Goal: Task Accomplishment & Management: Use online tool/utility

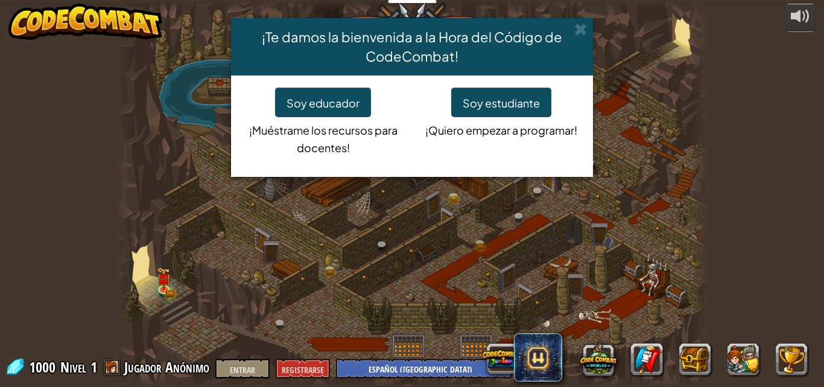
select select "es-419"
click at [494, 103] on font "Soy estudiante" at bounding box center [501, 103] width 77 height 14
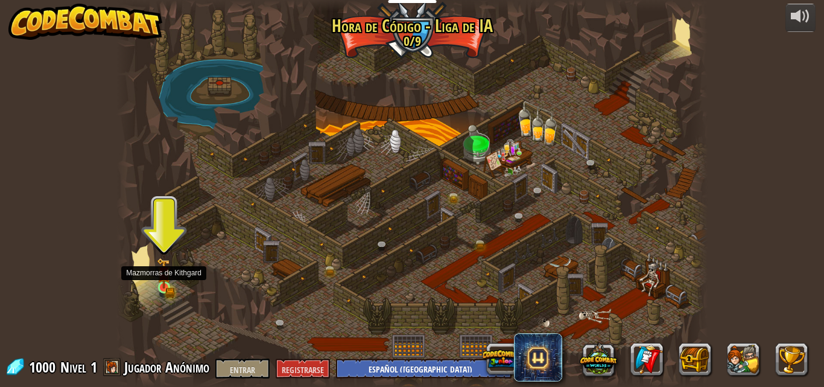
click at [157, 278] on img at bounding box center [164, 273] width 14 height 31
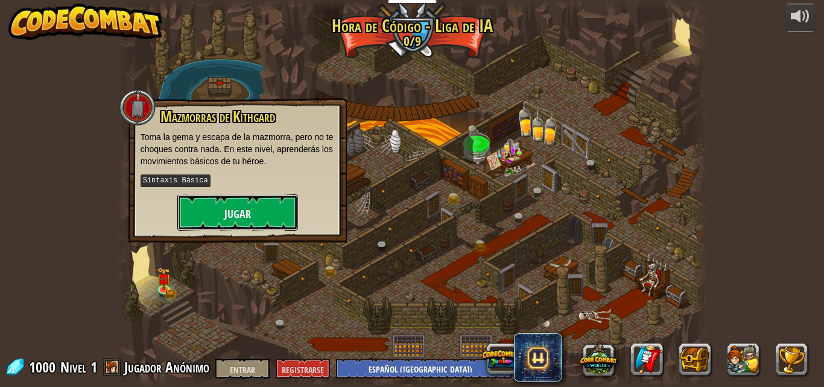
click at [224, 215] on button "Jugar" at bounding box center [237, 212] width 121 height 36
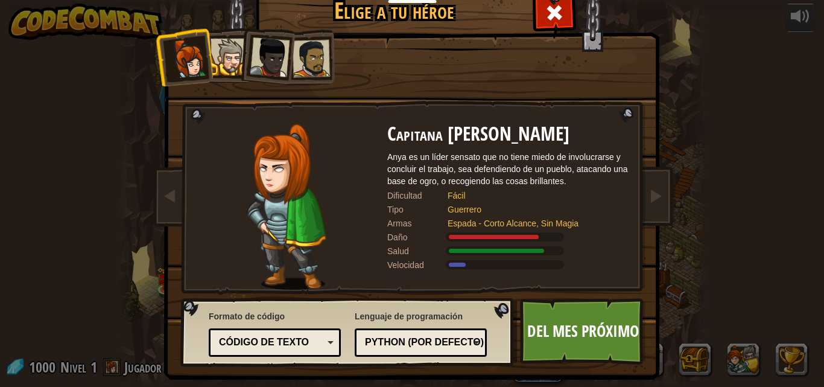
click at [215, 51] on div at bounding box center [229, 57] width 37 height 37
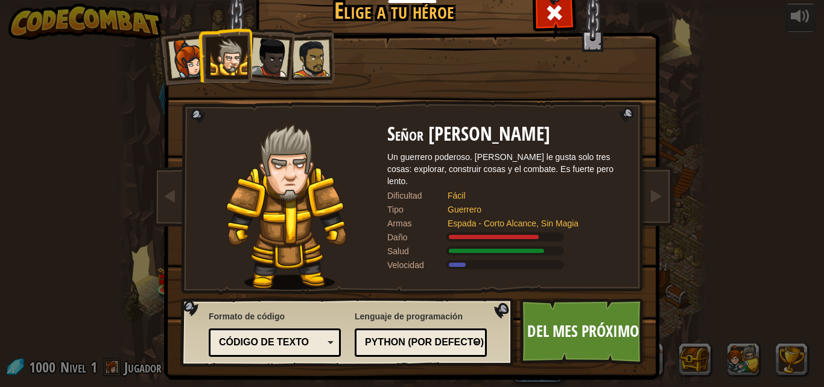
click at [304, 50] on div at bounding box center [311, 58] width 37 height 37
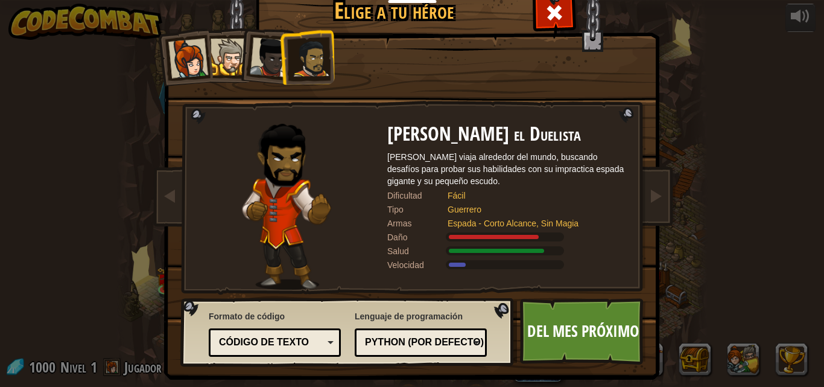
click at [177, 46] on div at bounding box center [188, 59] width 40 height 40
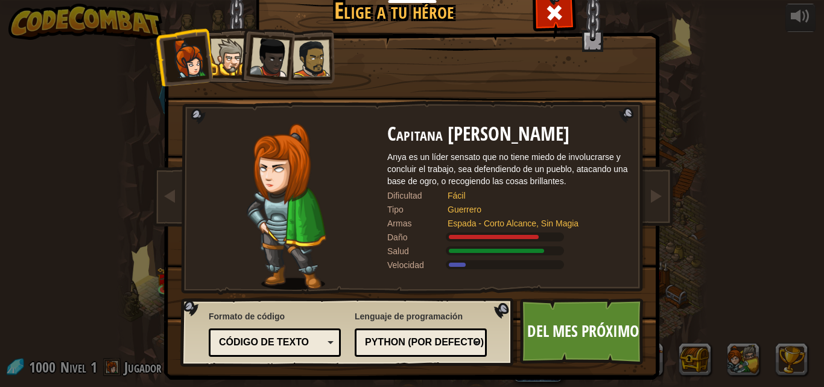
click at [219, 56] on div at bounding box center [229, 57] width 37 height 37
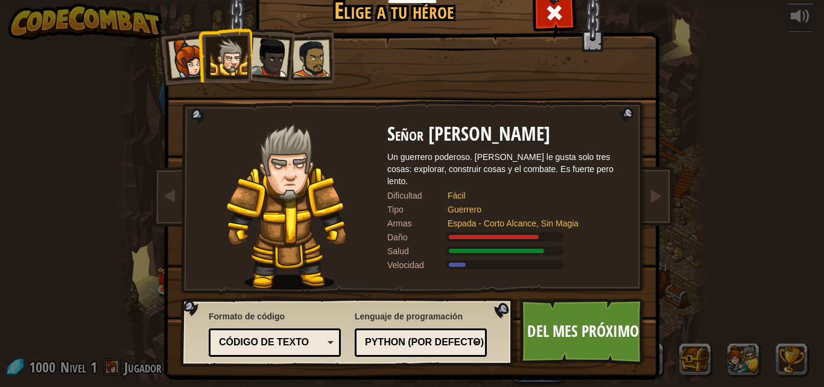
click at [263, 56] on div at bounding box center [270, 57] width 40 height 40
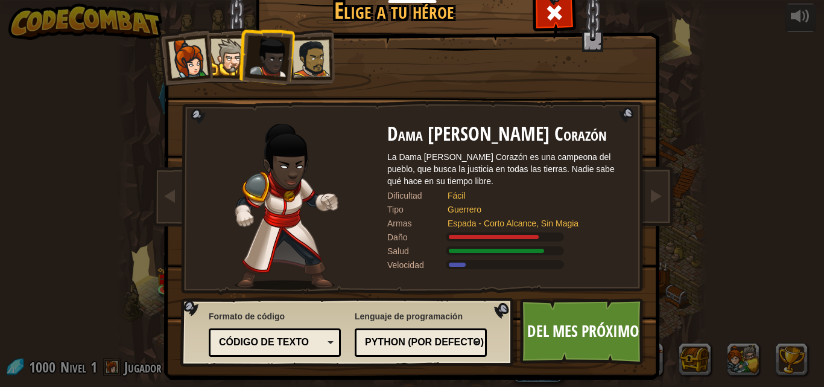
click at [306, 61] on div at bounding box center [311, 58] width 37 height 37
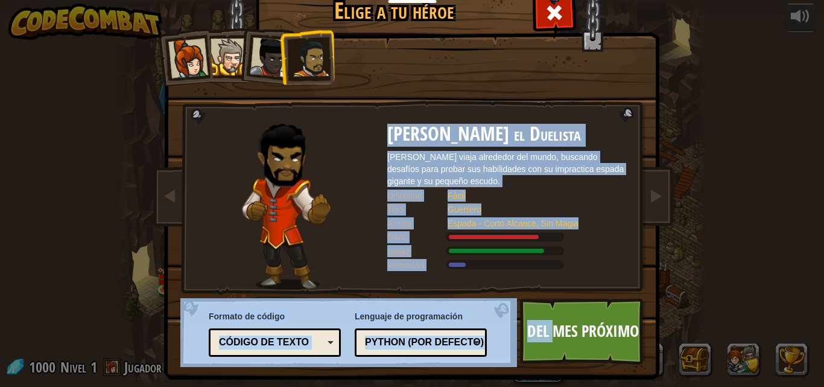
drag, startPoint x: 553, startPoint y: 323, endPoint x: 626, endPoint y: 231, distance: 117.6
click at [655, 267] on img at bounding box center [414, 163] width 523 height 432
click at [565, 291] on img at bounding box center [414, 163] width 523 height 432
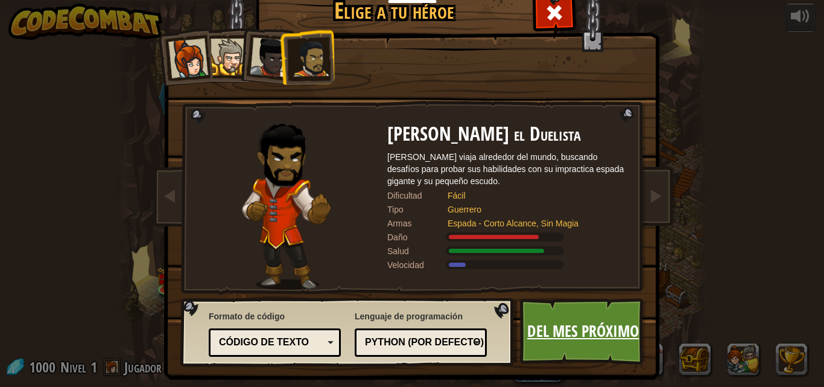
click at [572, 323] on font "Del mes próximo" at bounding box center [583, 331] width 112 height 22
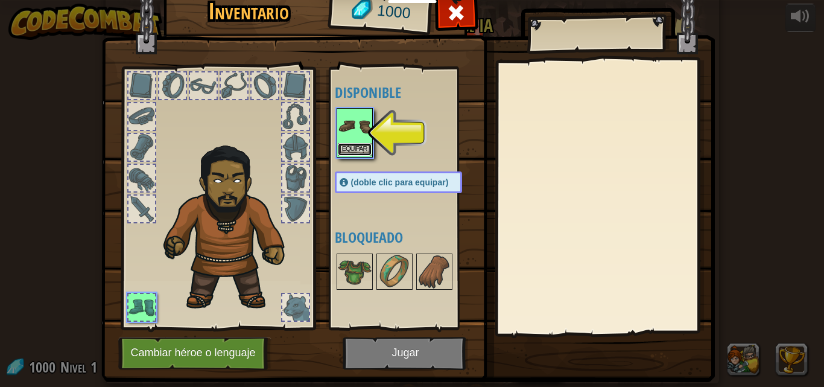
click at [352, 155] on button "Equipar" at bounding box center [355, 149] width 34 height 13
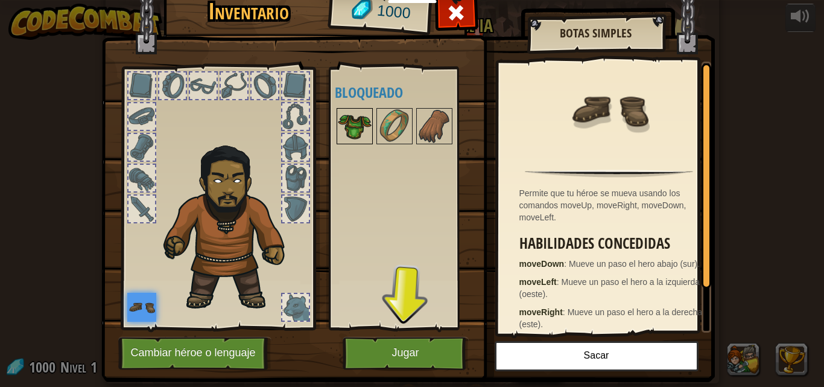
click at [353, 118] on img at bounding box center [355, 126] width 34 height 34
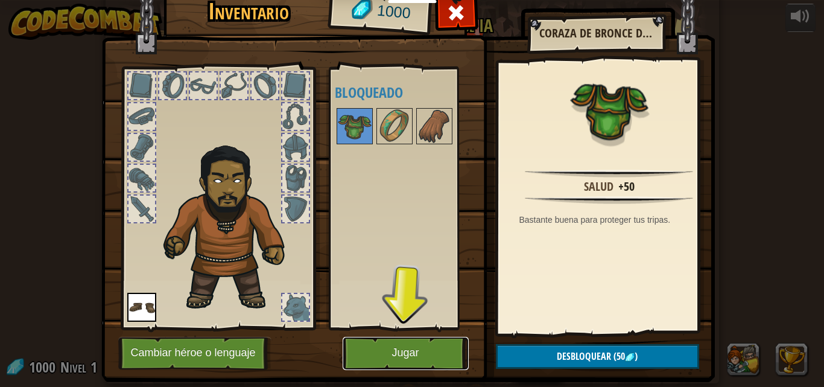
click at [405, 346] on button "Jugar" at bounding box center [406, 353] width 126 height 33
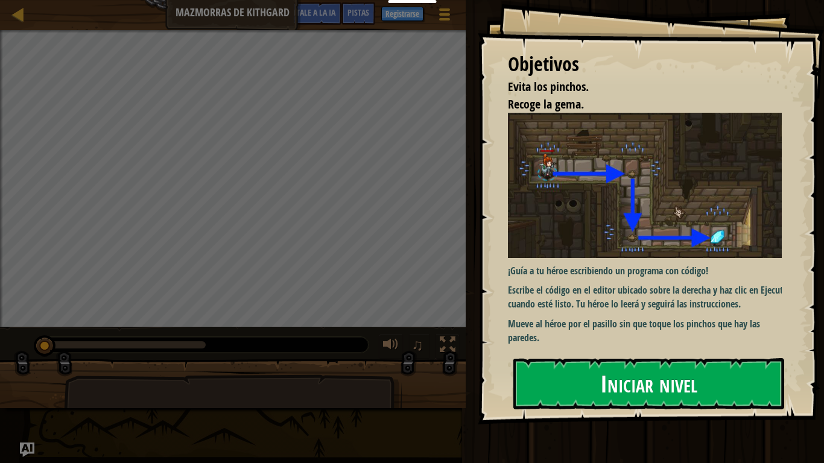
drag, startPoint x: 666, startPoint y: 356, endPoint x: 662, endPoint y: 371, distance: 15.5
click at [662, 371] on div "Objetivos Evita los pinchos. Recoge la gema. ¡Guía a tu héroe escribiendo un pr…" at bounding box center [651, 212] width 346 height 425
click at [662, 372] on font "Iniciar nivel" at bounding box center [648, 384] width 97 height 33
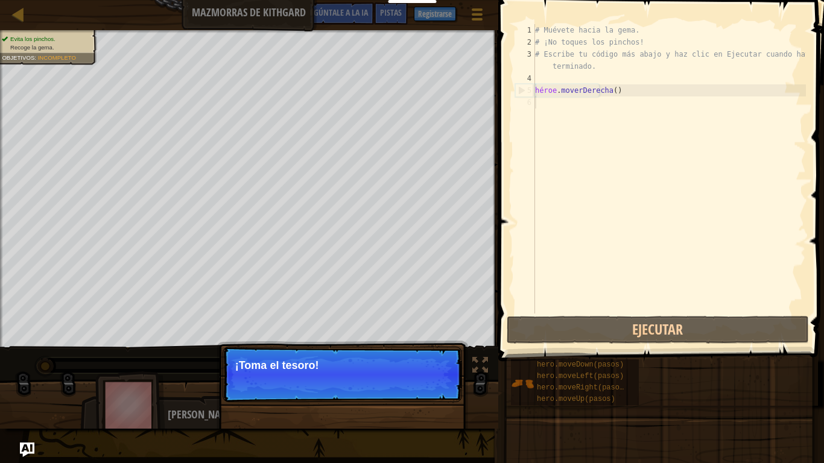
click at [368, 384] on p "Continuar ¡Toma el tesoro!" at bounding box center [343, 375] width 240 height 56
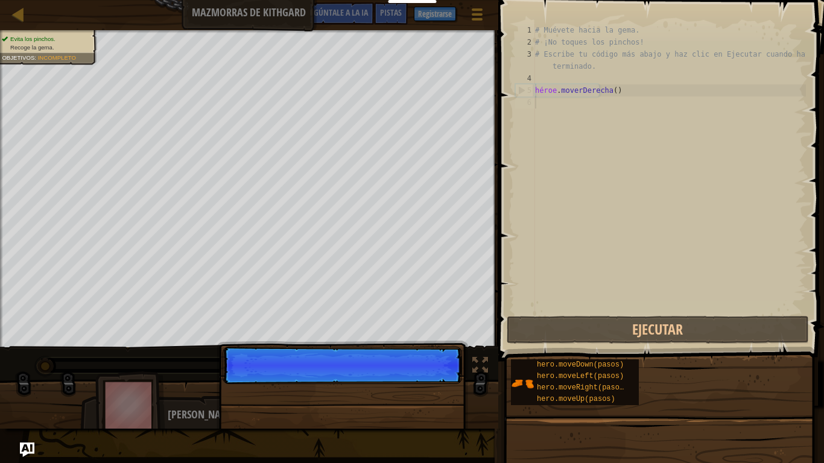
click at [582, 109] on div "# Muévete hacia la gema. # ¡No toques los pinchos! # Escribe tu código más abaj…" at bounding box center [669, 181] width 273 height 314
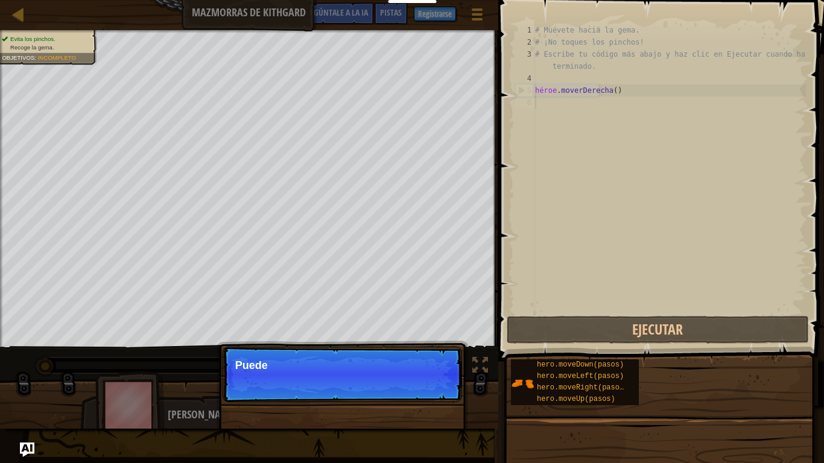
scroll to position [5, 0]
click at [606, 101] on div "# Muévete hacia la gema. # ¡No toques los pinchos! # Escribe tu código más abaj…" at bounding box center [669, 181] width 273 height 314
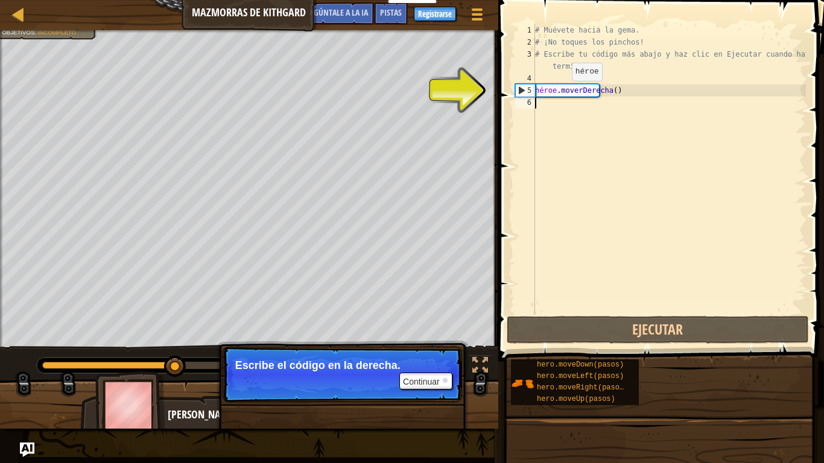
click at [565, 93] on div "# Muévete hacia la gema. # ¡No toques los pinchos! # Escribe tu código más abaj…" at bounding box center [669, 181] width 273 height 314
type textarea "hero.moveRight()"
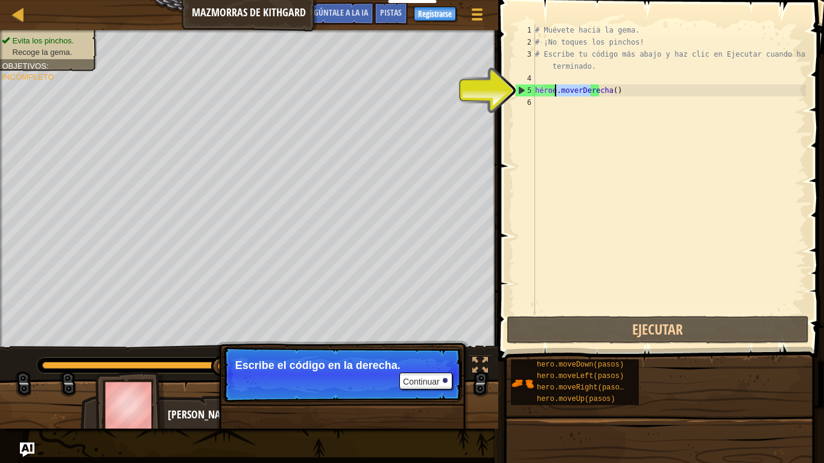
click at [590, 126] on div "# Muévete hacia la gema. # ¡No toques los pinchos! # Escribe tu código más abaj…" at bounding box center [669, 181] width 273 height 314
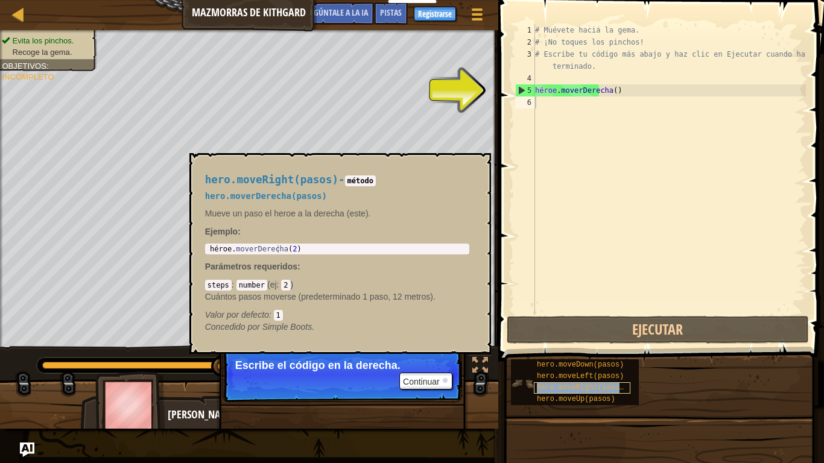
click at [581, 386] on font "hero.moveRight(pasos)" at bounding box center [582, 388] width 91 height 8
click at [559, 115] on div "# Muévete hacia la gema. # ¡No toques los pinchos! # Escribe tu código más abaj…" at bounding box center [669, 181] width 273 height 314
copy font "hero.moveRight(pasos)"
click at [550, 103] on div "# Muévete hacia la gema. # ¡No toques los pinchos! # Escribe tu código más abaj…" at bounding box center [669, 181] width 273 height 314
paste textarea "hero.moveRight(pasos)"
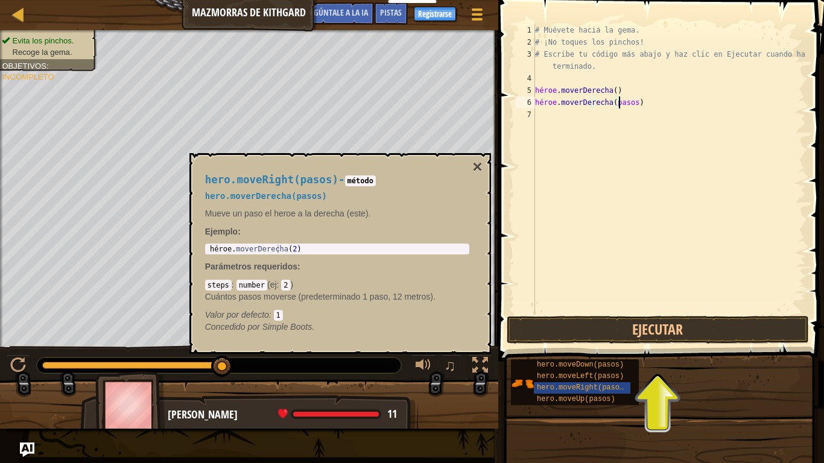
click at [645, 104] on div "# Muévete hacia la gema. # ¡No toques los pinchos! # Escribe tu código más abaj…" at bounding box center [669, 181] width 273 height 314
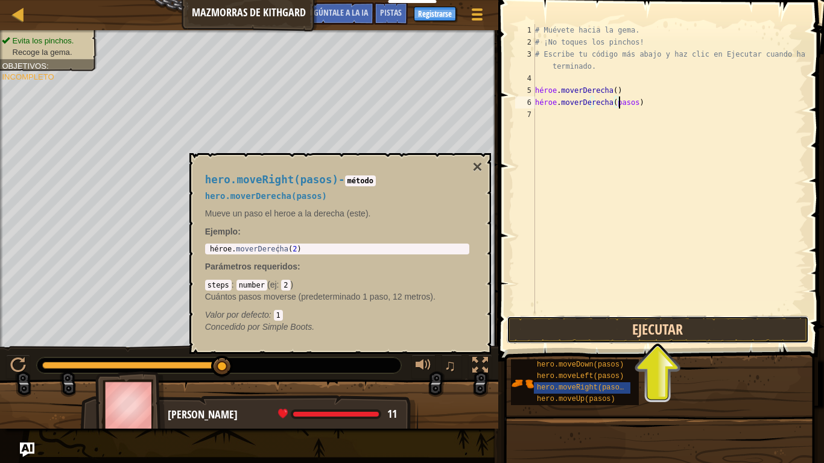
click at [670, 331] on button "Ejecutar" at bounding box center [658, 330] width 302 height 28
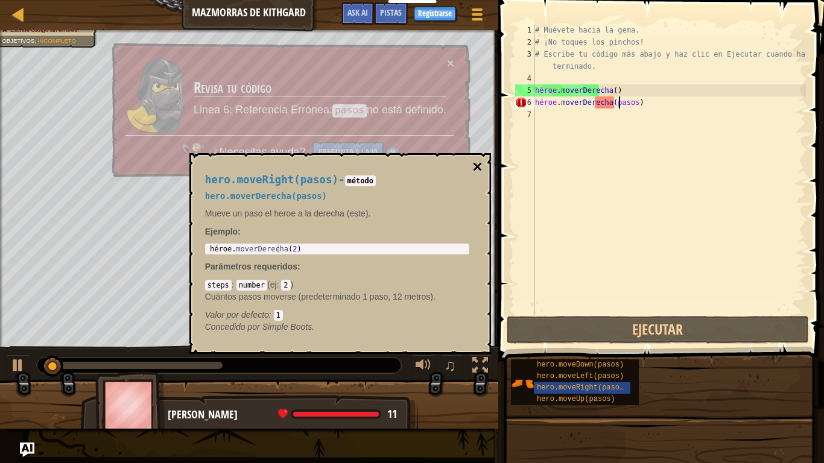
click at [479, 167] on font "×" at bounding box center [478, 167] width 10 height 19
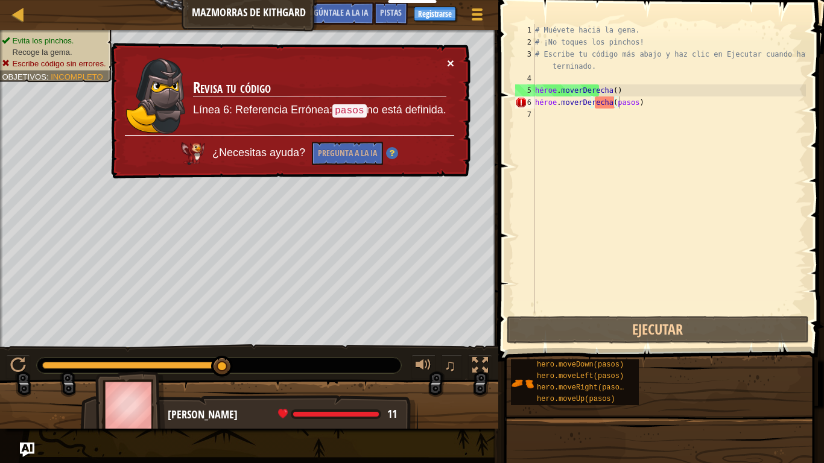
click at [449, 59] on font "×" at bounding box center [452, 66] width 8 height 14
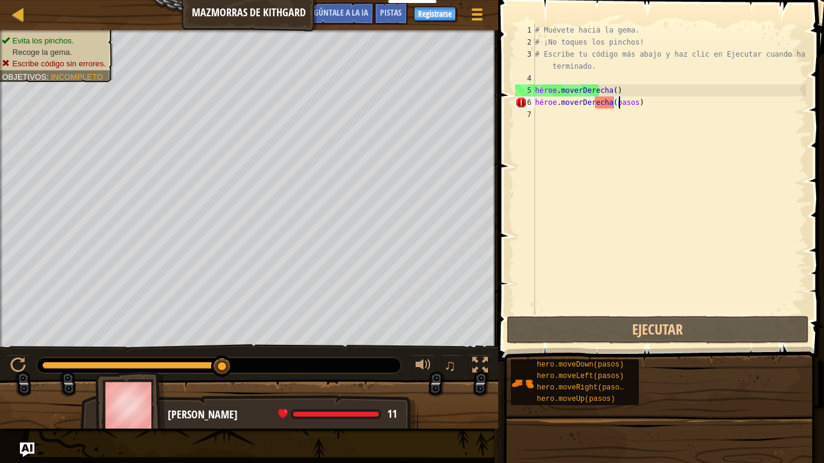
click at [649, 100] on div "# Muévete hacia la gema. # ¡No toques los pinchos! # Escribe tu código más abaj…" at bounding box center [669, 181] width 273 height 314
click at [646, 105] on div "# Muévete hacia la gema. # ¡No toques los pinchos! # Escribe tu código más abaj…" at bounding box center [669, 181] width 273 height 314
click at [648, 104] on div "# Muévete hacia la gema. # ¡No toques los pinchos! # Escribe tu código más abaj…" at bounding box center [669, 181] width 273 height 314
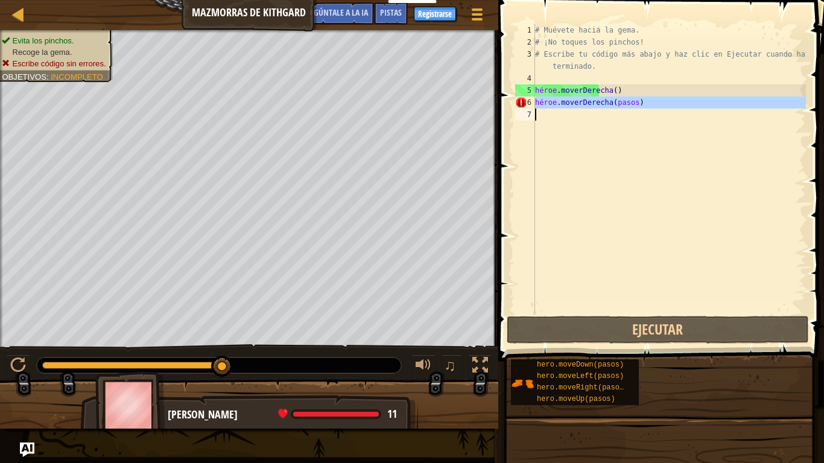
click at [648, 104] on div "# Muévete hacia la gema. # ¡No toques los pinchos! # Escribe tu código más abaj…" at bounding box center [669, 181] width 273 height 314
type textarea "hero.moveRight(pasos)"
click at [622, 100] on div "# Muévete hacia la gema. # ¡No toques los pinchos! # Escribe tu código más abaj…" at bounding box center [669, 181] width 273 height 314
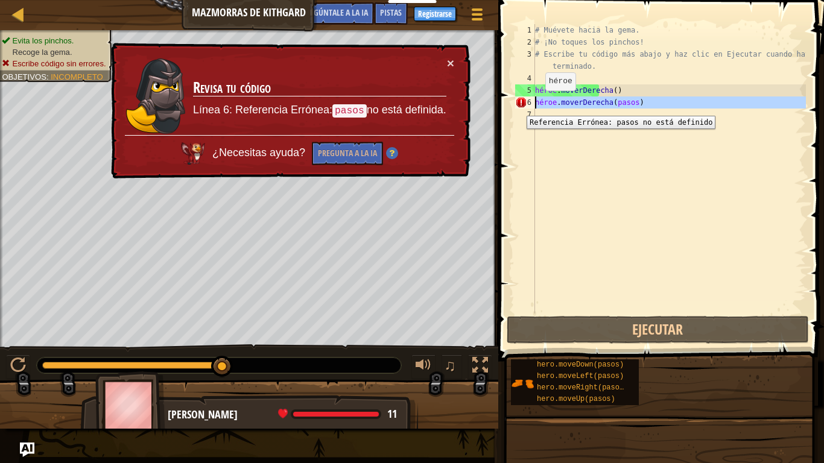
click at [518, 107] on div "6" at bounding box center [525, 103] width 20 height 12
type textarea "hero.moveRight(pasos)"
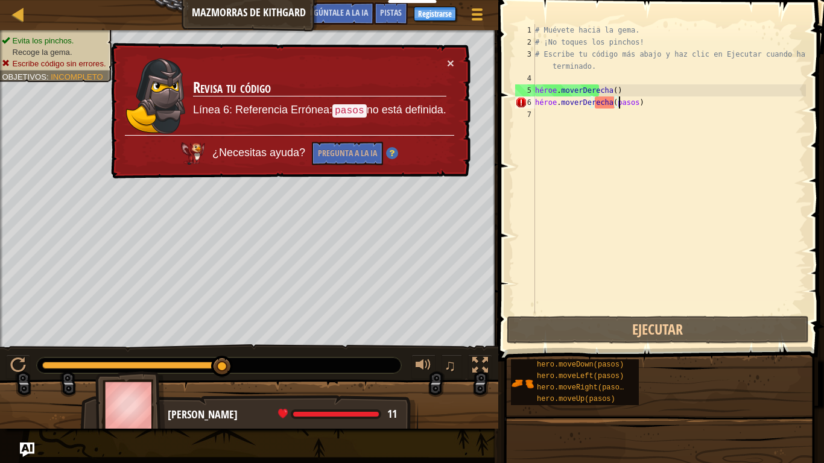
drag, startPoint x: 666, startPoint y: 103, endPoint x: 652, endPoint y: 103, distance: 13.9
drag, startPoint x: 652, startPoint y: 103, endPoint x: 640, endPoint y: 102, distance: 12.7
click at [640, 102] on div "# Muévete hacia la gema. # ¡No toques los pinchos! # Escribe tu código más abaj…" at bounding box center [669, 181] width 273 height 314
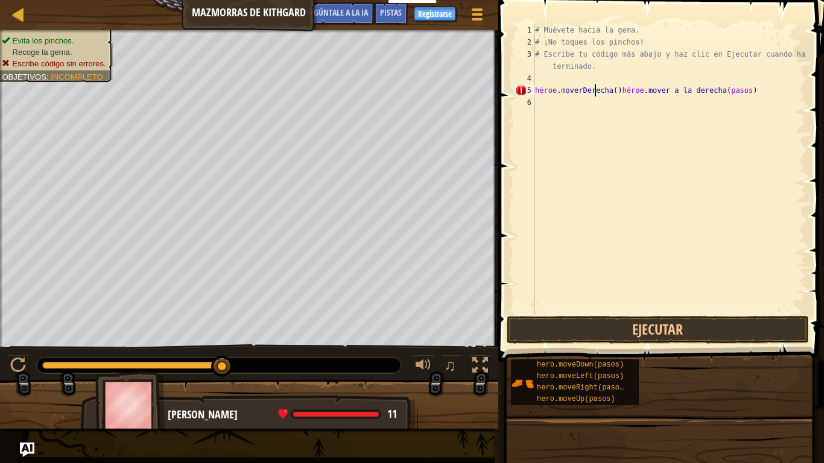
click at [742, 91] on div "# Muévete hacia la gema. # ¡No toques los pinchos! # Escribe tu código más abaj…" at bounding box center [669, 181] width 273 height 314
click at [753, 91] on div "# Muévete hacia la gema. # ¡No toques los pinchos! # Escribe tu código más abaj…" at bounding box center [669, 181] width 273 height 314
type textarea "hero.moveRight()hero"
click at [10, 15] on div "Mapa Mazmorras de Kithgard Menú del Juego Listo Registrarse Pistas Pregúntale a…" at bounding box center [249, 15] width 498 height 30
click at [15, 13] on div at bounding box center [18, 14] width 15 height 15
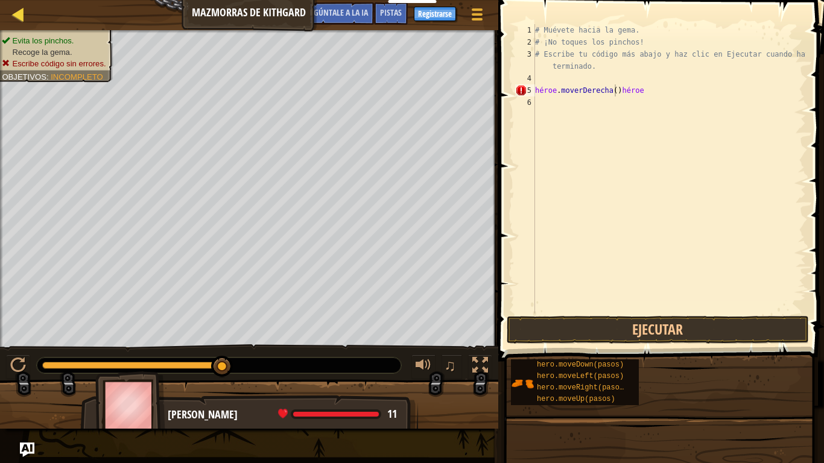
select select "es-419"
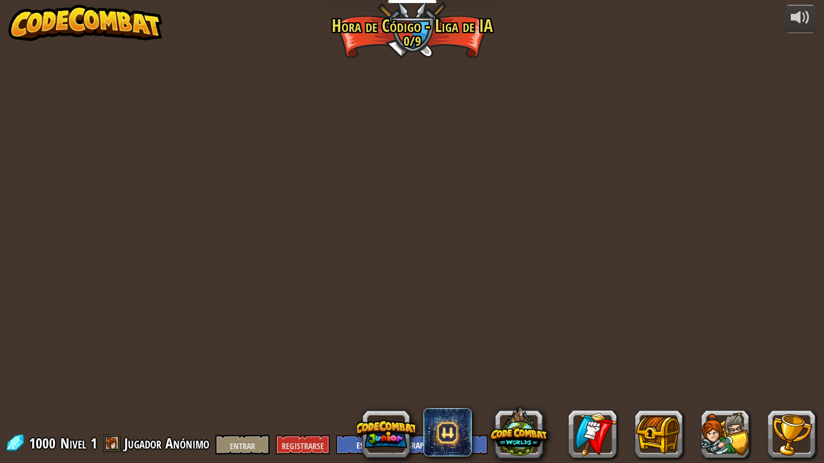
click at [212, 182] on div "Desarrollado por Asedio de Tormenta (Bloqueado) En lo profundo de las montañas …" at bounding box center [412, 231] width 824 height 463
select select "es-419"
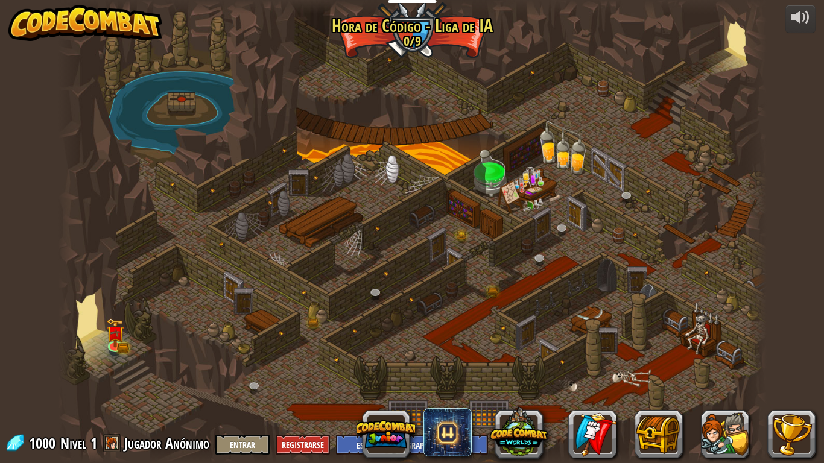
click at [695, 312] on div at bounding box center [412, 231] width 709 height 463
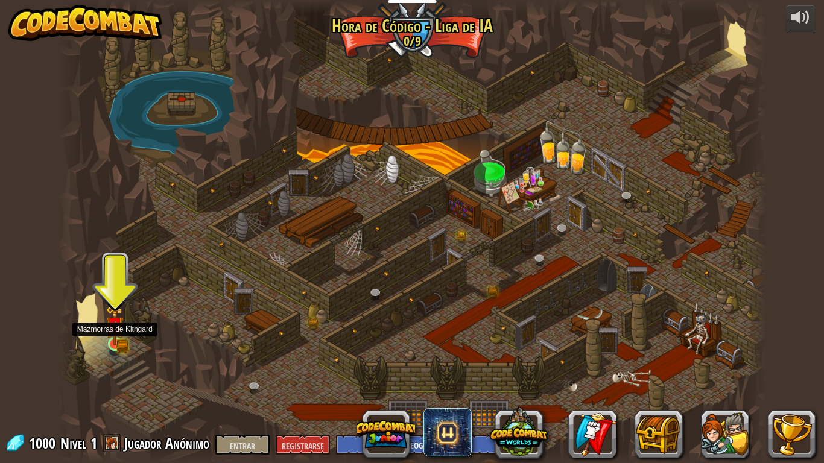
click at [116, 341] on img at bounding box center [115, 325] width 18 height 39
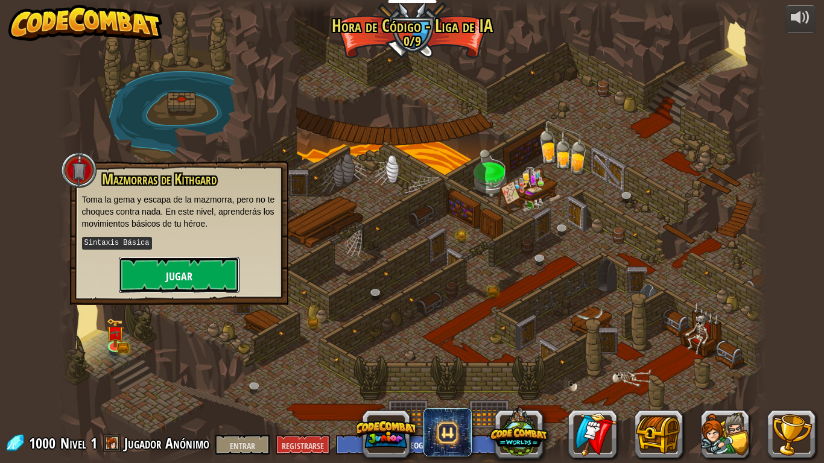
click at [193, 292] on button "Jugar" at bounding box center [179, 275] width 121 height 36
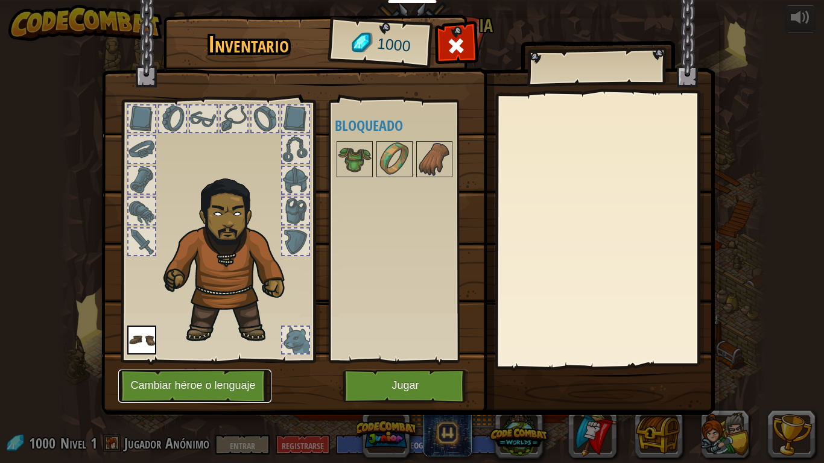
click at [222, 381] on font "Cambiar héroe o lenguaje" at bounding box center [192, 386] width 125 height 12
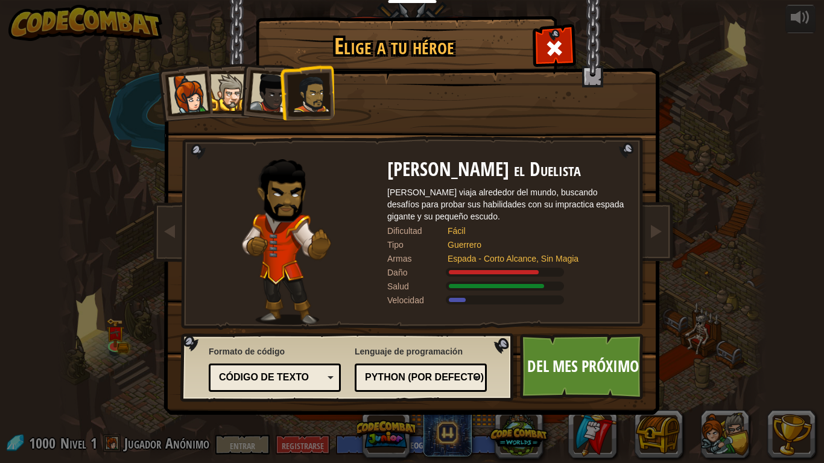
click at [307, 375] on font "Código de texto" at bounding box center [264, 377] width 90 height 10
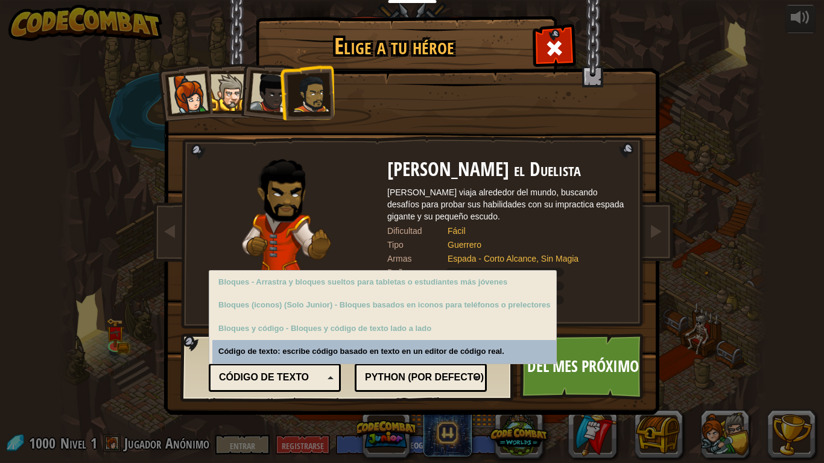
click at [320, 378] on div "Código de texto" at bounding box center [271, 378] width 104 height 14
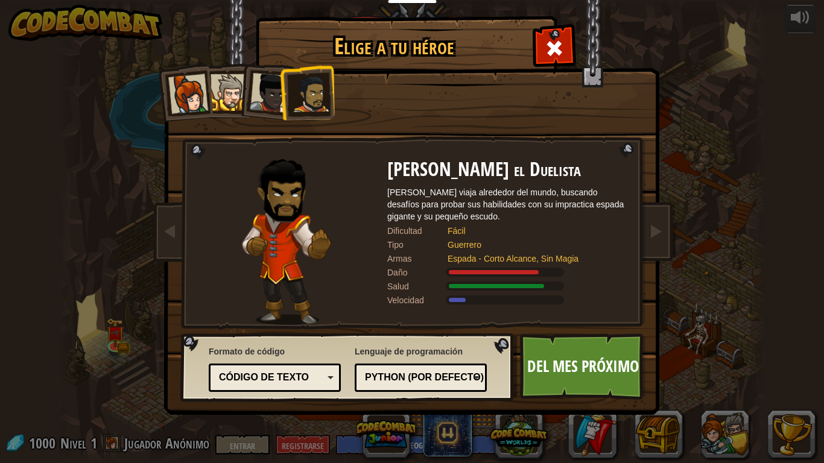
click at [476, 374] on font "Python (por defecto)" at bounding box center [424, 377] width 119 height 10
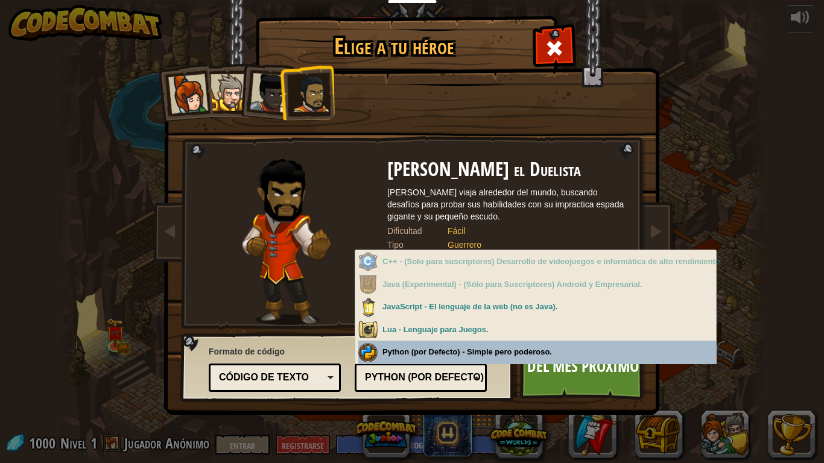
click at [456, 381] on font "Python (por defecto)" at bounding box center [424, 377] width 119 height 10
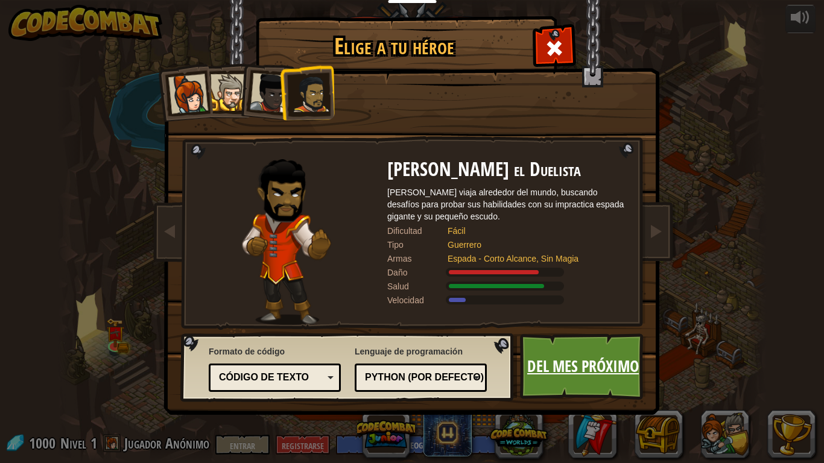
click at [571, 378] on link "Del mes próximo" at bounding box center [583, 367] width 126 height 66
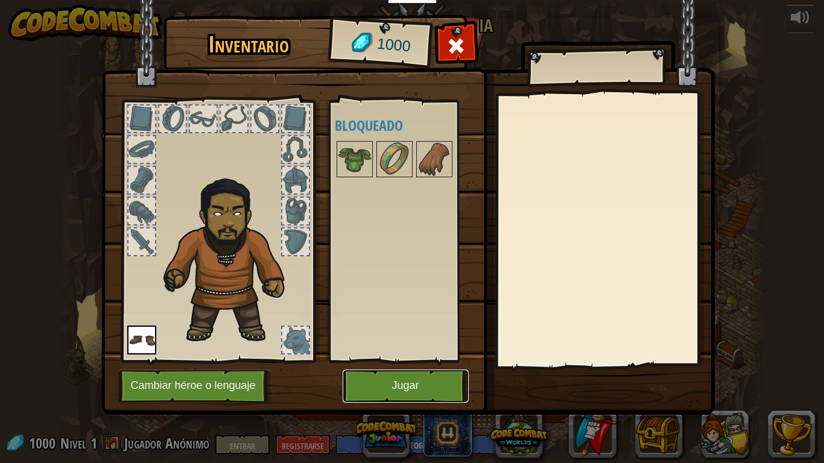
click at [447, 375] on button "Jugar" at bounding box center [406, 386] width 126 height 33
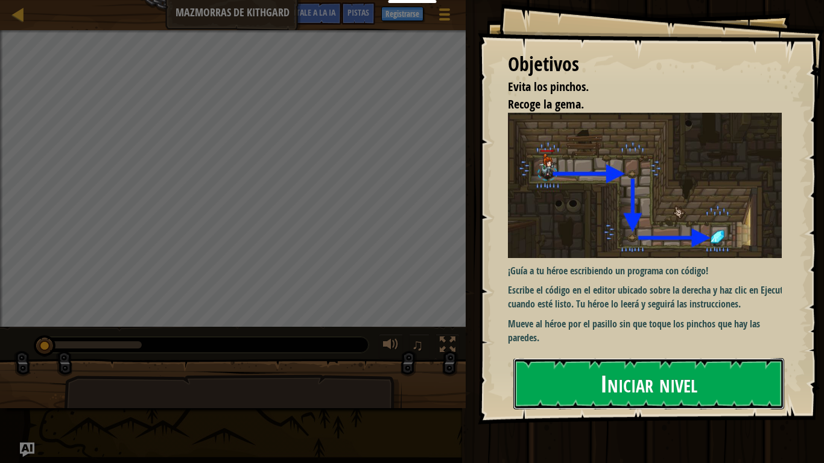
click at [651, 380] on font "Iniciar nivel" at bounding box center [648, 384] width 97 height 33
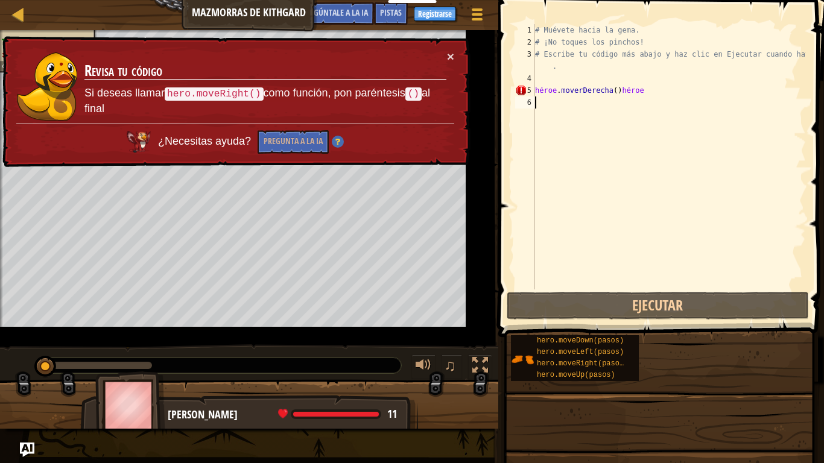
click at [567, 124] on div "# Muévete hacia la gema. # ¡No toques los pinchos! # Escribe tu código más abaj…" at bounding box center [686, 169] width 306 height 290
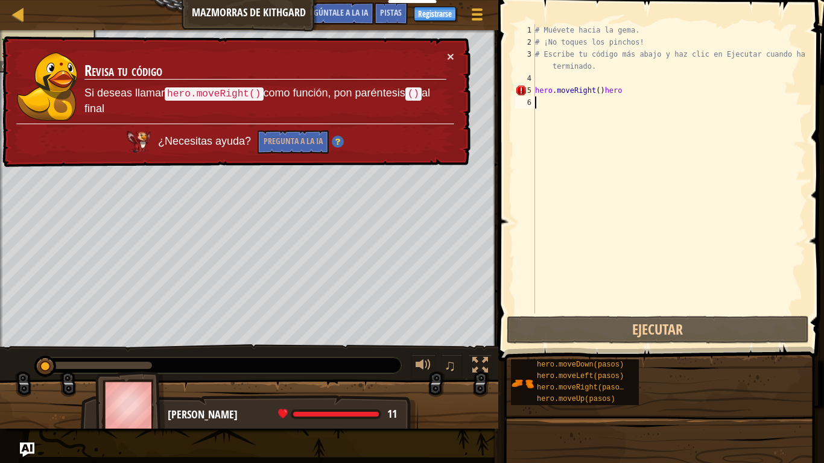
click at [567, 109] on div "# Muévete hacia la gema. # ¡No toques los pinchos! # Escribe tu código más abaj…" at bounding box center [669, 181] width 273 height 314
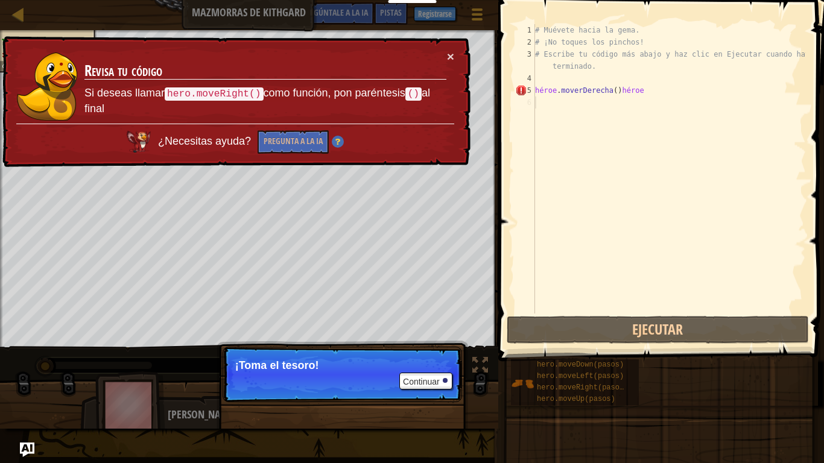
click at [599, 94] on div "# Muévete hacia la gema. # ¡No toques los pinchos! # Escribe tu código más abaj…" at bounding box center [669, 181] width 273 height 314
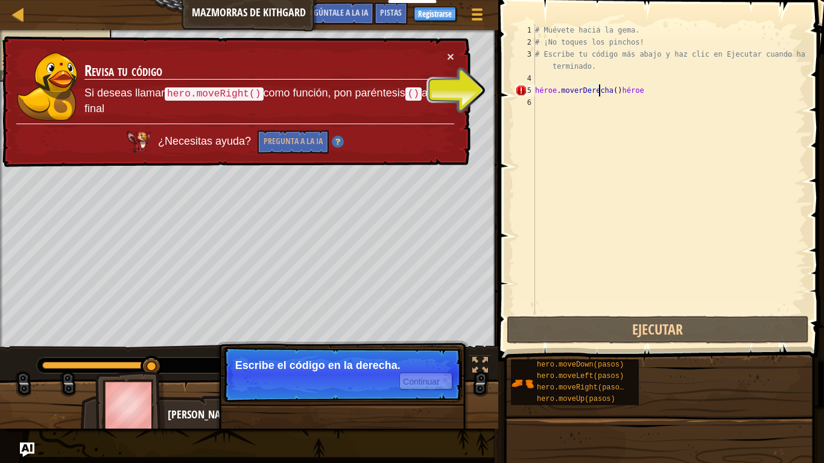
click at [525, 86] on div "5" at bounding box center [525, 90] width 20 height 12
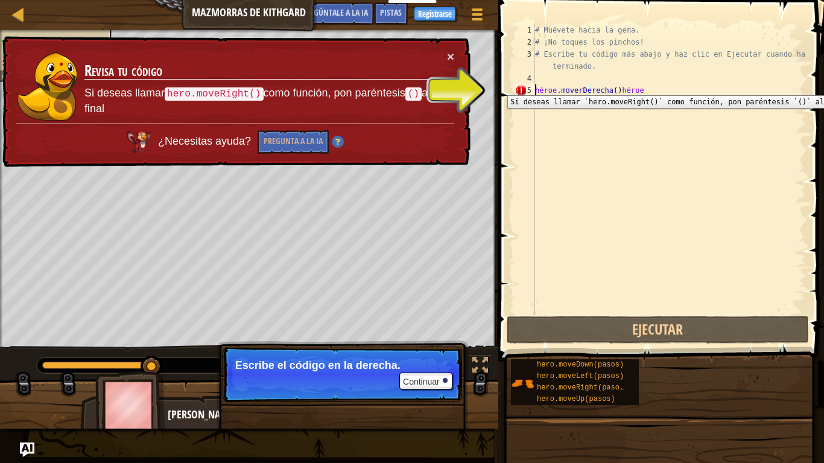
click at [561, 89] on div "# Muévete hacia la gema. # ¡No toques los pinchos! # Escribe tu código más abaj…" at bounding box center [669, 181] width 273 height 314
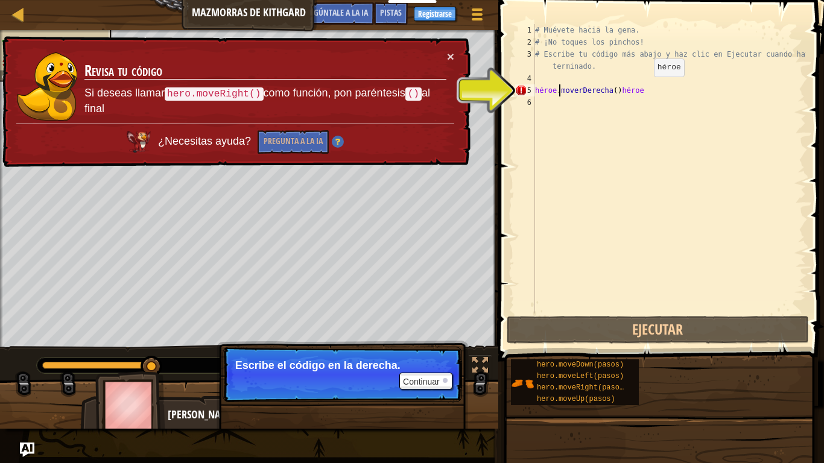
click at [645, 89] on div "# Muévete hacia la gema. # ¡No toques los pinchos! # Escribe tu código más abaj…" at bounding box center [669, 181] width 273 height 314
click at [658, 89] on div "# Muévete hacia la gema. # ¡No toques los pinchos! # Escribe tu código más abaj…" at bounding box center [669, 181] width 273 height 314
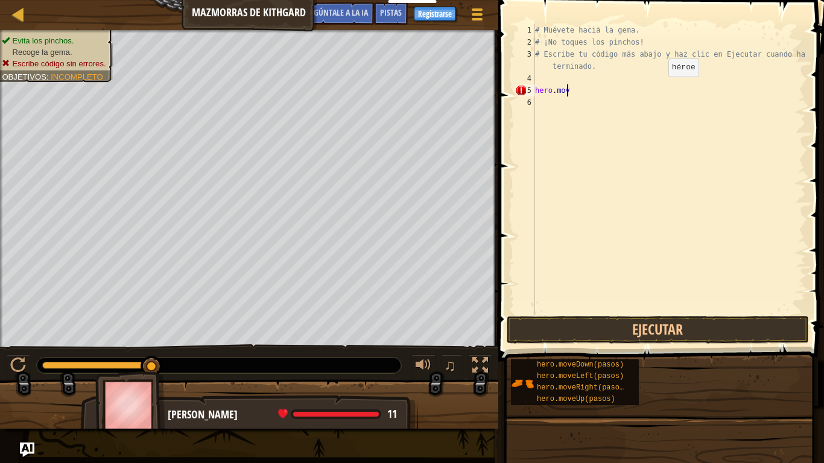
type textarea "h"
type textarea "# Escribe tu código más abajo y haz clic en Ejecutar cuando hayas"
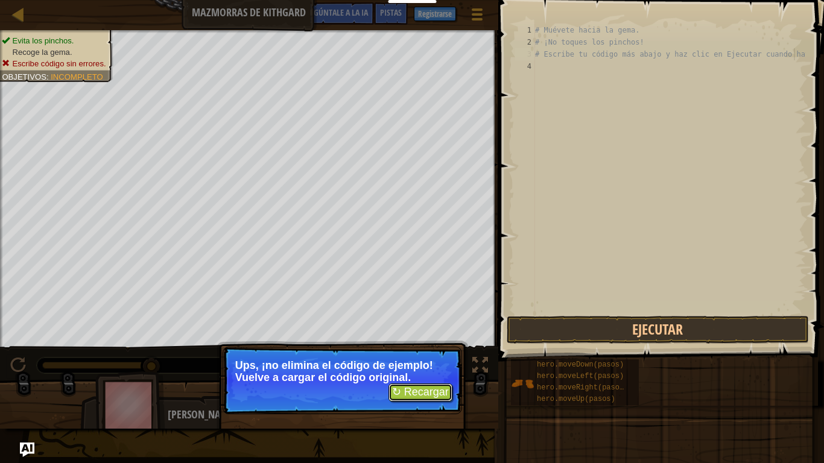
click at [434, 386] on font "↻ Recargar" at bounding box center [420, 392] width 57 height 12
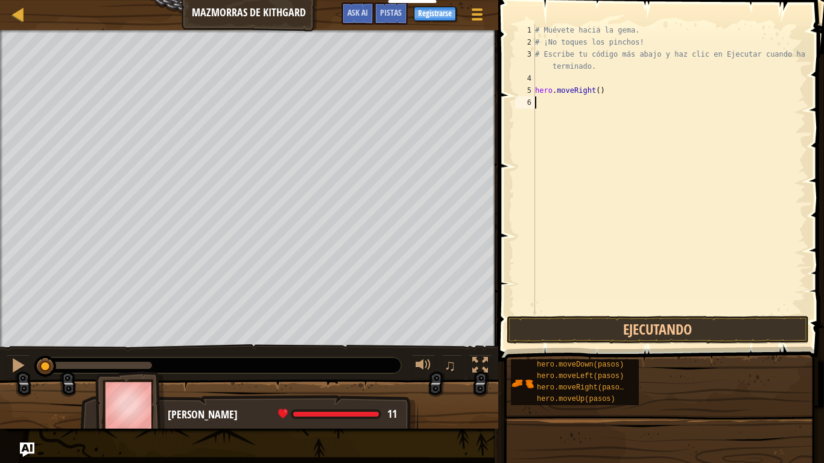
scroll to position [5, 0]
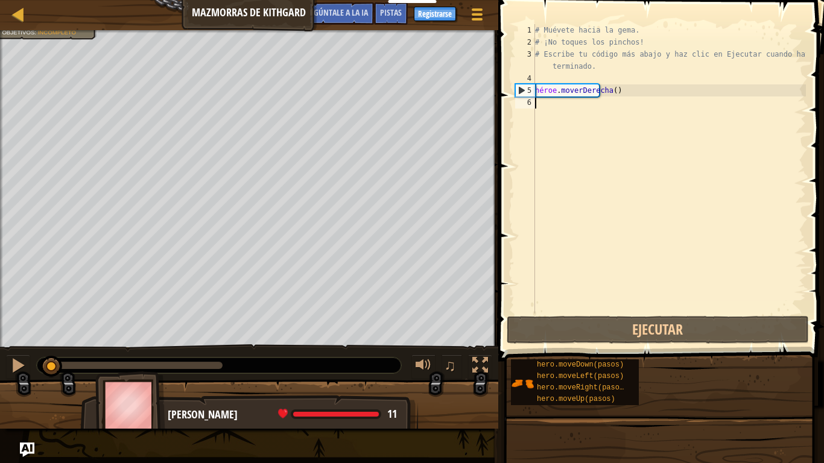
type textarea "her"
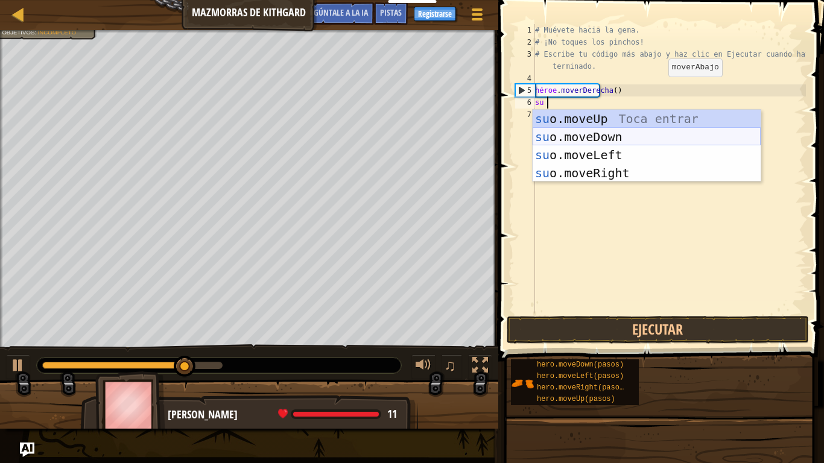
click at [561, 137] on div "su o.moveUp Toca entrar su o.moveDown Toca Enter su o.moveLeft Toca Enter su o.…" at bounding box center [647, 164] width 228 height 109
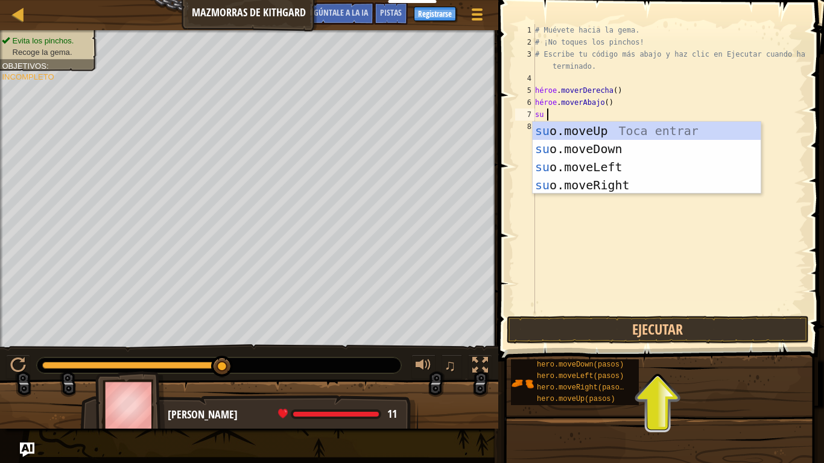
type textarea "hero"
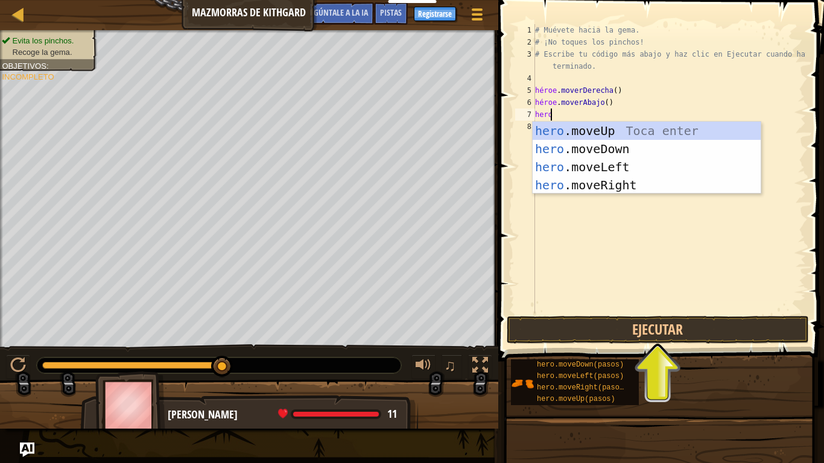
scroll to position [5, 1]
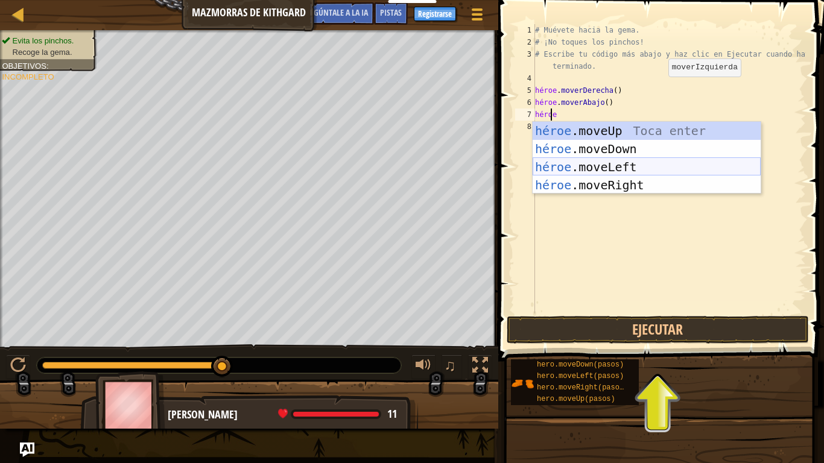
click at [602, 168] on div "héroe .moveUp Toca enter héroe .moveDown Toca Enter héroe .moveLeft [PERSON_NAM…" at bounding box center [647, 176] width 228 height 109
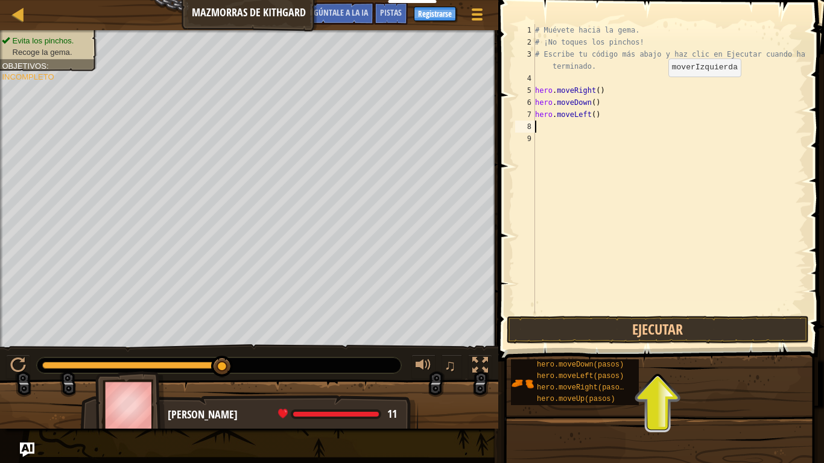
scroll to position [5, 0]
click at [610, 115] on div "# Muévete hacia la gema. # ¡No toques los pinchos! # Escribe tu código más abaj…" at bounding box center [669, 181] width 273 height 314
type textarea "hero.moveLeft()"
click at [622, 114] on div "# Muévete hacia la gema. # ¡No toques los pinchos! # Escribe tu código más abaj…" at bounding box center [669, 181] width 273 height 314
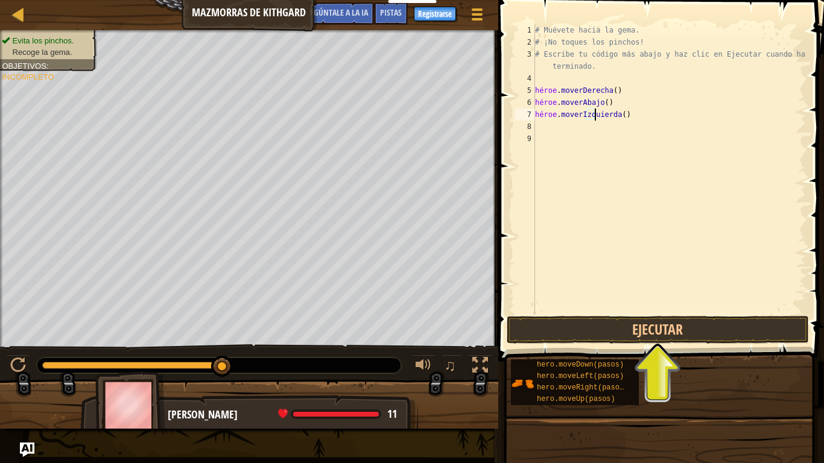
click at [626, 114] on div "# Muévete hacia la gema. # ¡No toques los pinchos! # Escribe tu código más abaj…" at bounding box center [669, 181] width 273 height 314
type textarea "h"
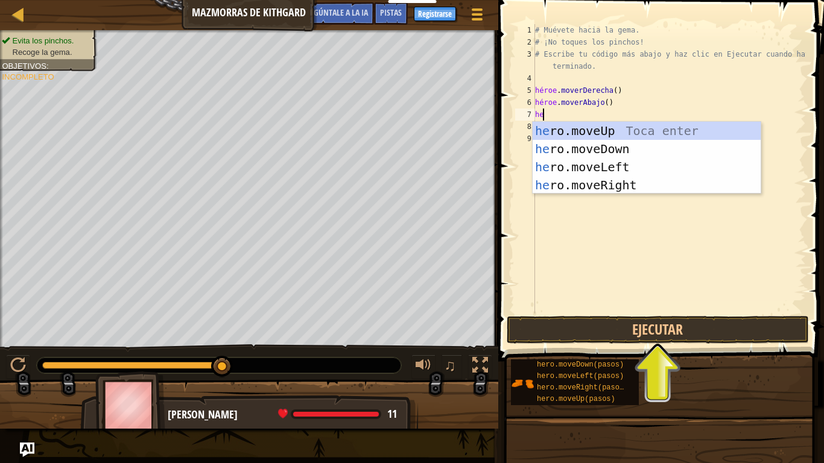
type textarea "her"
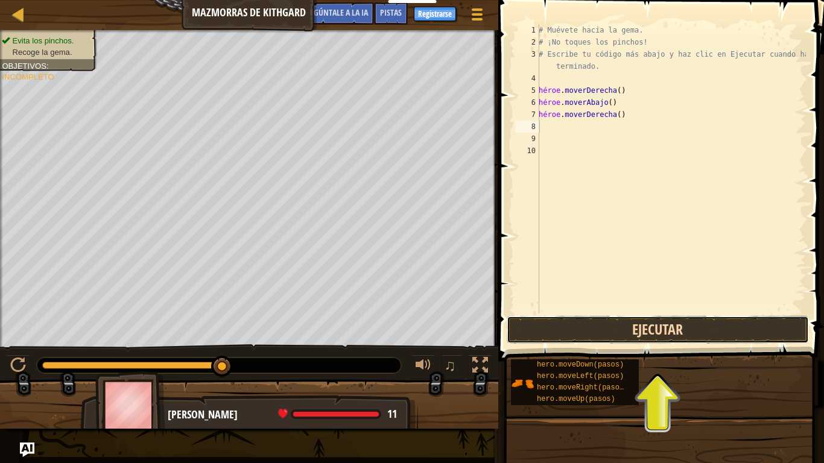
click at [663, 318] on button "Ejecutar" at bounding box center [658, 330] width 302 height 28
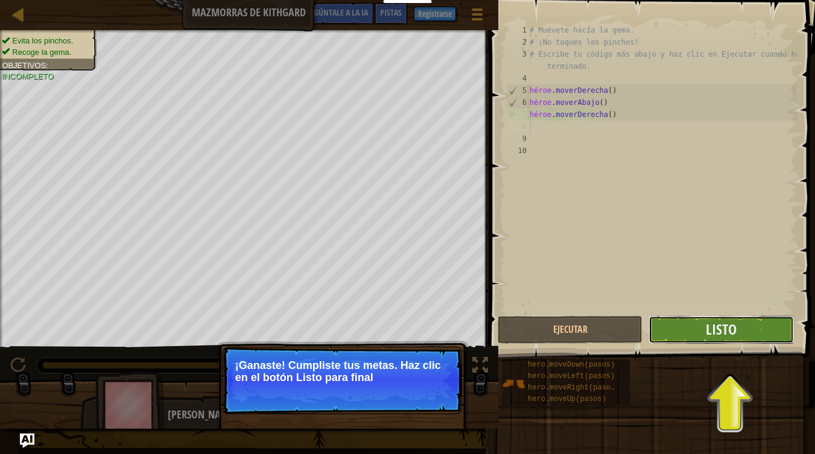
click at [697, 334] on button "Listo" at bounding box center [721, 330] width 145 height 28
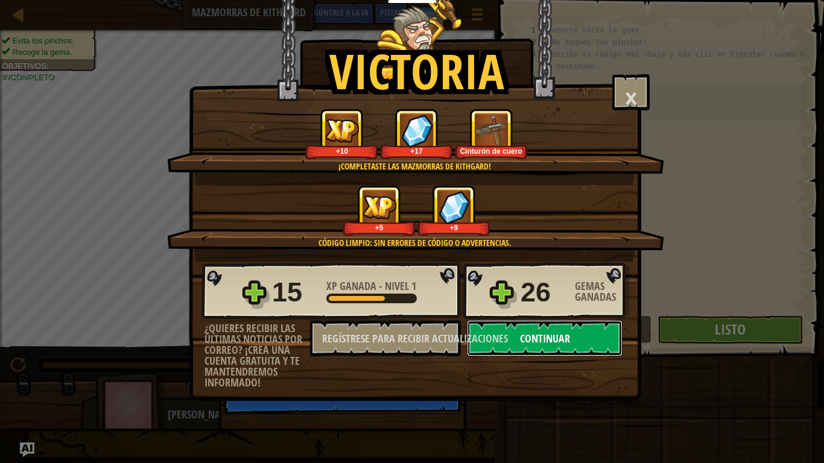
click at [552, 335] on font "Continuar" at bounding box center [545, 338] width 50 height 15
select select "es-419"
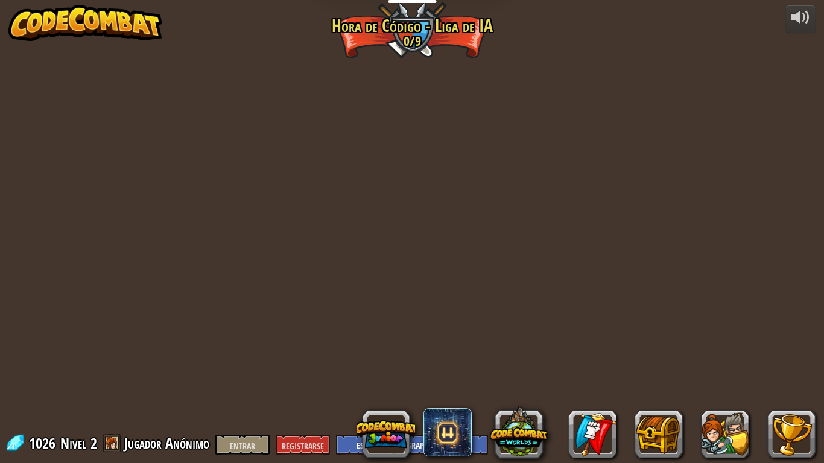
select select "es-419"
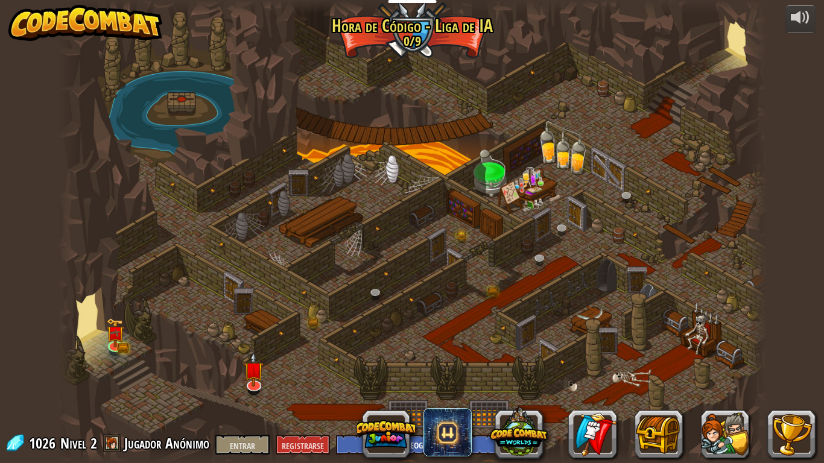
select select "es-419"
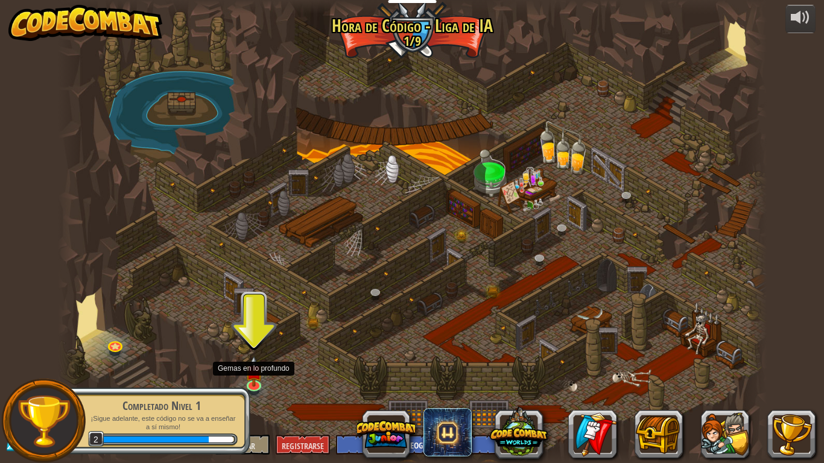
click at [249, 385] on div "Completado Nivel 1 ¡Sigue adelante, este código no se va a enseñar a sí mismo! 2" at bounding box center [155, 421] width 190 height 84
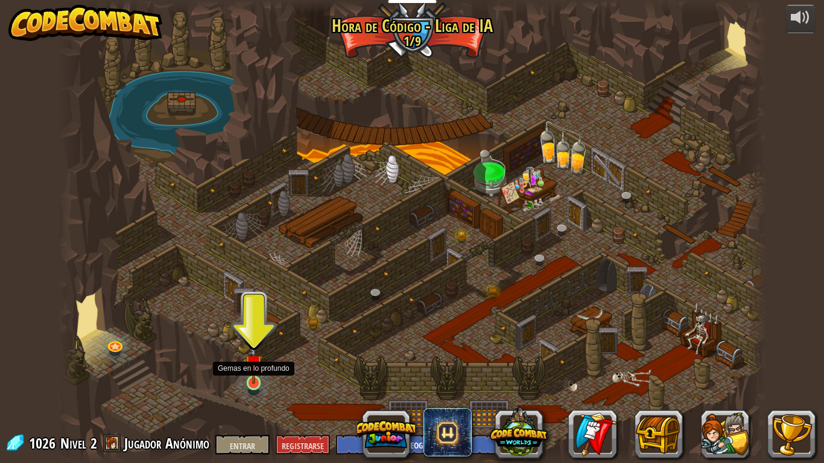
click at [249, 382] on img at bounding box center [254, 363] width 18 height 41
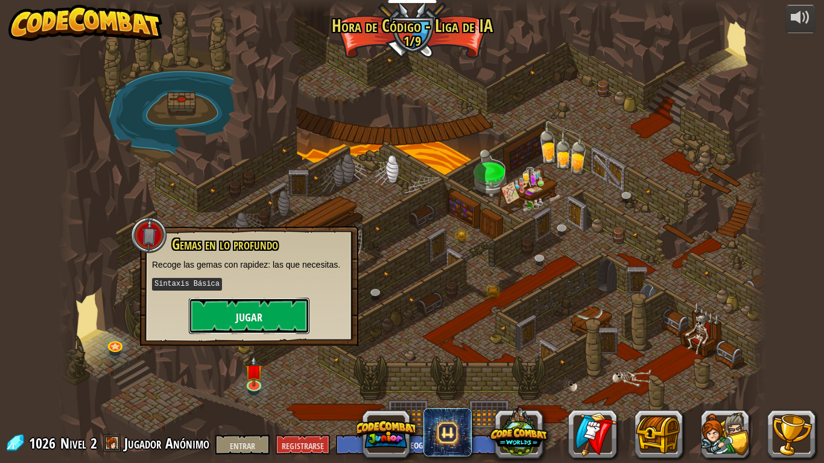
click at [266, 330] on button "Jugar" at bounding box center [249, 316] width 121 height 36
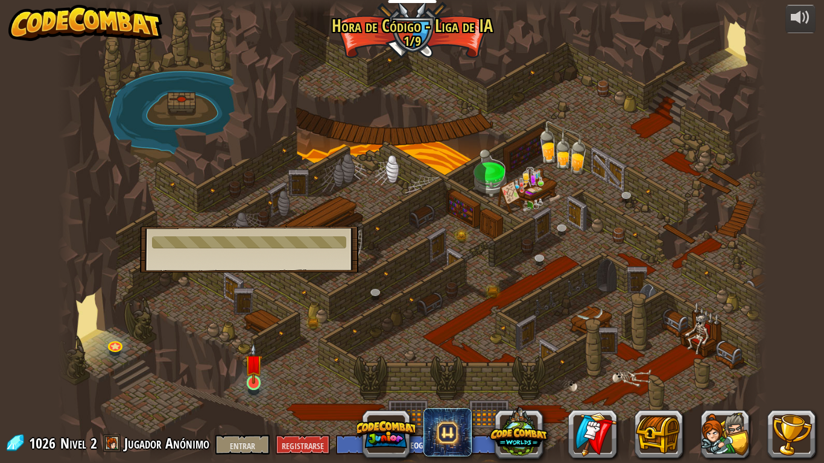
click at [250, 384] on img at bounding box center [254, 363] width 18 height 41
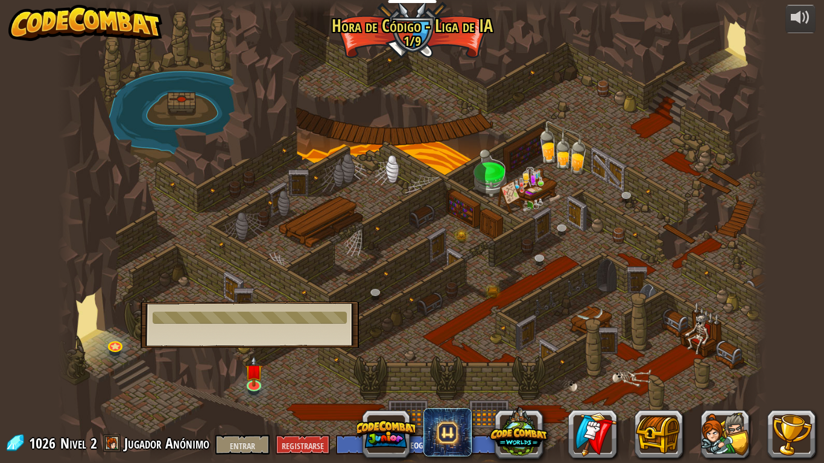
click at [272, 362] on div at bounding box center [412, 231] width 709 height 463
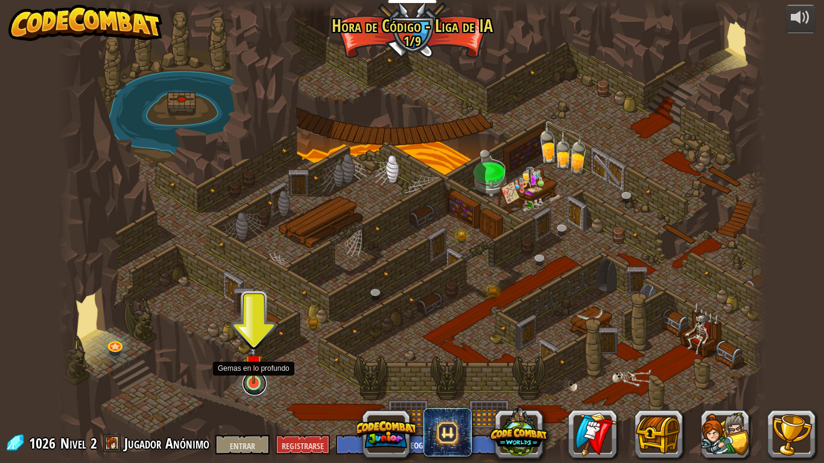
click at [251, 385] on link at bounding box center [255, 384] width 24 height 24
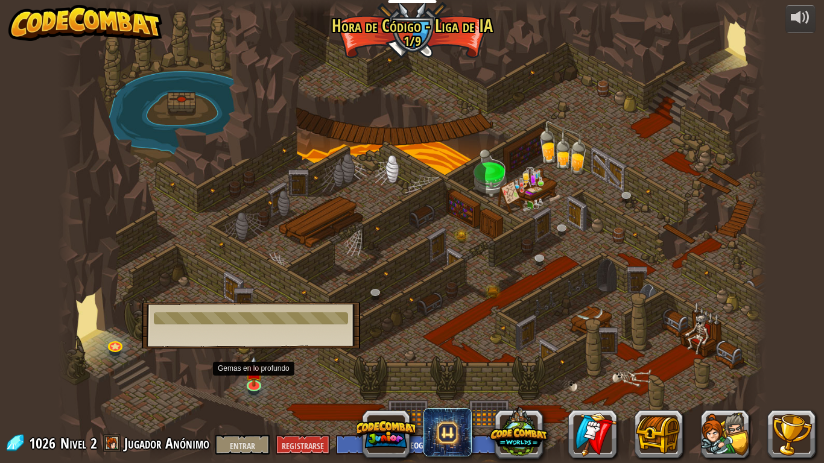
click at [459, 341] on div at bounding box center [412, 231] width 709 height 463
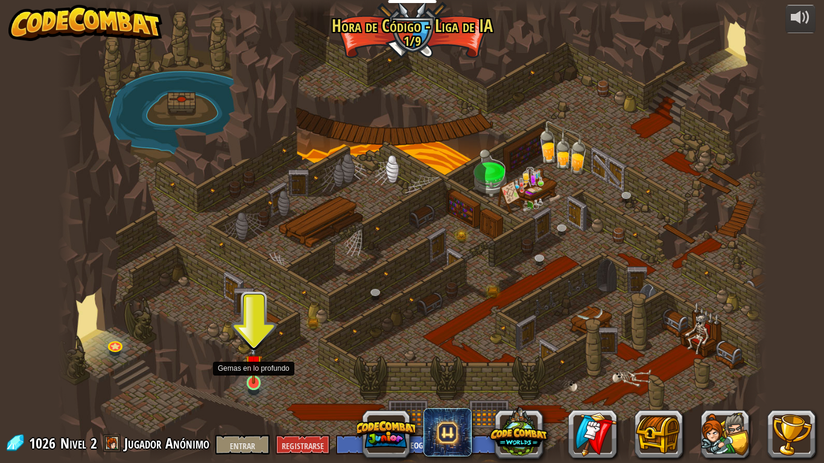
click at [253, 377] on img at bounding box center [254, 363] width 18 height 41
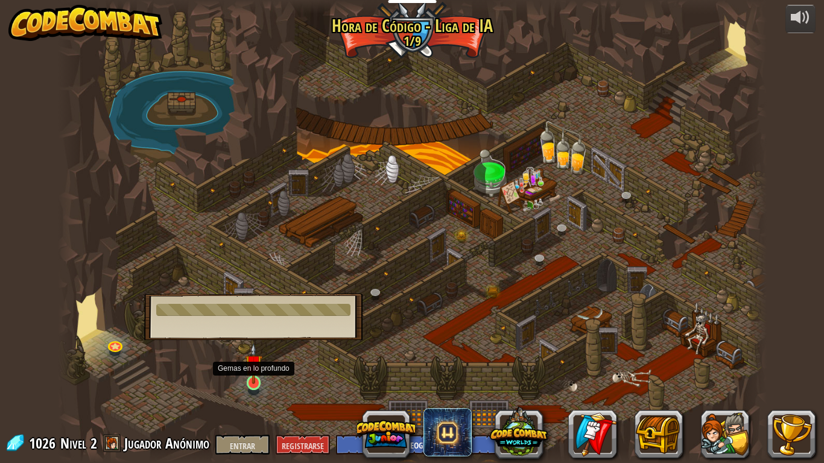
click at [253, 377] on img at bounding box center [254, 363] width 18 height 41
click at [285, 308] on div at bounding box center [253, 310] width 194 height 12
click at [269, 366] on div at bounding box center [412, 231] width 709 height 463
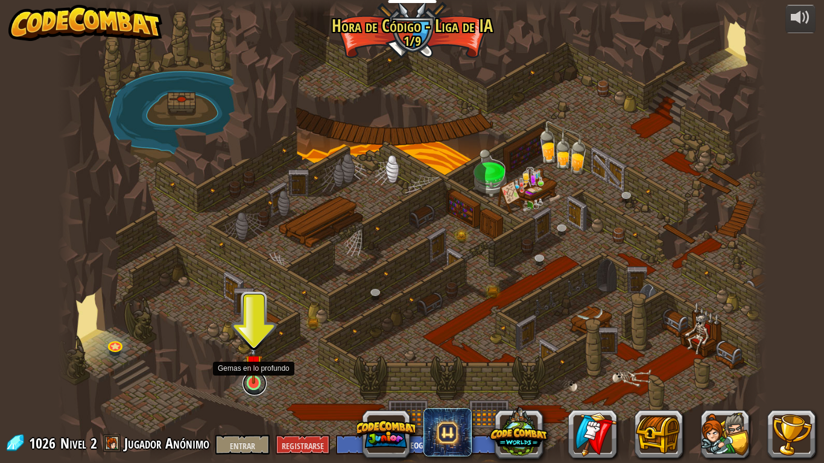
click at [261, 386] on link at bounding box center [255, 384] width 24 height 24
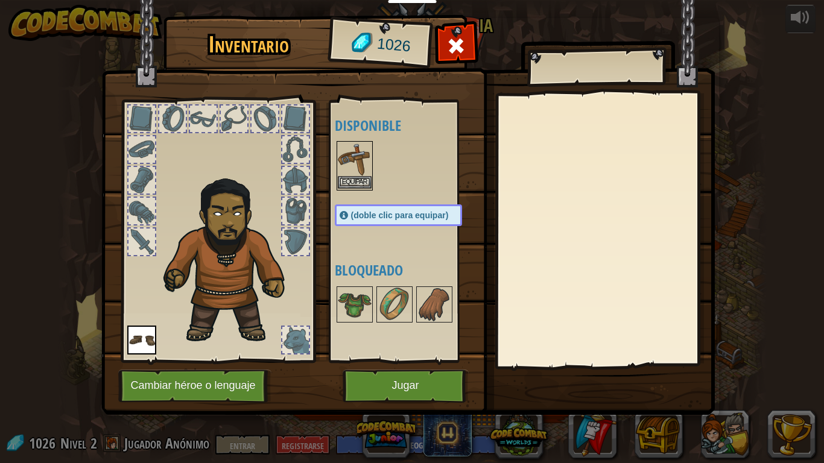
click at [348, 159] on img at bounding box center [355, 159] width 34 height 34
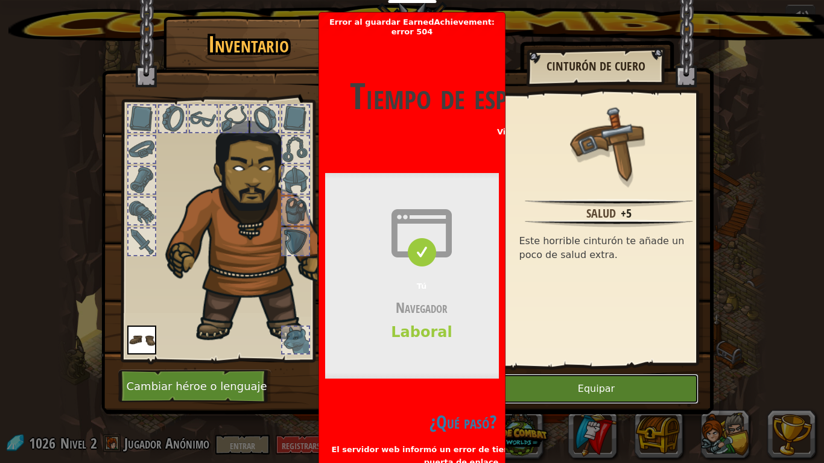
click at [553, 386] on button "Equipar" at bounding box center [597, 389] width 204 height 30
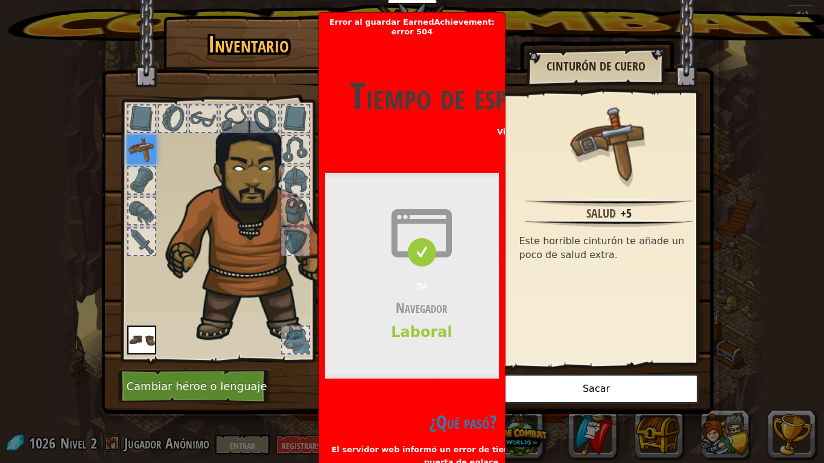
click at [423, 282] on font "Tú" at bounding box center [422, 286] width 10 height 9
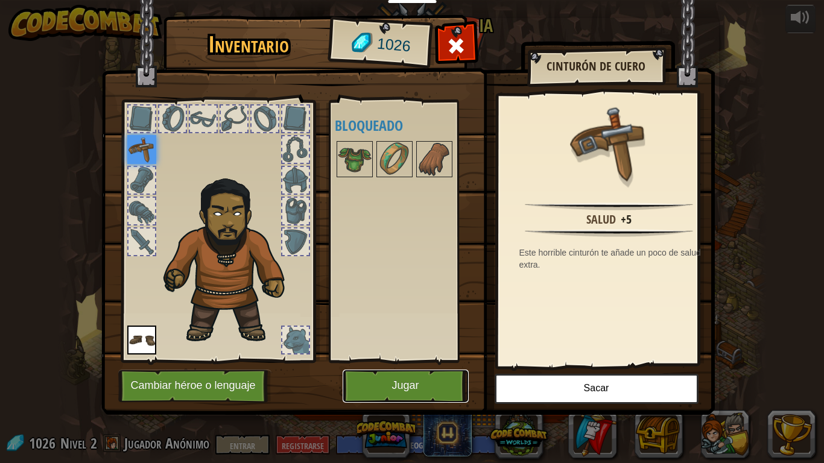
click at [431, 386] on button "Jugar" at bounding box center [406, 386] width 126 height 33
click at [441, 42] on div at bounding box center [457, 49] width 38 height 38
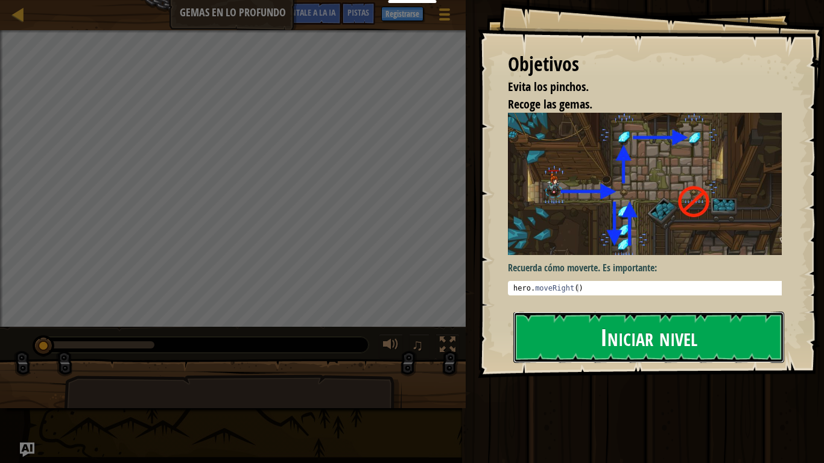
click at [638, 323] on font "Iniciar nivel" at bounding box center [648, 337] width 97 height 33
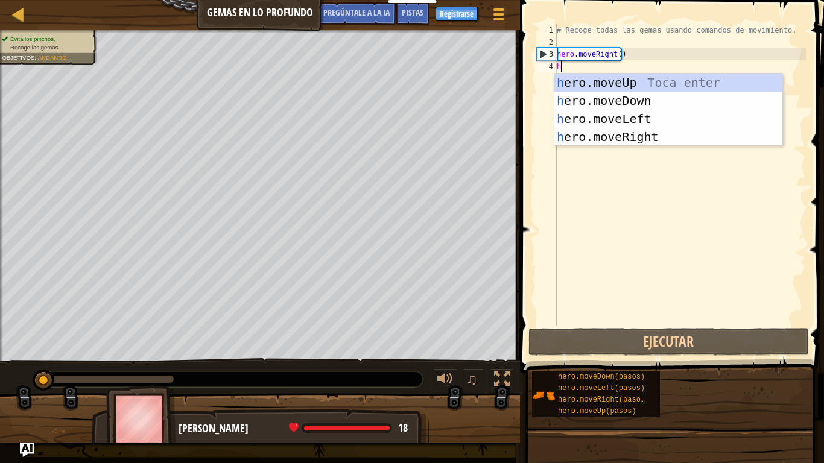
type textarea "hero"
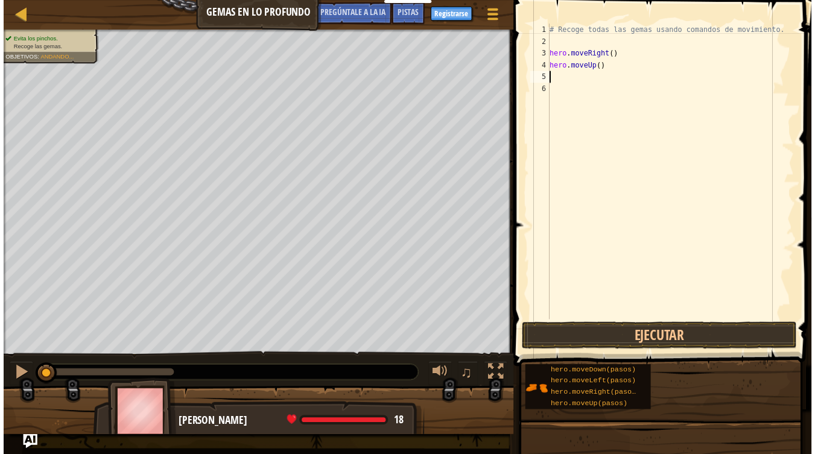
scroll to position [5, 0]
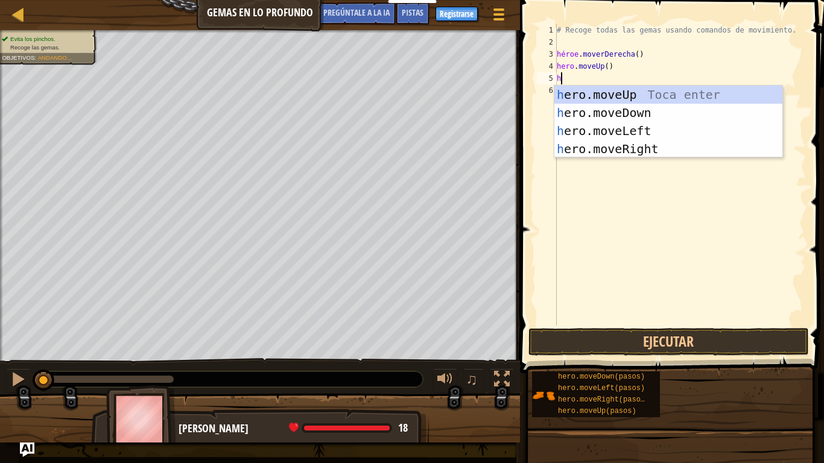
type textarea "her"
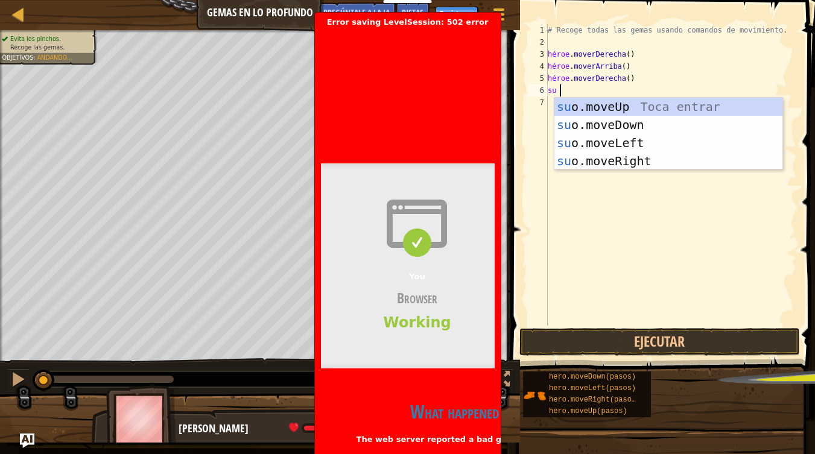
scroll to position [5, 1]
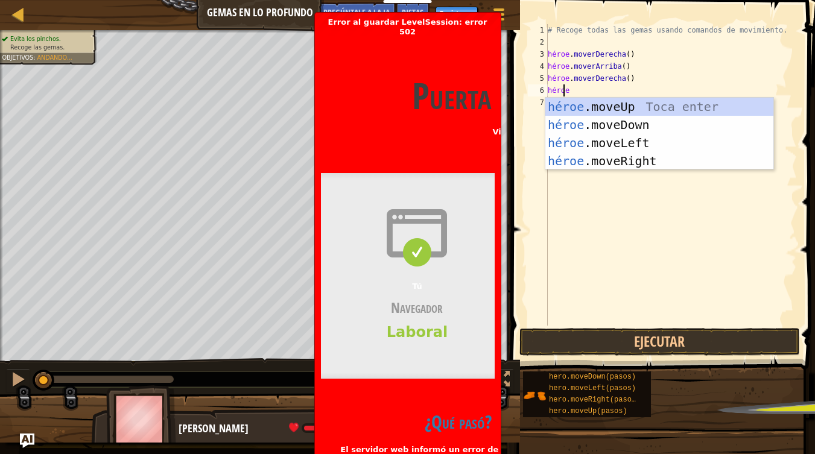
click at [623, 65] on div "# Recoge todas las gemas usando comandos de movimiento. héroe . moverDerecha ( …" at bounding box center [672, 187] width 252 height 326
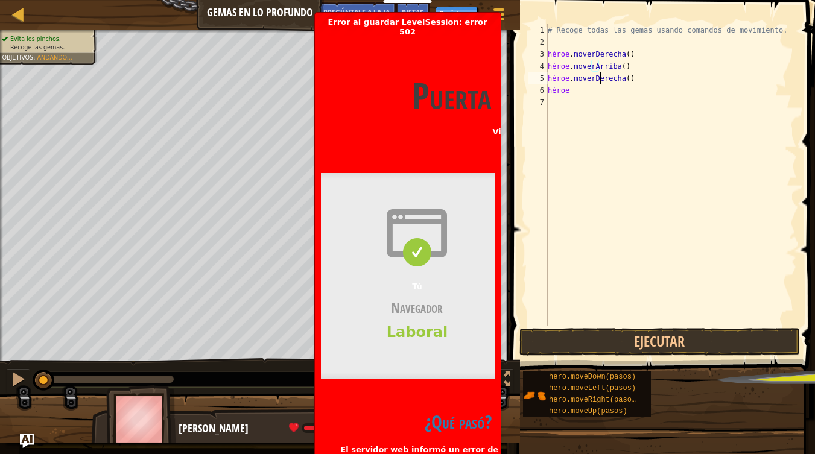
type textarea "hero"
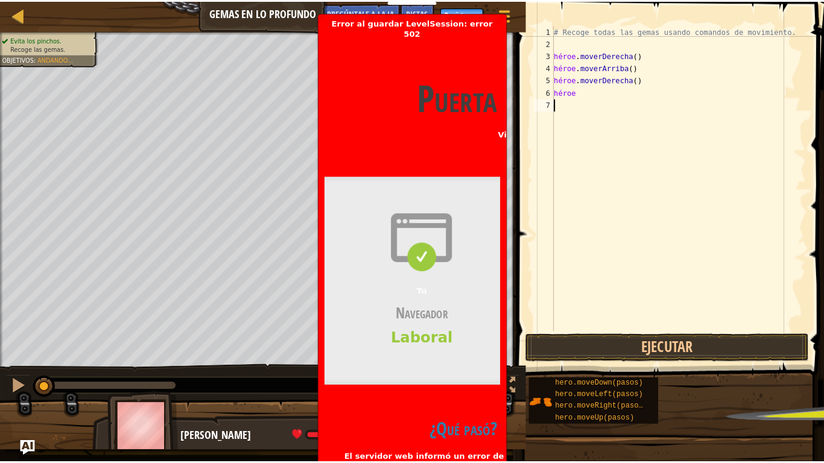
scroll to position [5, 0]
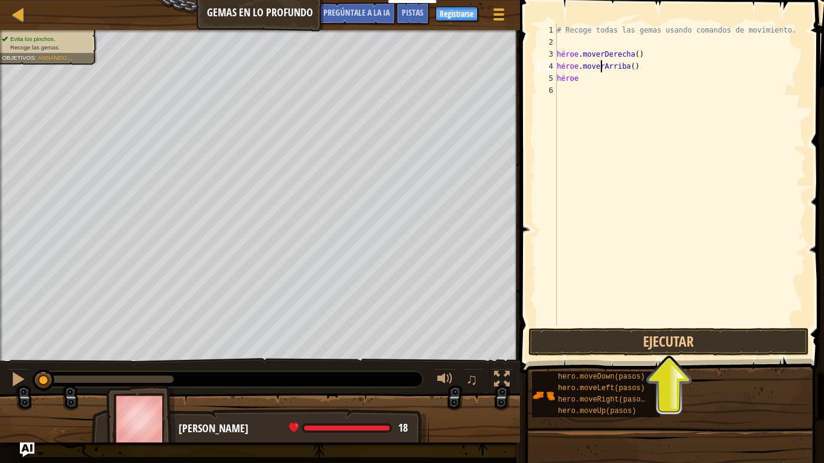
type textarea "hero"
type textarea "h"
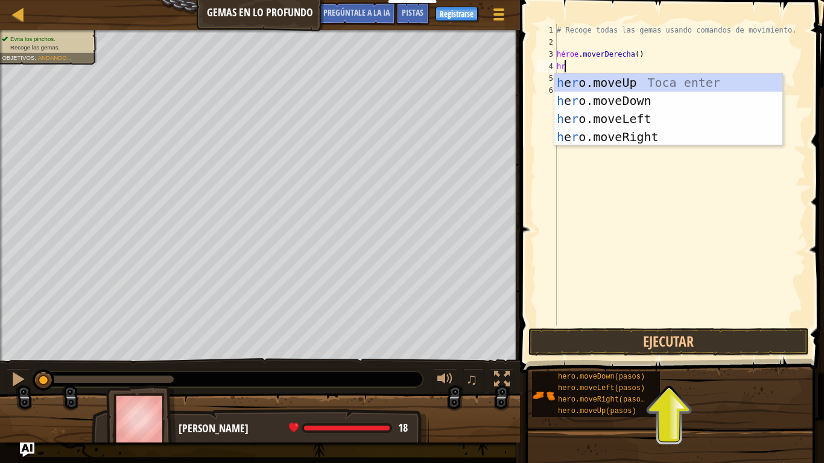
type textarea "h"
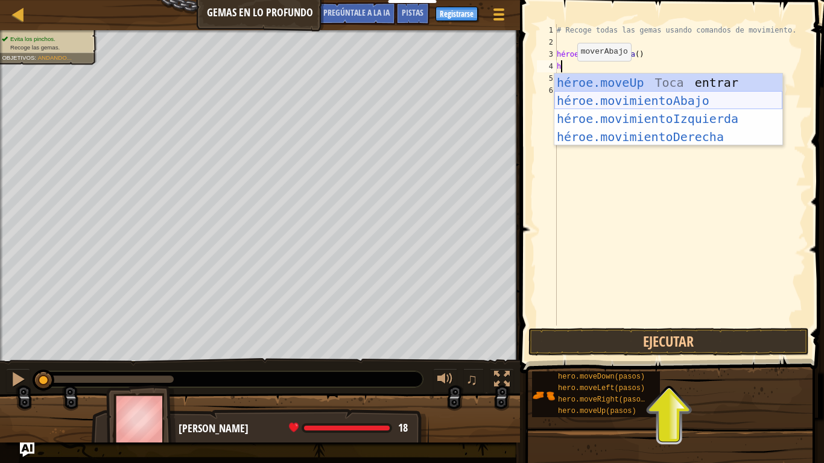
click at [629, 96] on div "héroe.moveUp Toca entrar héroe.movimientoAbajo ​ Toca Enter héroe.movimientoIzq…" at bounding box center [669, 128] width 228 height 109
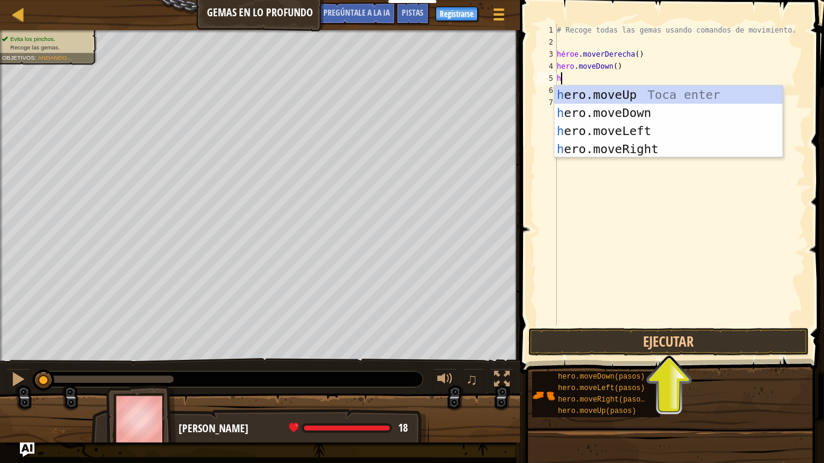
type textarea "he"
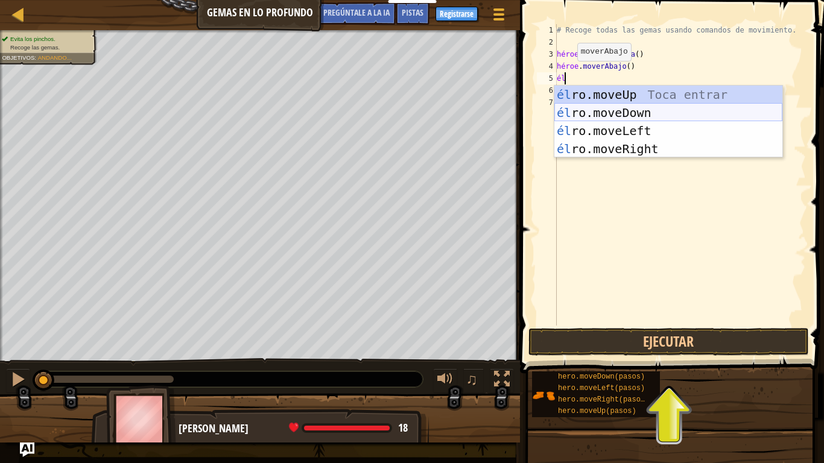
click at [605, 92] on div "él ro.moveUp Toca entrar él ro.moveDown Toca Enter él ro.moveLeft [PERSON_NAME]…" at bounding box center [669, 140] width 228 height 109
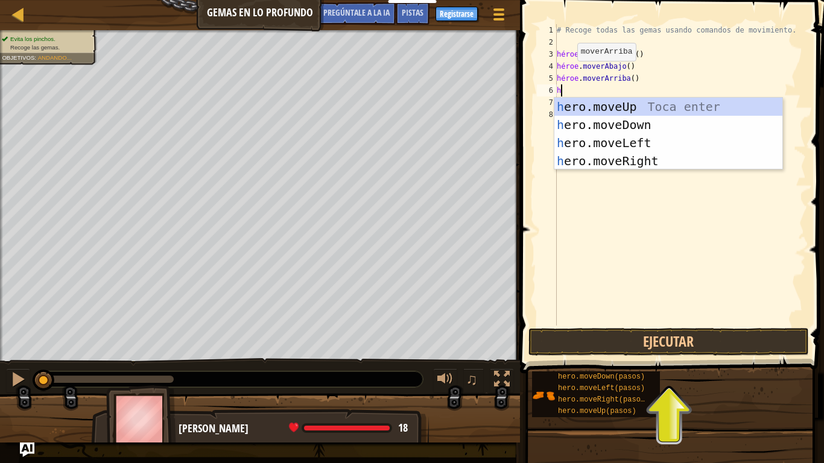
type textarea "he"
click at [633, 107] on div "él ro.moveUp Toca entrar él ro.moveDown Toca Enter él ro.moveLeft [PERSON_NAME]…" at bounding box center [669, 152] width 228 height 109
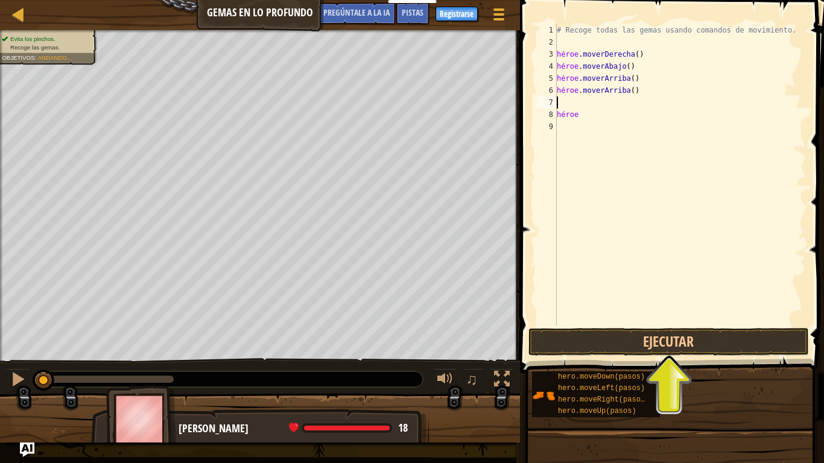
type textarea "h"
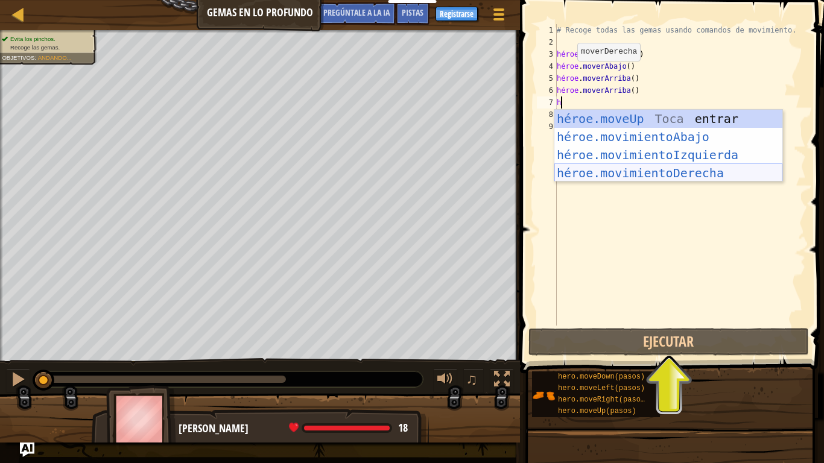
click at [618, 169] on div "héroe.moveUp Toca entrar héroe.movimientoAbajo ​ Toca Enter héroe.movimientoIzq…" at bounding box center [669, 164] width 228 height 109
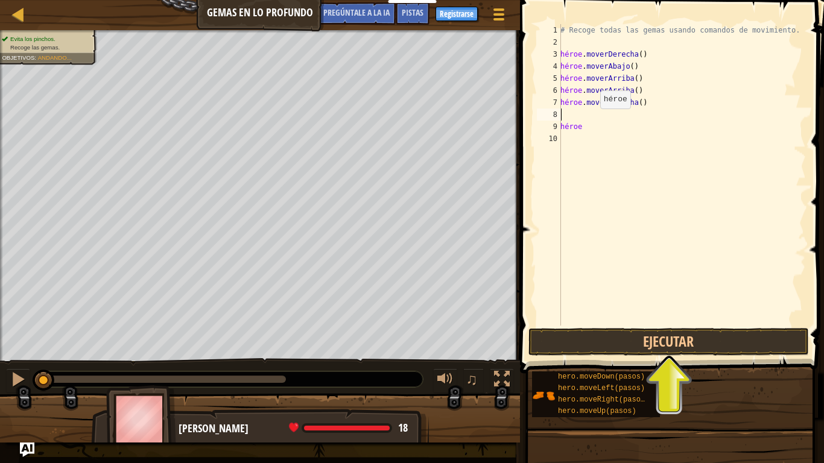
click at [590, 125] on div "# Recoge todas las gemas usando comandos de movimiento. héroe . moverDerecha ( …" at bounding box center [684, 187] width 252 height 326
type textarea "h"
click at [627, 344] on button "Ejecutar" at bounding box center [669, 342] width 281 height 28
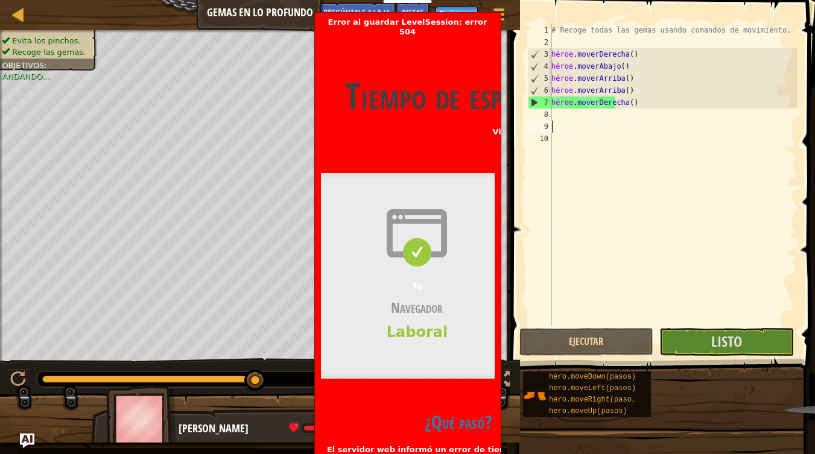
click at [440, 103] on font "Tiempo de espera de la puerta de enlace" at bounding box center [574, 96] width 459 height 50
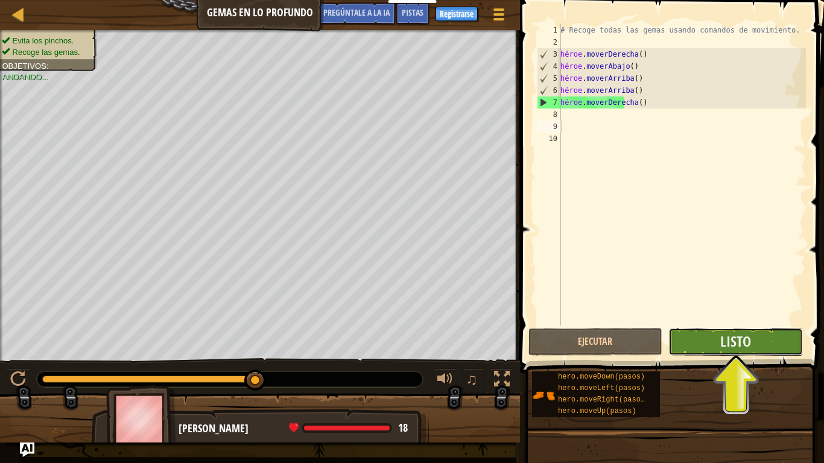
click at [752, 348] on button "Listo" at bounding box center [736, 342] width 135 height 28
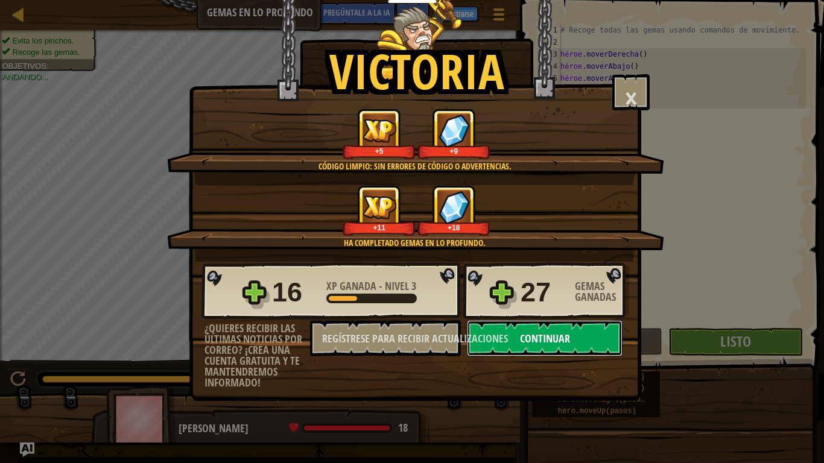
click at [567, 336] on font "Continuar" at bounding box center [545, 338] width 50 height 15
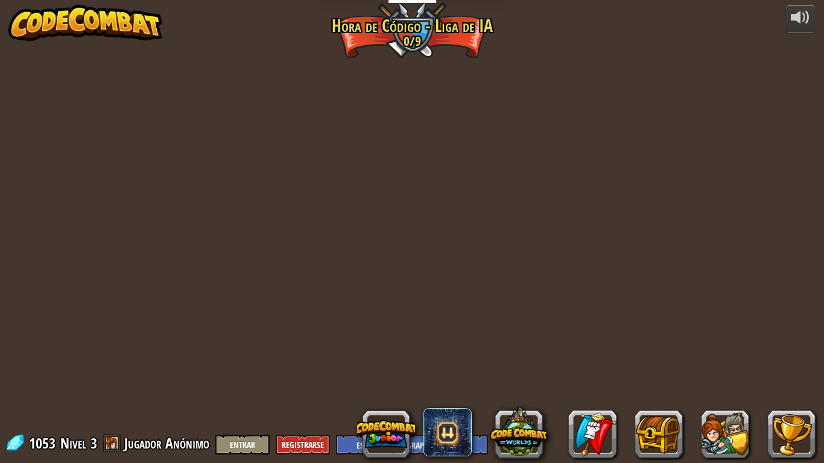
select select "es-419"
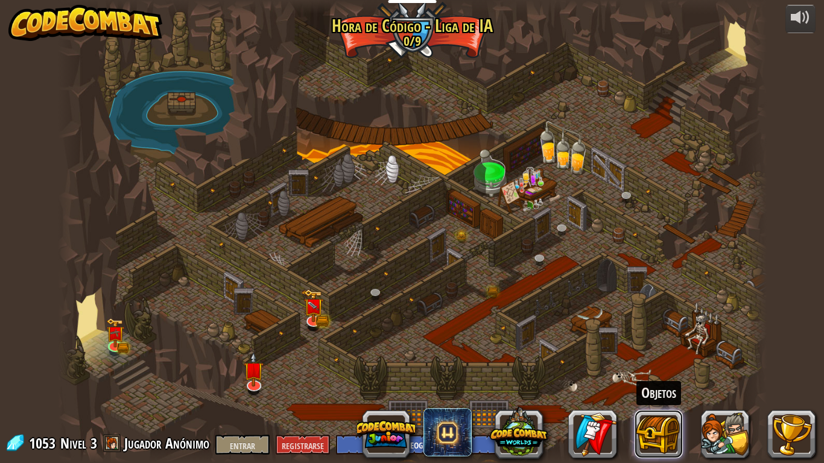
click at [670, 386] on button at bounding box center [659, 434] width 48 height 48
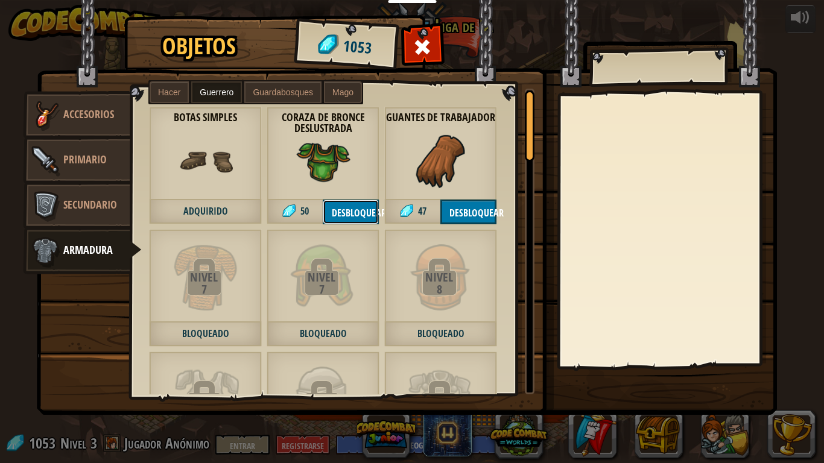
click at [360, 212] on font "Desbloquear" at bounding box center [359, 212] width 54 height 13
click at [355, 212] on font "Confirmar" at bounding box center [355, 212] width 46 height 13
click at [467, 214] on font "Desbloquear" at bounding box center [477, 212] width 54 height 13
select select "es-419"
click at [477, 208] on font "Confirmar" at bounding box center [473, 212] width 46 height 13
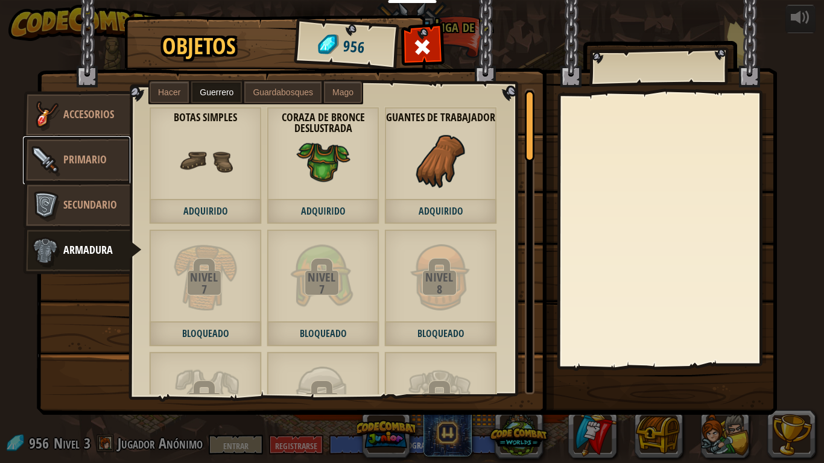
click at [88, 175] on link "Primario" at bounding box center [76, 160] width 107 height 48
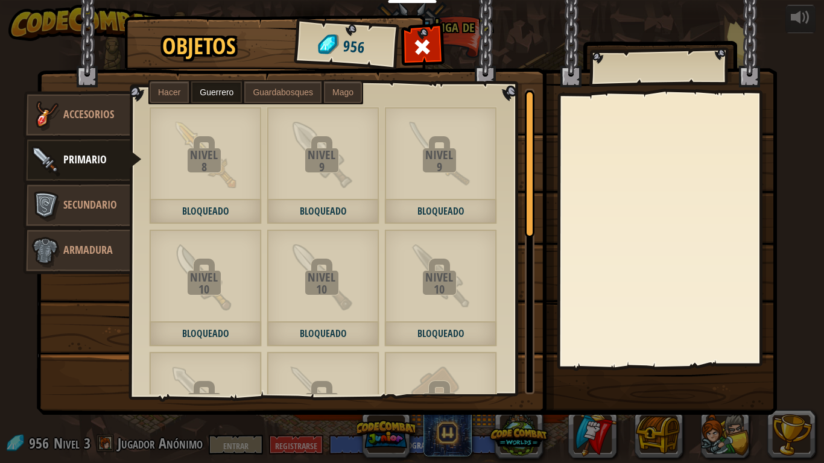
click at [141, 200] on div "La ballesta rudimentaria 100 Guardabosques Palo encantado 100 Mago Varita Mágic…" at bounding box center [337, 242] width 413 height 306
click at [106, 200] on font "Secundario" at bounding box center [90, 204] width 54 height 15
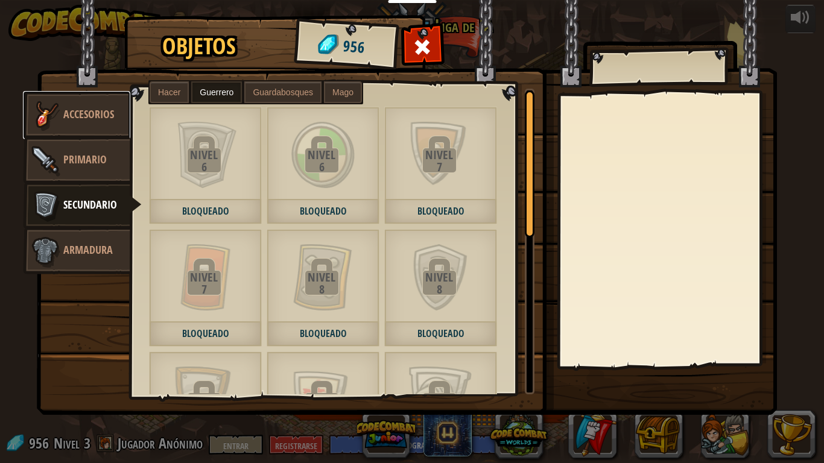
click at [91, 121] on font "Accesorios" at bounding box center [88, 114] width 51 height 15
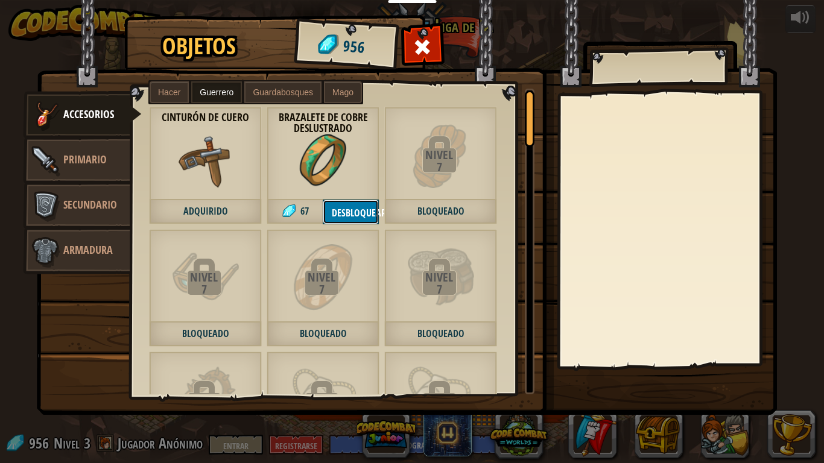
click at [352, 205] on button "Desbloquear" at bounding box center [351, 212] width 56 height 25
click at [342, 216] on font "Confirmar" at bounding box center [355, 212] width 46 height 13
click at [430, 46] on span at bounding box center [422, 46] width 19 height 19
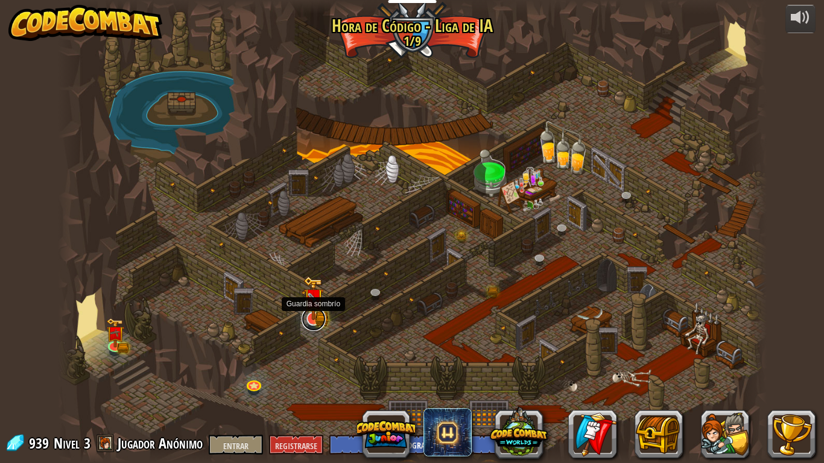
click at [314, 325] on link at bounding box center [314, 319] width 24 height 24
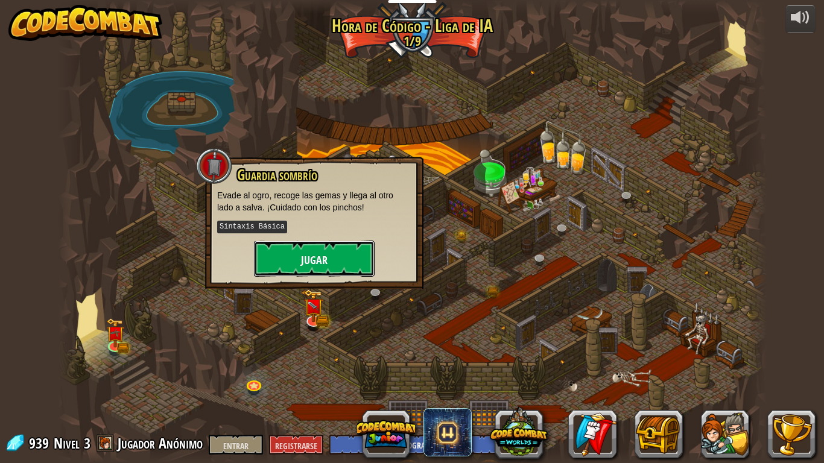
click at [299, 264] on button "Jugar" at bounding box center [314, 259] width 121 height 36
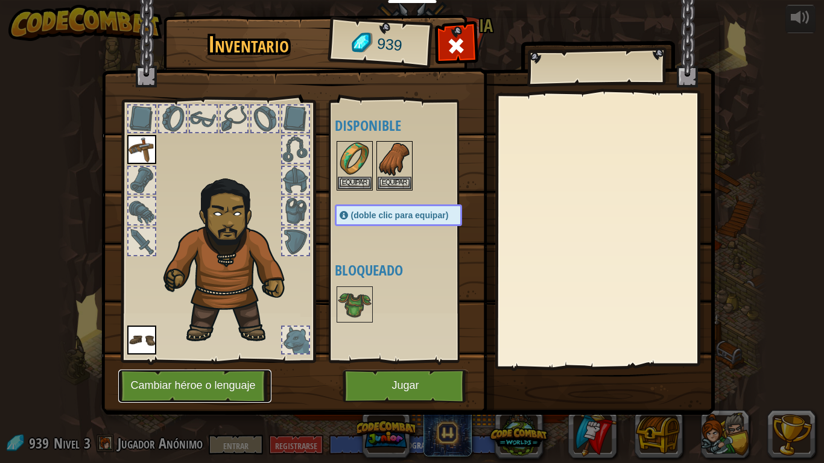
click at [189, 386] on button "Cambiar héroe o lenguaje" at bounding box center [194, 386] width 153 height 33
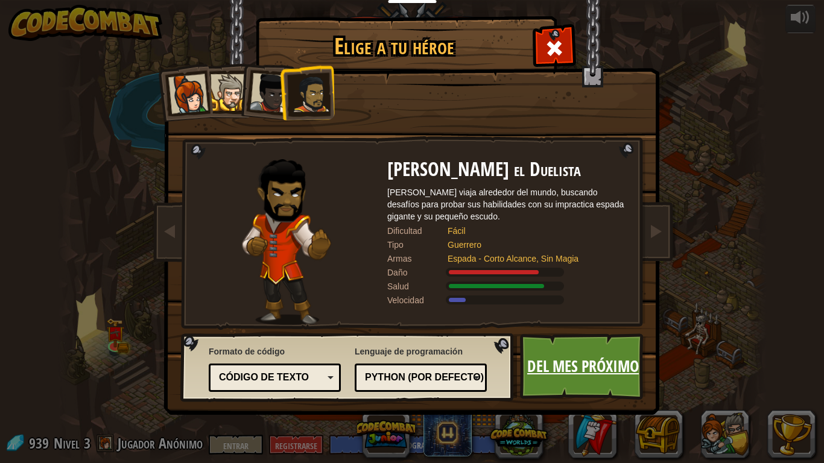
click at [552, 381] on link "Del mes próximo" at bounding box center [583, 367] width 126 height 66
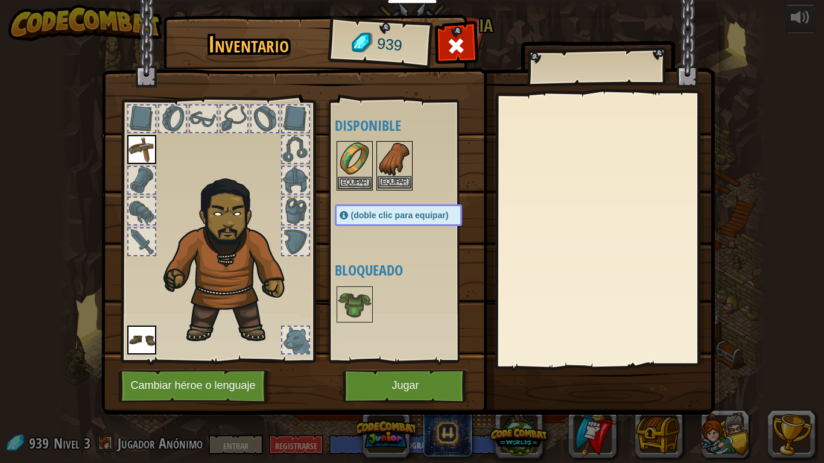
click at [383, 150] on img at bounding box center [395, 159] width 34 height 34
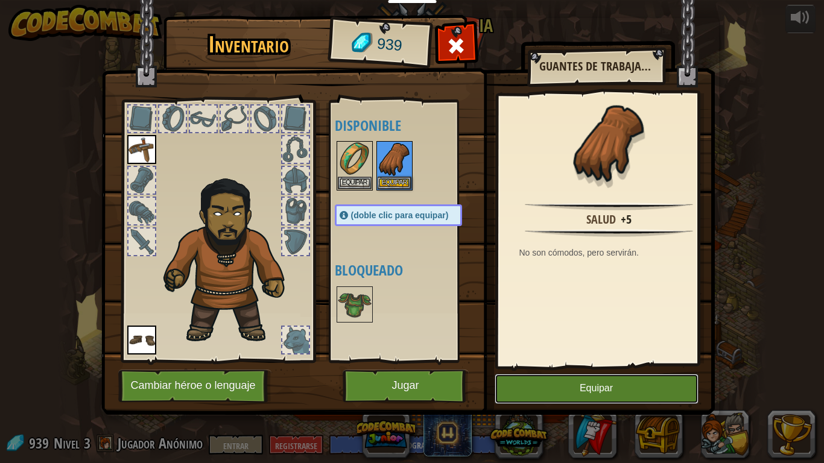
click at [547, 386] on button "Equipar" at bounding box center [597, 389] width 204 height 30
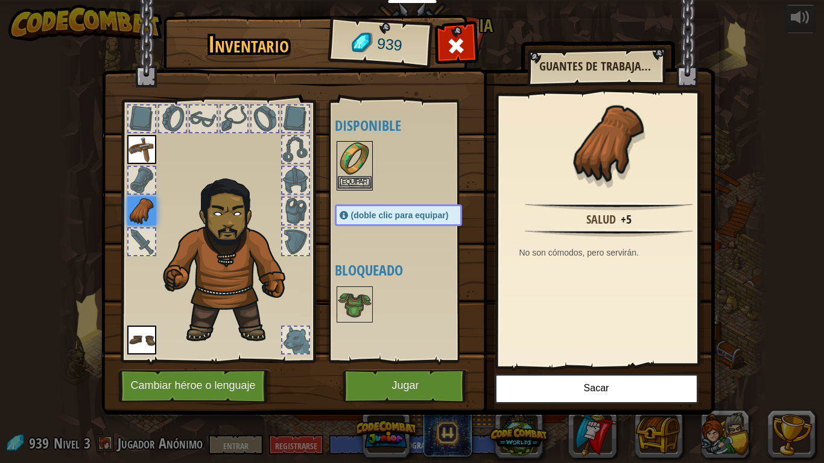
click at [355, 162] on img at bounding box center [355, 159] width 34 height 34
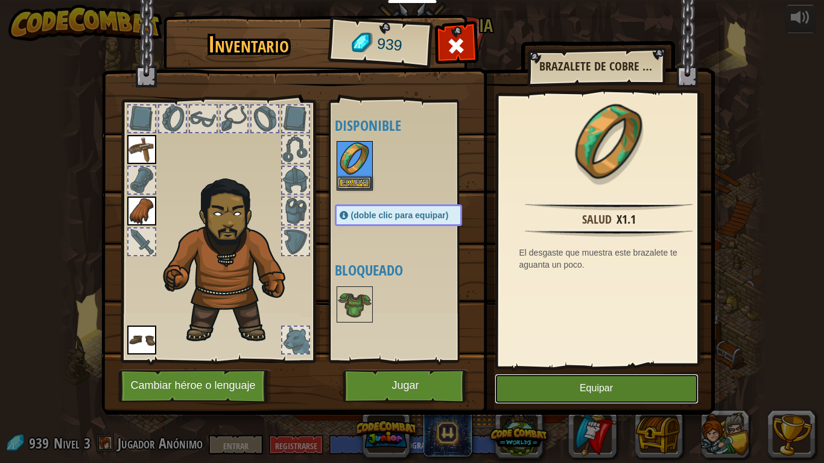
click at [534, 386] on button "Equipar" at bounding box center [597, 389] width 204 height 30
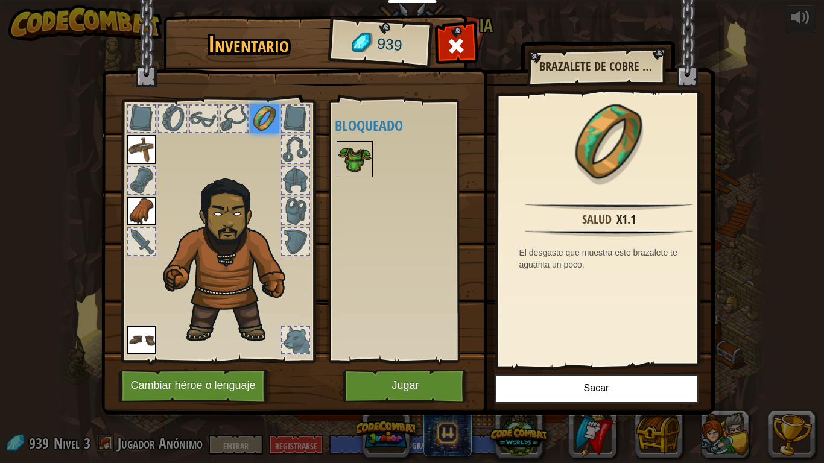
click at [352, 147] on img at bounding box center [355, 159] width 34 height 34
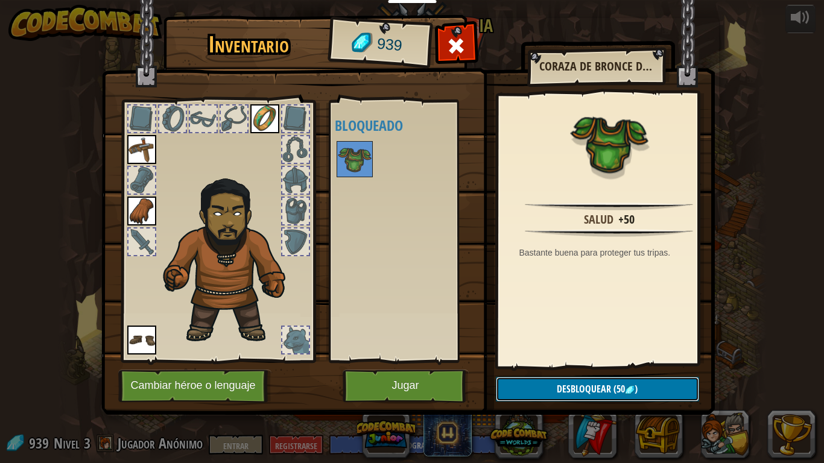
click at [614, 386] on font "(50" at bounding box center [619, 389] width 11 height 13
click at [613, 386] on font "Confirmar" at bounding box center [598, 390] width 46 height 13
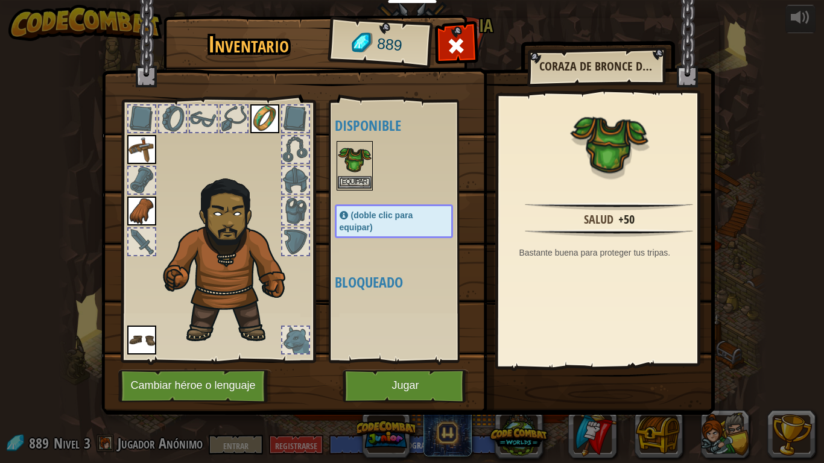
click at [348, 159] on img at bounding box center [355, 159] width 34 height 34
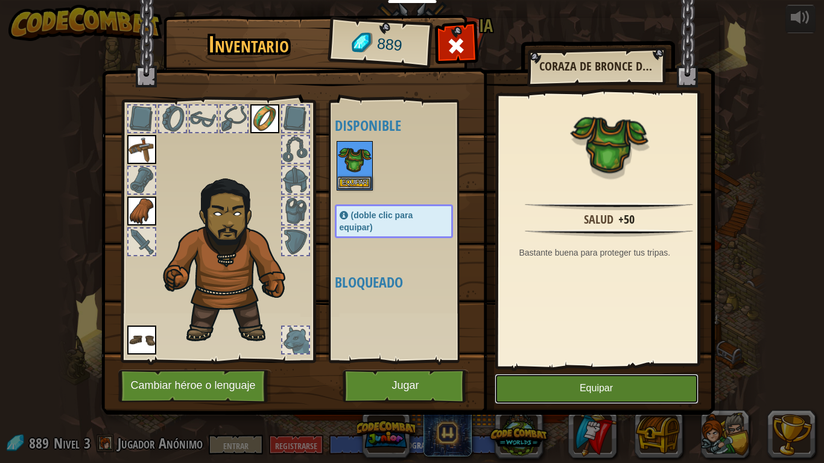
click at [613, 386] on font "Equipar" at bounding box center [596, 389] width 33 height 10
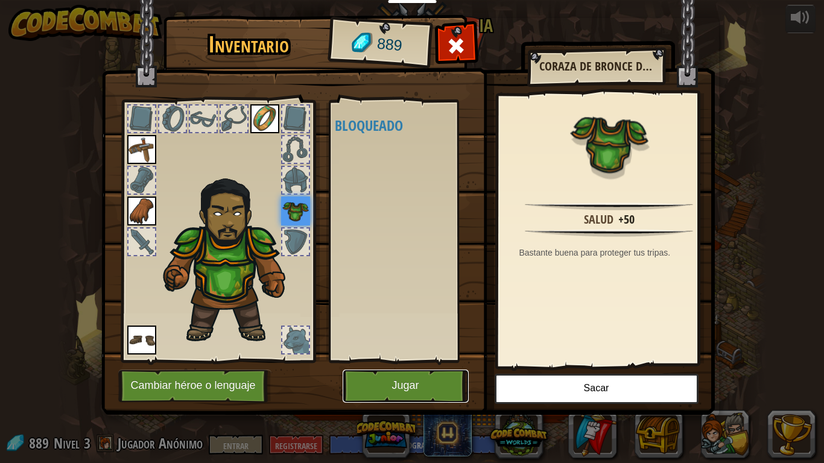
click at [383, 386] on button "Jugar" at bounding box center [406, 386] width 126 height 33
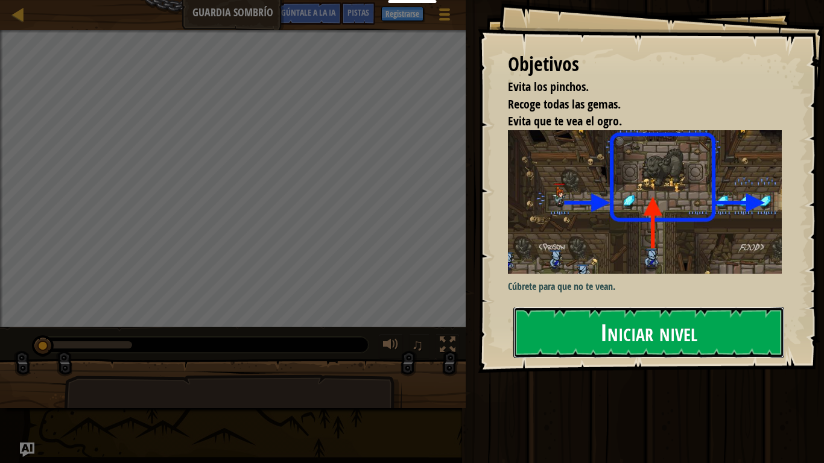
click at [626, 334] on button "Iniciar nivel" at bounding box center [649, 332] width 271 height 51
click at [626, 330] on font "Iniciar nivel" at bounding box center [648, 332] width 97 height 33
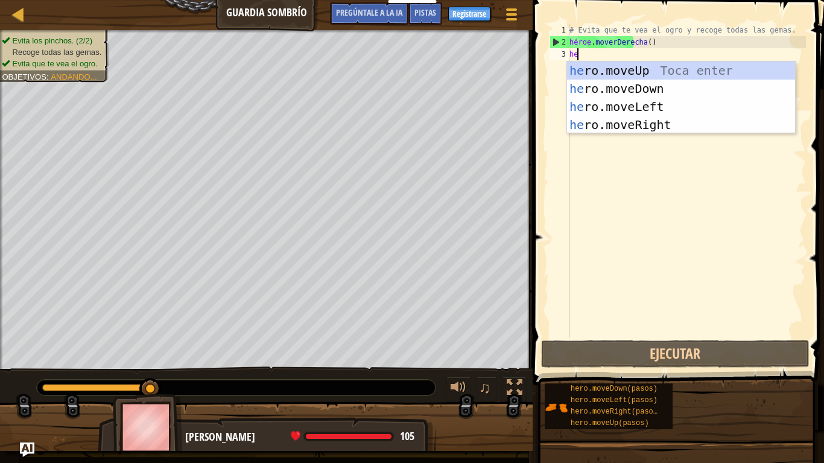
type textarea "her"
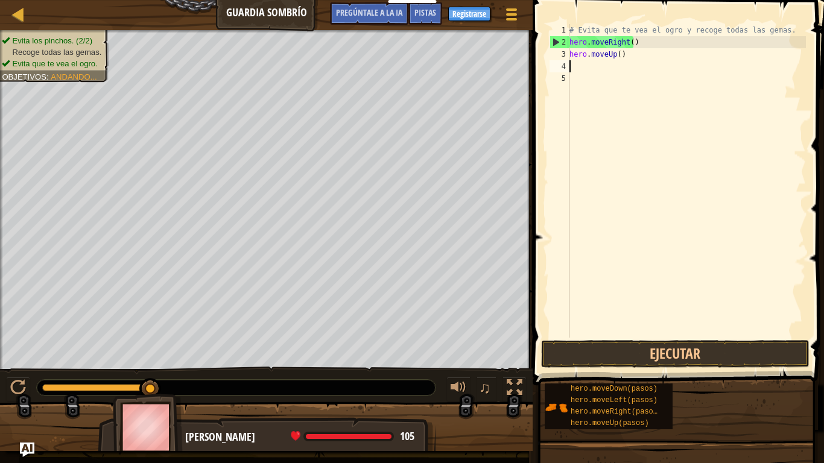
scroll to position [5, 0]
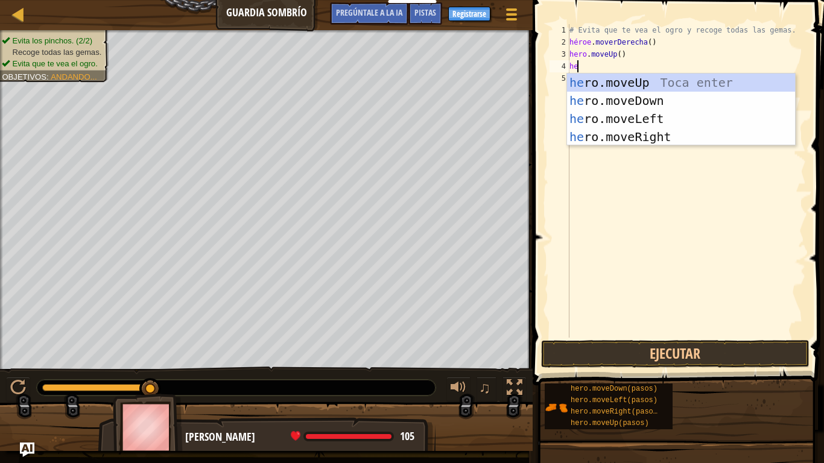
type textarea "her"
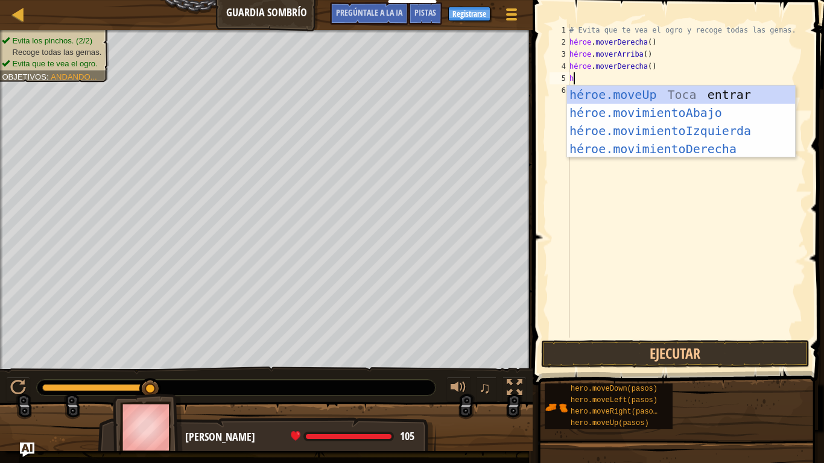
type textarea "he"
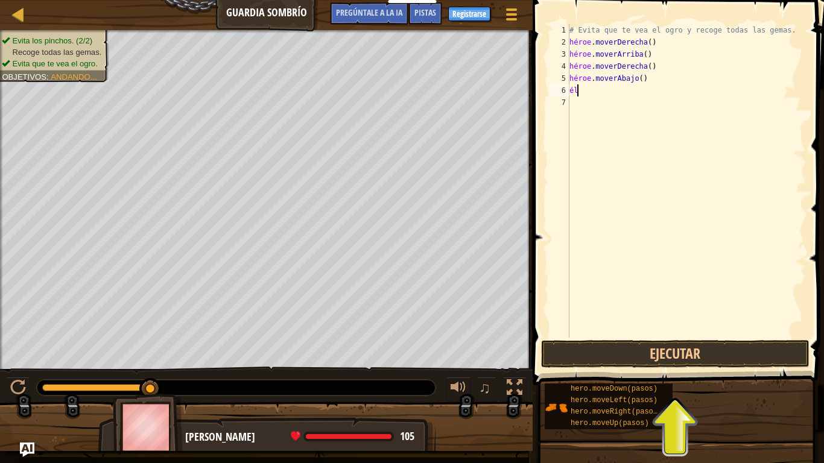
type textarea "h"
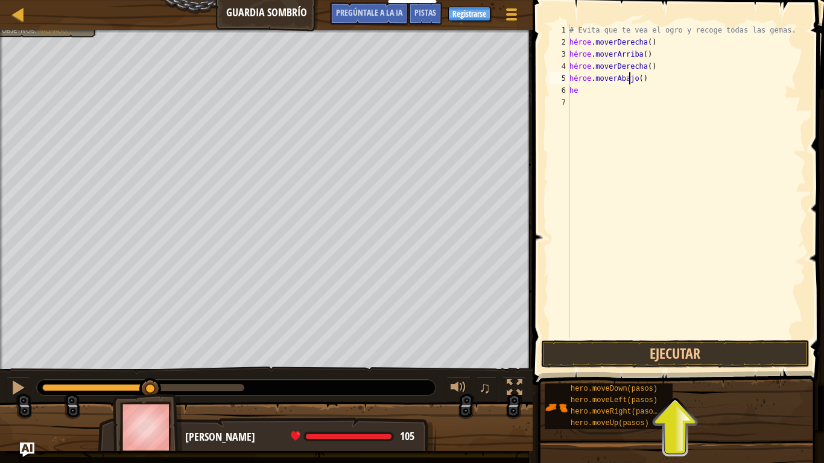
type textarea "he"
type textarea "h"
type textarea "he"
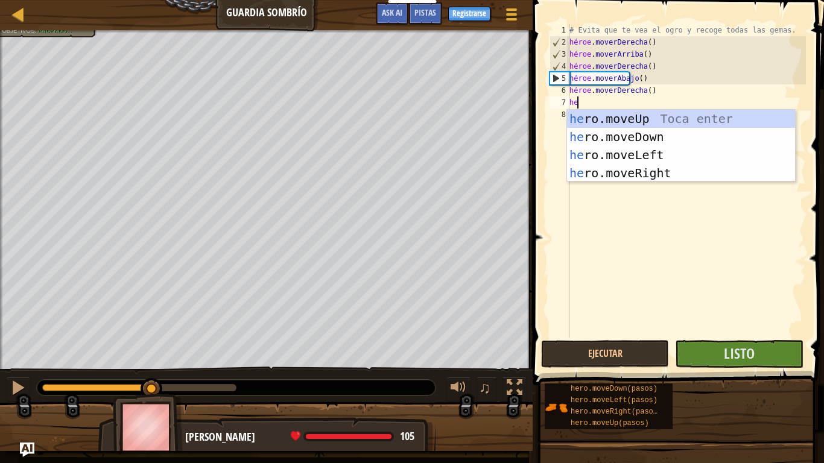
type textarea "her"
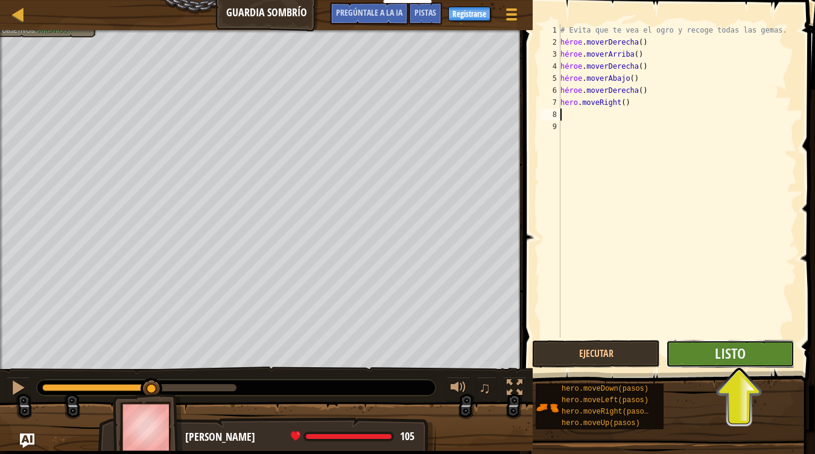
click at [722, 358] on button "Listo" at bounding box center [730, 354] width 128 height 28
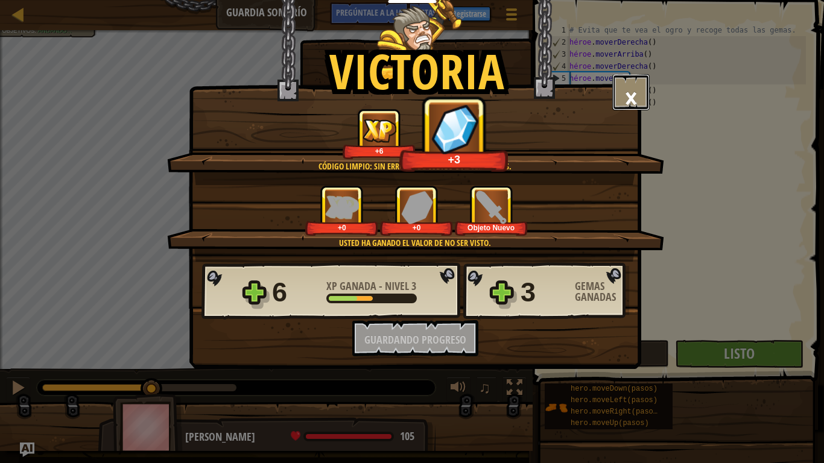
click at [643, 87] on button "×" at bounding box center [631, 92] width 37 height 36
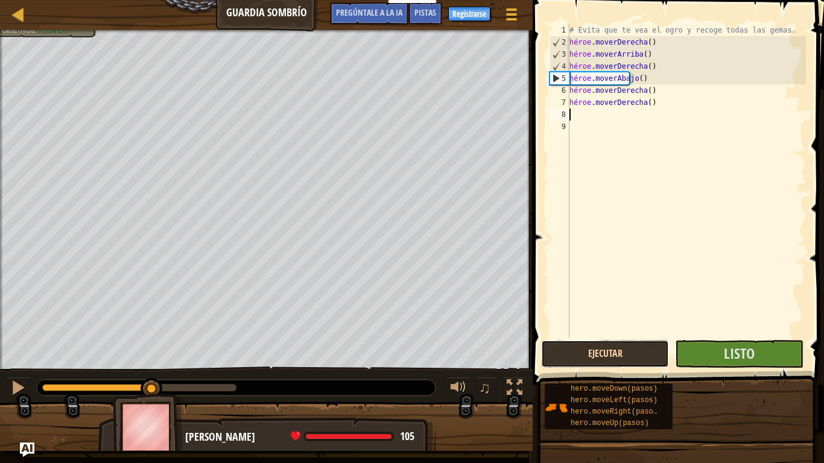
click at [610, 358] on button "Ejecutar" at bounding box center [605, 354] width 128 height 28
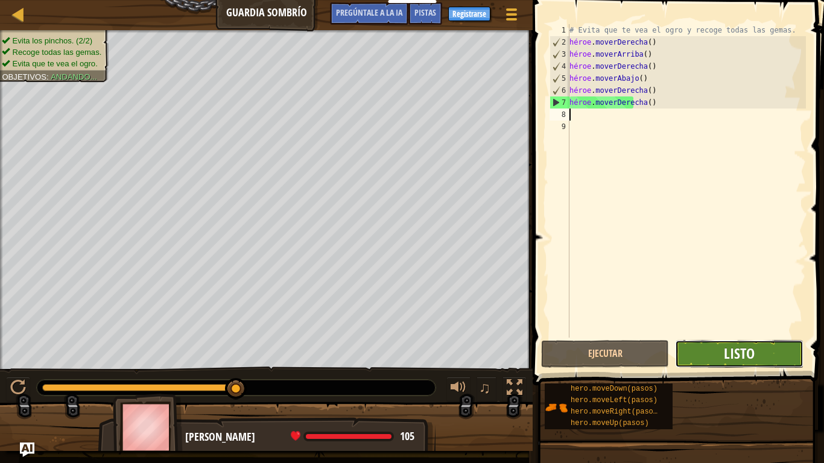
click at [747, 361] on font "Listo" at bounding box center [739, 353] width 31 height 19
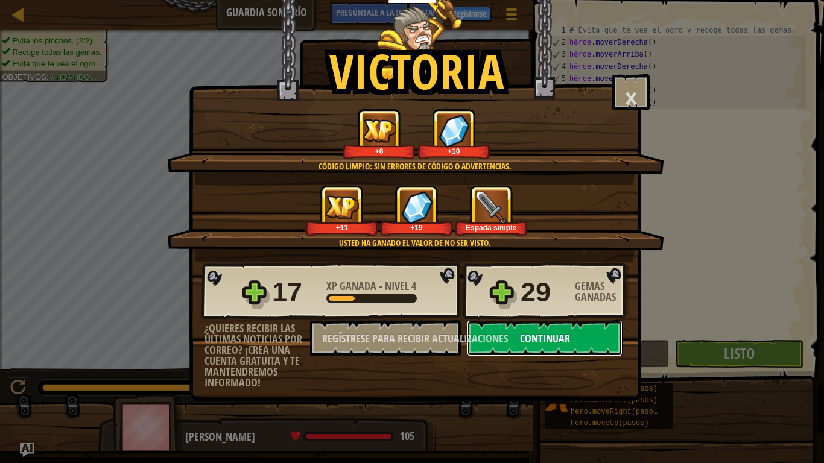
click at [581, 331] on button "Continuar" at bounding box center [545, 338] width 156 height 36
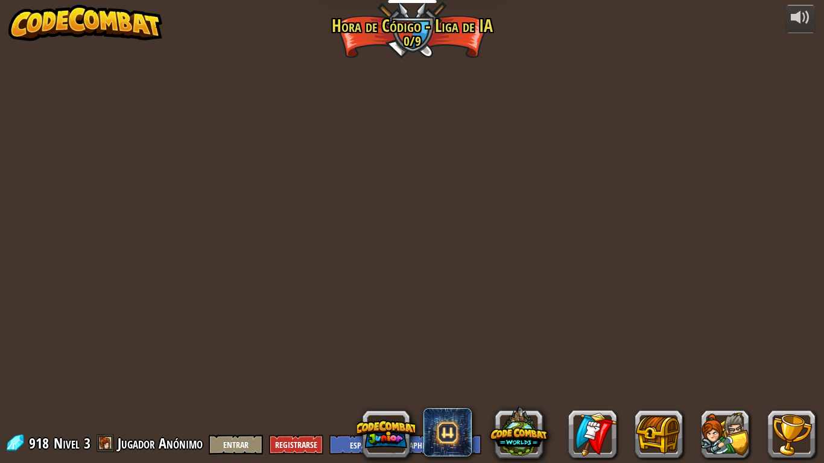
select select "es-419"
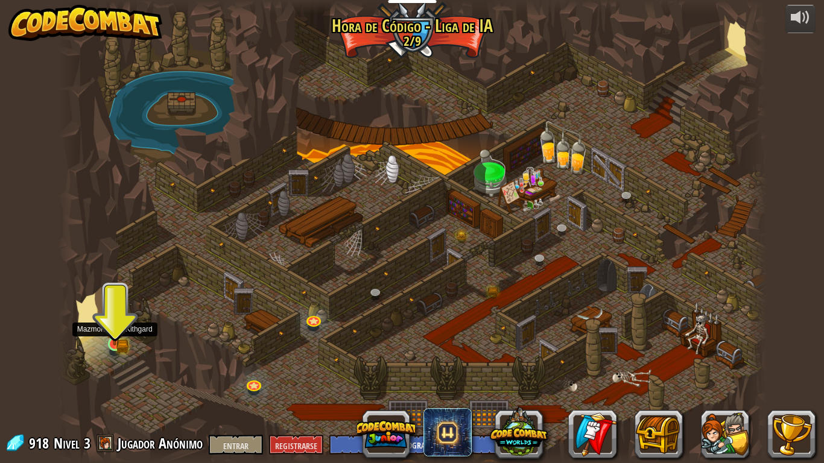
click at [112, 332] on img at bounding box center [115, 326] width 11 height 11
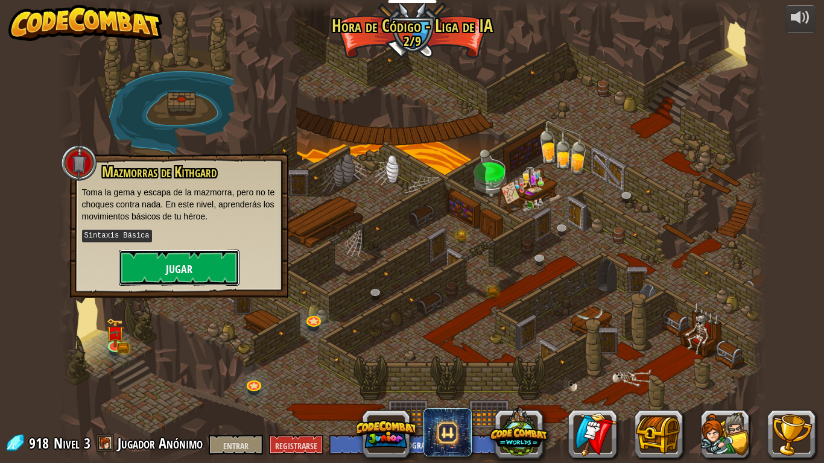
click at [163, 255] on button "Jugar" at bounding box center [179, 268] width 121 height 36
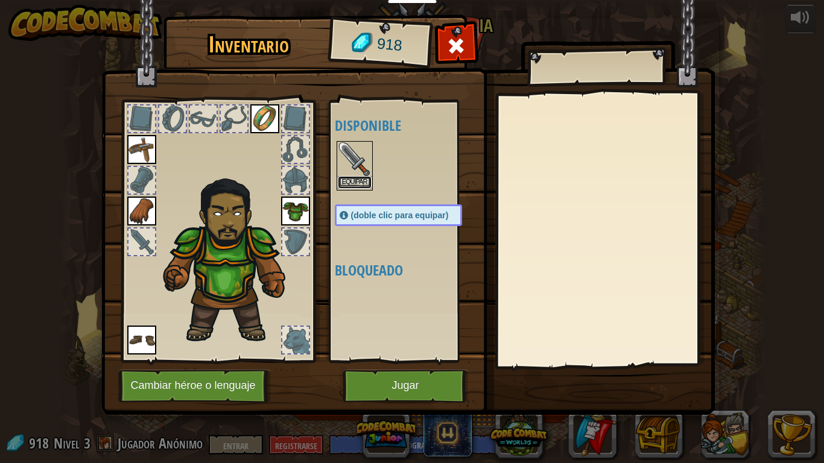
click at [343, 177] on button "Equipar" at bounding box center [355, 182] width 34 height 13
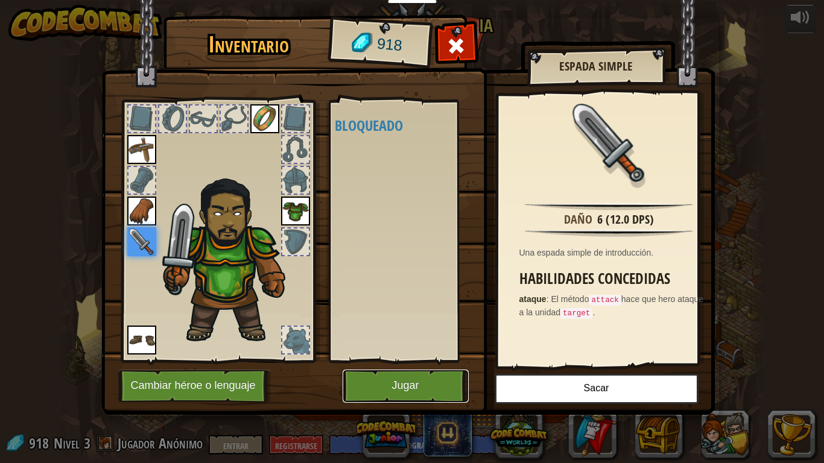
click at [405, 386] on font "Jugar" at bounding box center [405, 386] width 27 height 12
click at [397, 383] on font "Jugar" at bounding box center [405, 386] width 27 height 12
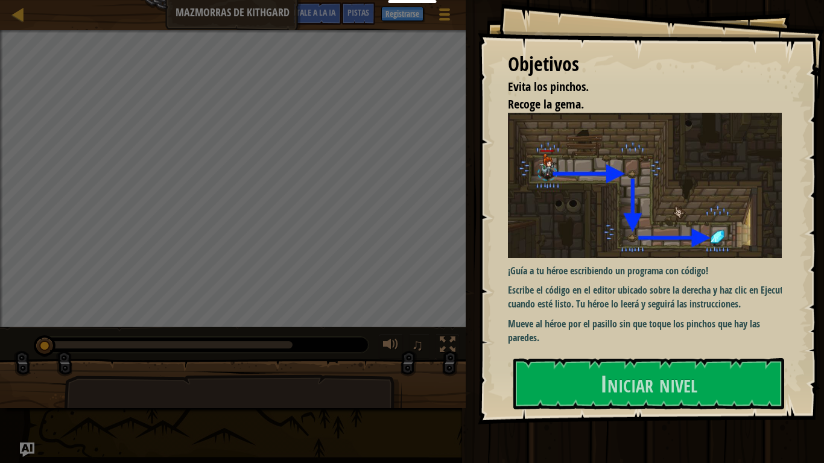
click at [1, 49] on div at bounding box center [1, 187] width 3 height 315
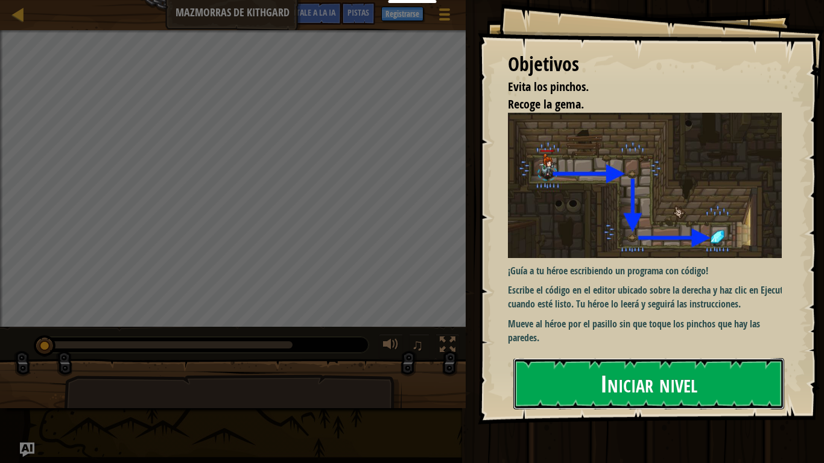
click at [581, 380] on button "Iniciar nivel" at bounding box center [649, 383] width 271 height 51
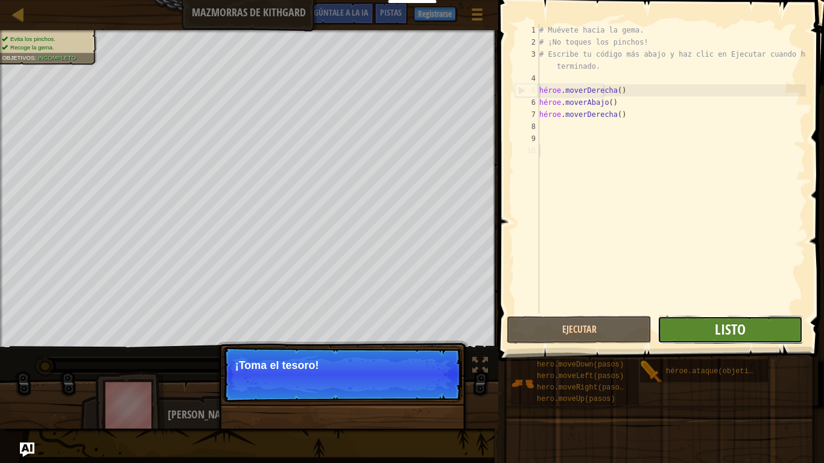
click at [734, 336] on font "Listo" at bounding box center [730, 329] width 31 height 19
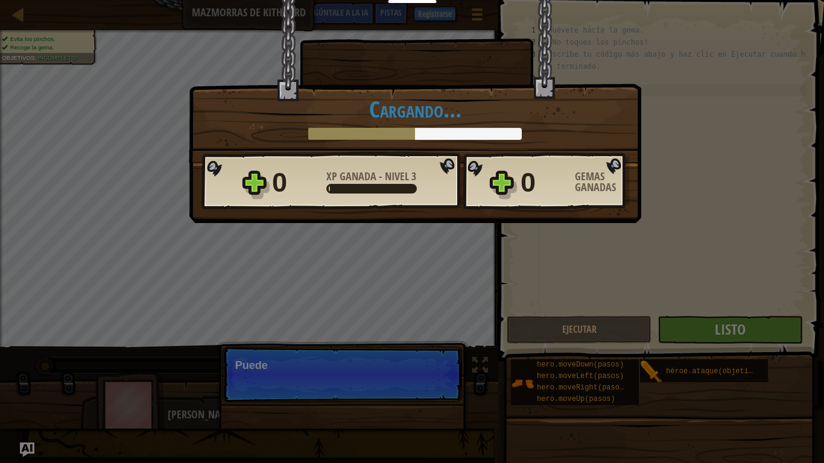
scroll to position [5, 0]
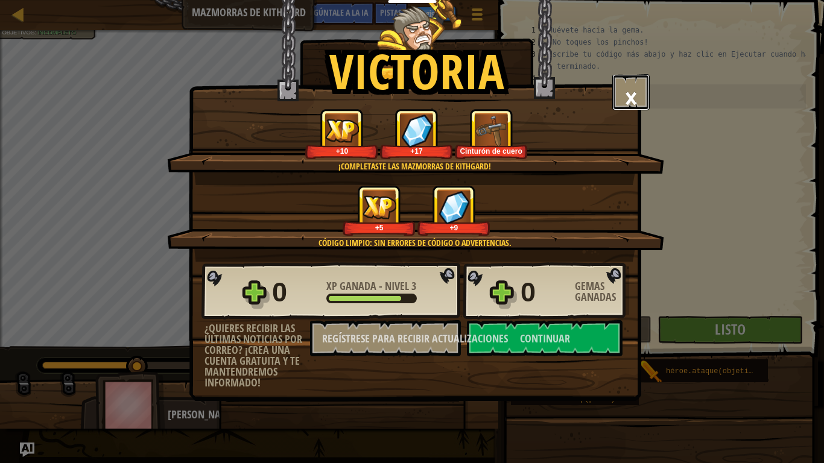
click at [632, 93] on font "×" at bounding box center [631, 97] width 13 height 41
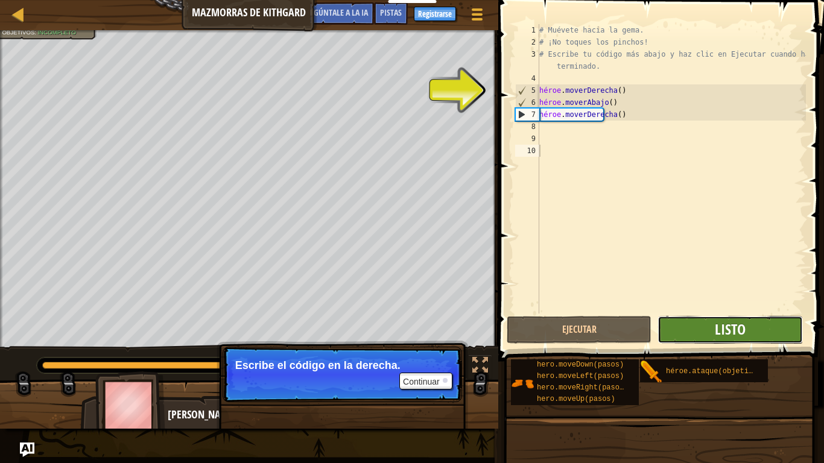
click at [739, 328] on font "Listo" at bounding box center [730, 329] width 31 height 19
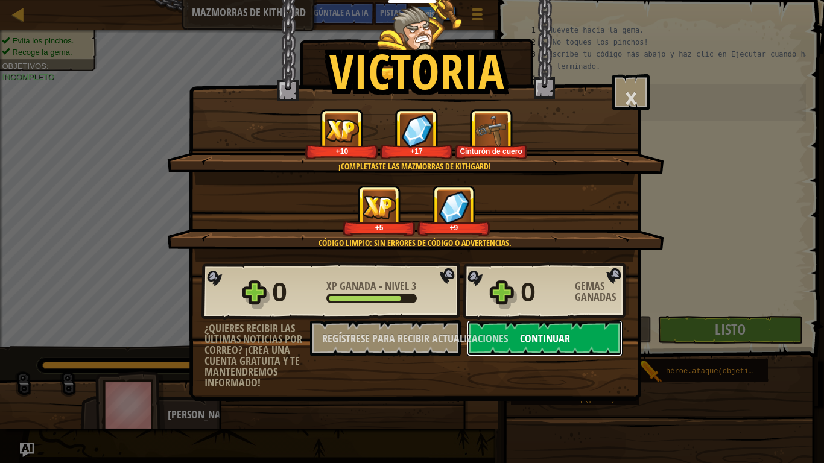
click at [550, 342] on font "Continuar" at bounding box center [545, 338] width 50 height 15
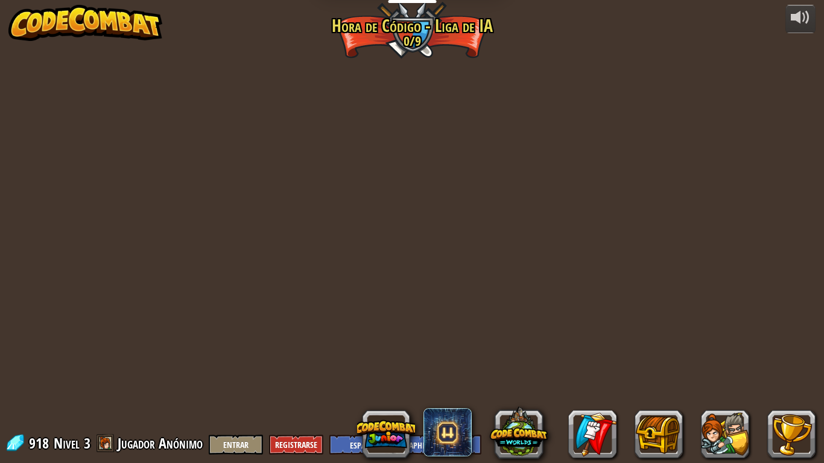
select select "es-419"
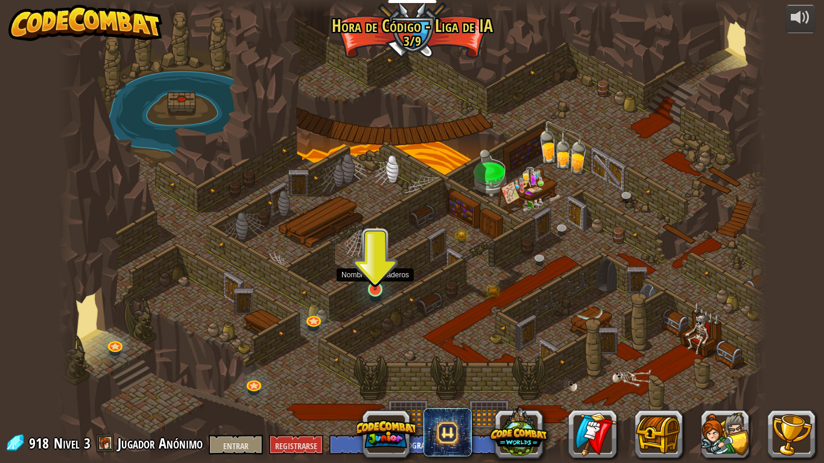
click at [379, 287] on img at bounding box center [375, 270] width 18 height 41
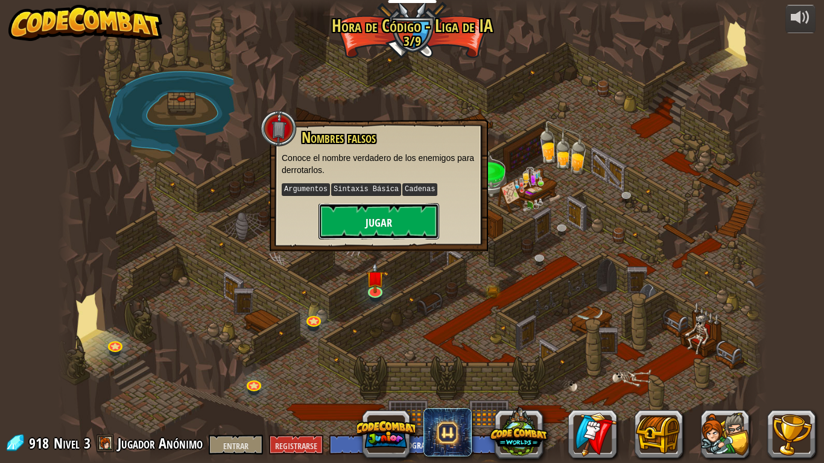
click at [359, 215] on button "Jugar" at bounding box center [379, 221] width 121 height 36
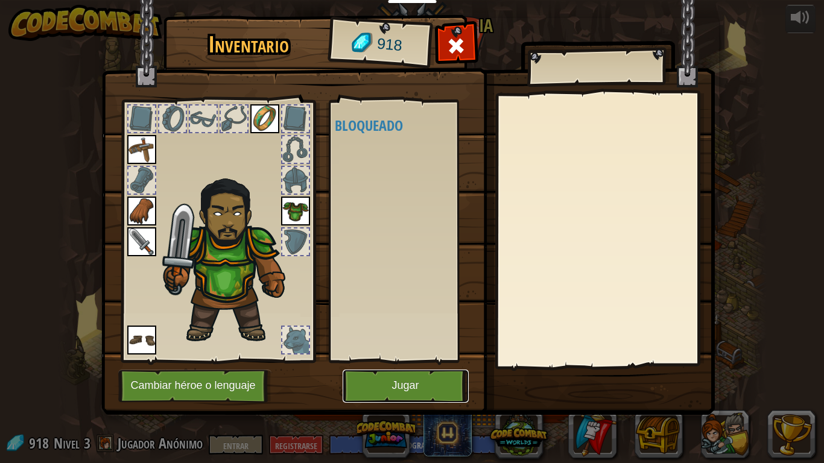
click at [363, 377] on button "Jugar" at bounding box center [406, 386] width 126 height 33
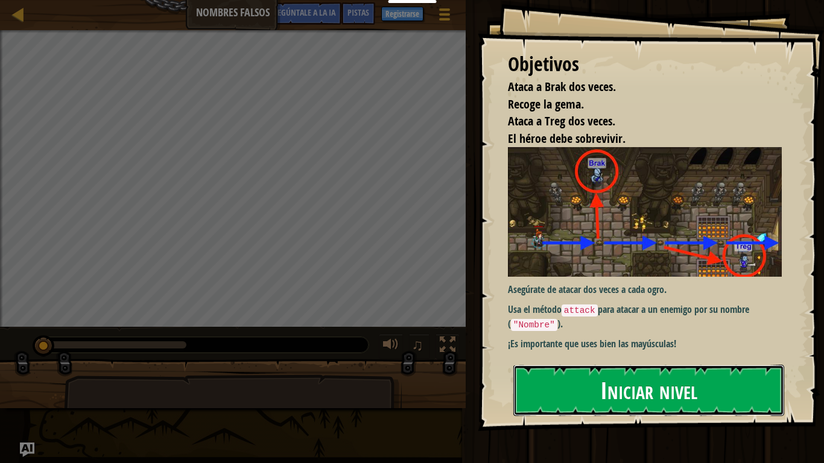
click at [580, 386] on button "Iniciar nivel" at bounding box center [649, 390] width 271 height 51
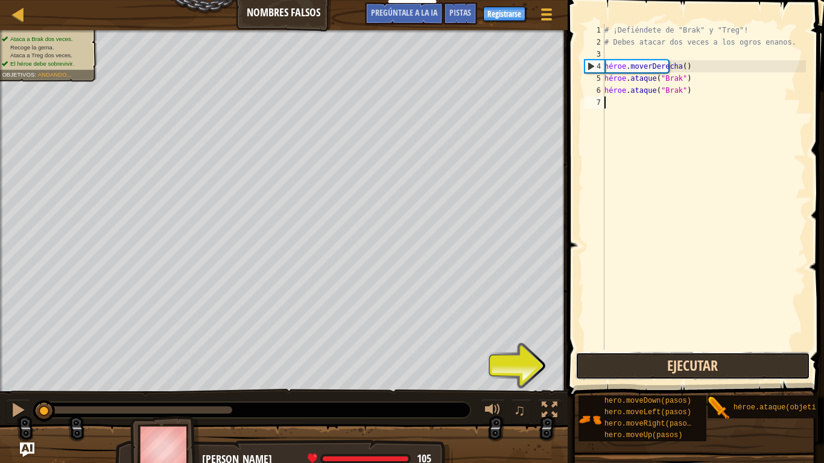
click at [686, 368] on button "Ejecutar" at bounding box center [693, 366] width 235 height 28
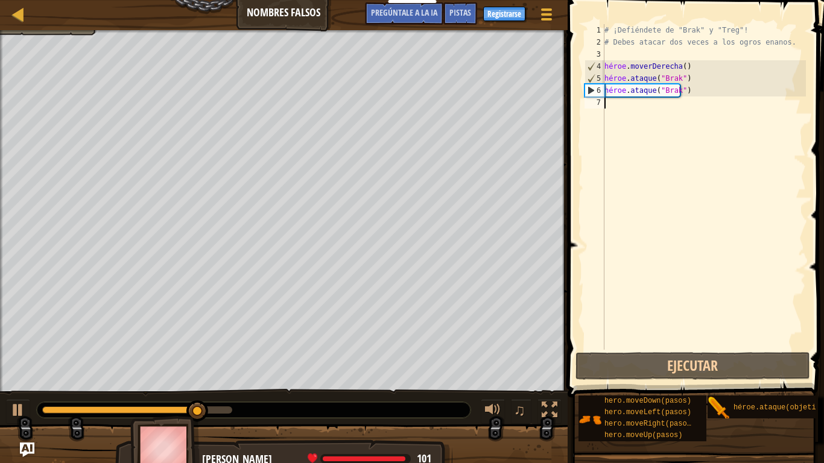
type textarea "h"
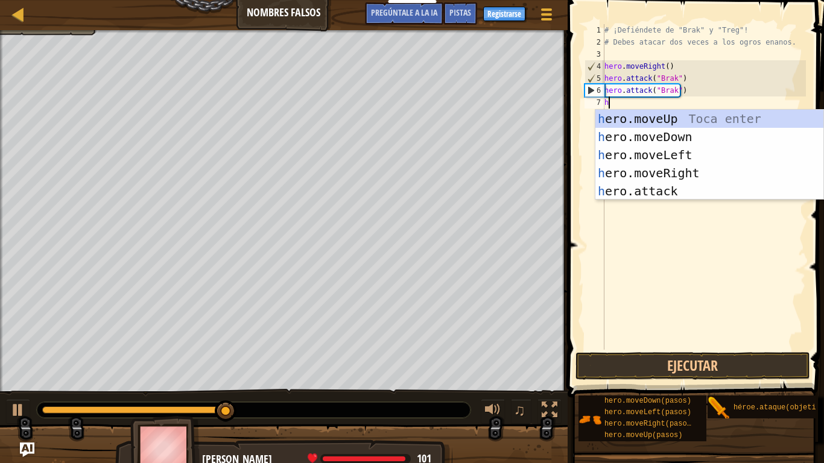
scroll to position [5, 0]
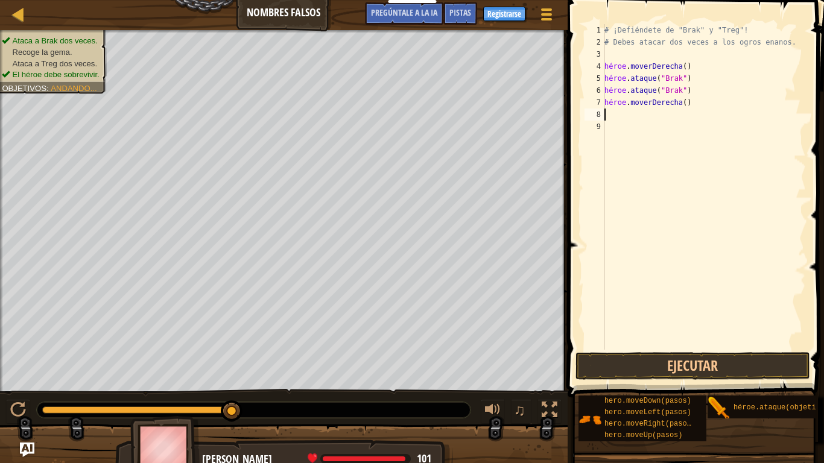
type textarea "h"
click at [734, 368] on button "Ejecutar" at bounding box center [693, 366] width 235 height 28
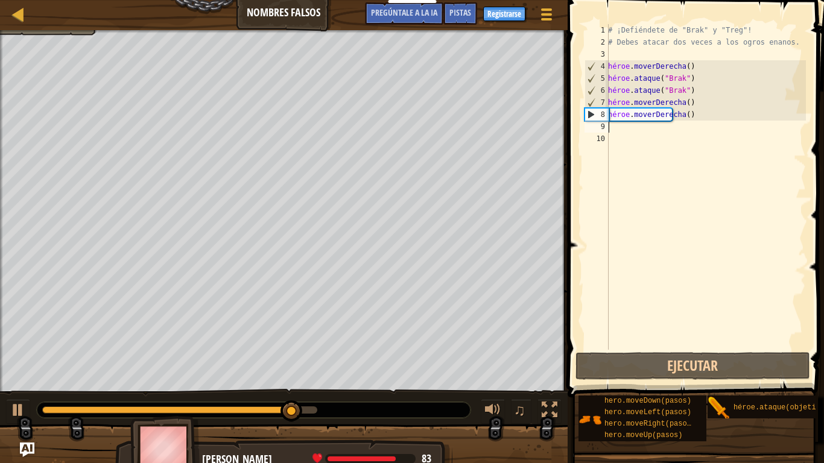
click at [708, 142] on div "# ¡Defiéndete de "Brak" y "Treg"! # Debes atacar dos veces a los ogros enanos. …" at bounding box center [706, 199] width 200 height 350
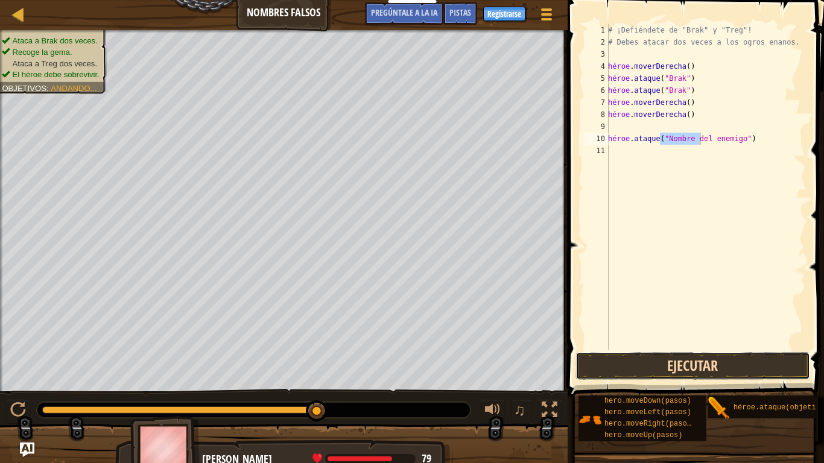
click at [732, 363] on button "Ejecutar" at bounding box center [693, 366] width 235 height 28
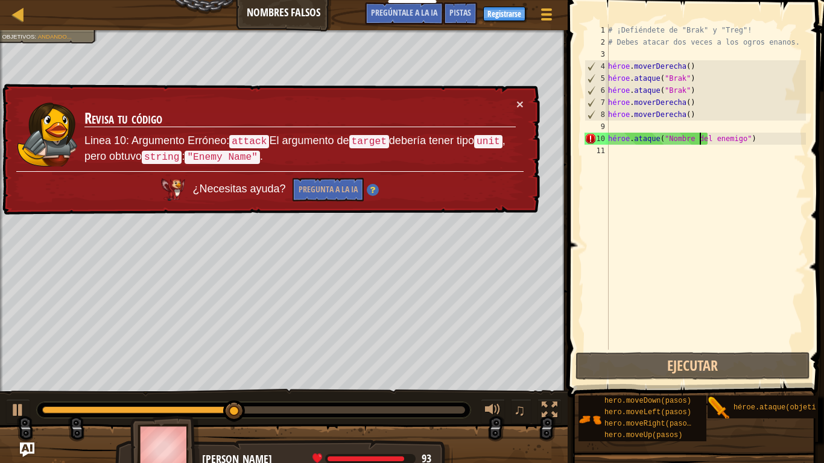
click at [700, 138] on div "# ¡Defiéndete de "Brak" y "Treg"! # Debes atacar dos veces a los ogros enanos. …" at bounding box center [706, 199] width 200 height 350
click at [725, 135] on div "# ¡Defiéndete de "Brak" y "Treg"! # Debes atacar dos veces a los ogros enanos. …" at bounding box center [706, 199] width 200 height 350
click at [757, 141] on div "# ¡Defiéndete de "Brak" y "Treg"! # Debes atacar dos veces a los ogros enanos. …" at bounding box center [706, 199] width 200 height 350
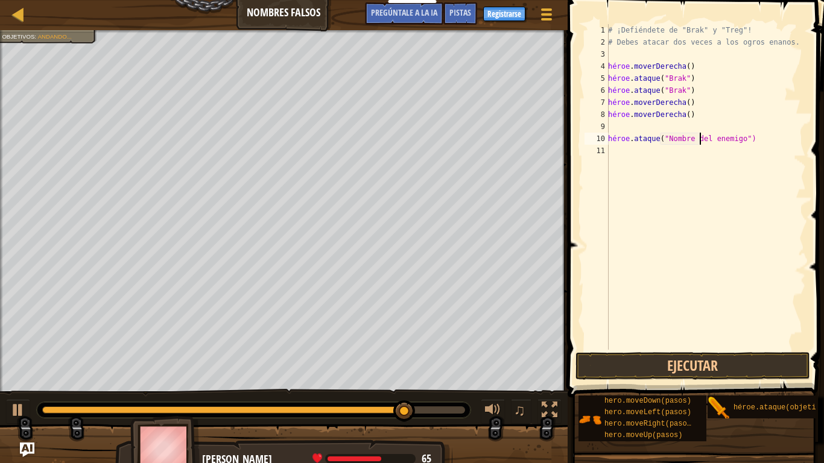
click at [736, 135] on div "# ¡Defiéndete de "Brak" y "Treg"! # Debes atacar dos veces a los ogros enanos. …" at bounding box center [706, 199] width 200 height 350
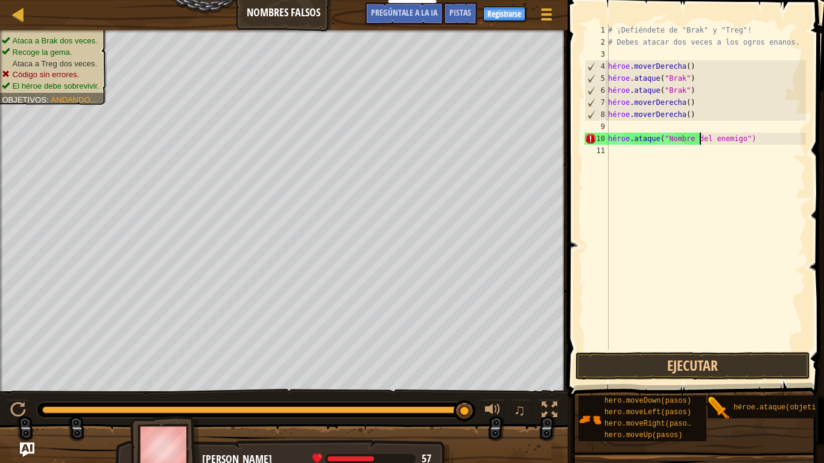
drag, startPoint x: 713, startPoint y: 137, endPoint x: 763, endPoint y: 133, distance: 49.6
click at [765, 129] on div "# ¡Defiéndete de "Brak" y "Treg"! # Debes atacar dos veces a los ogros enanos. …" at bounding box center [706, 199] width 200 height 350
click at [762, 135] on div "# ¡Defiéndete de "Brak" y "Treg"! # Debes atacar dos veces a los ogros enanos. …" at bounding box center [706, 199] width 200 height 350
click at [756, 138] on div "# ¡Defiéndete de "Brak" y "Treg"! # Debes atacar dos veces a los ogros enanos. …" at bounding box center [706, 199] width 200 height 350
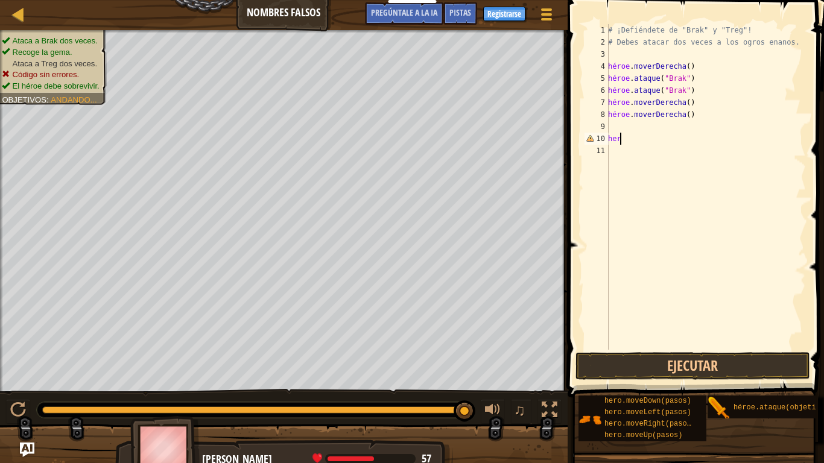
type textarea "h"
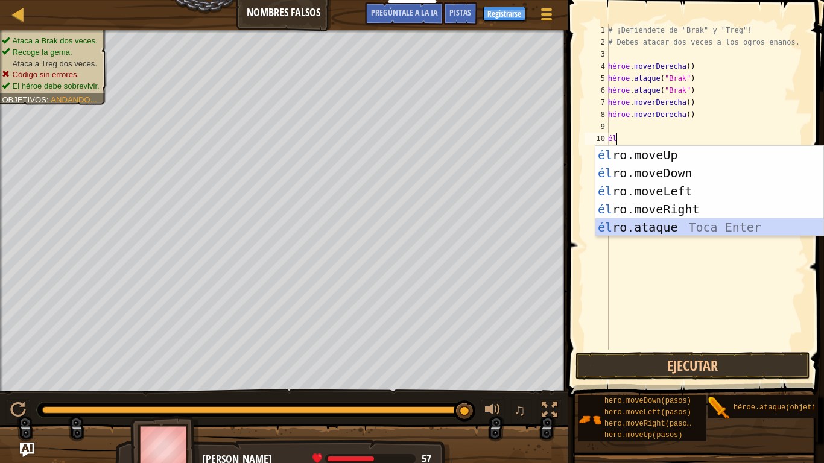
type textarea "hero.attack("Enemy Name")"
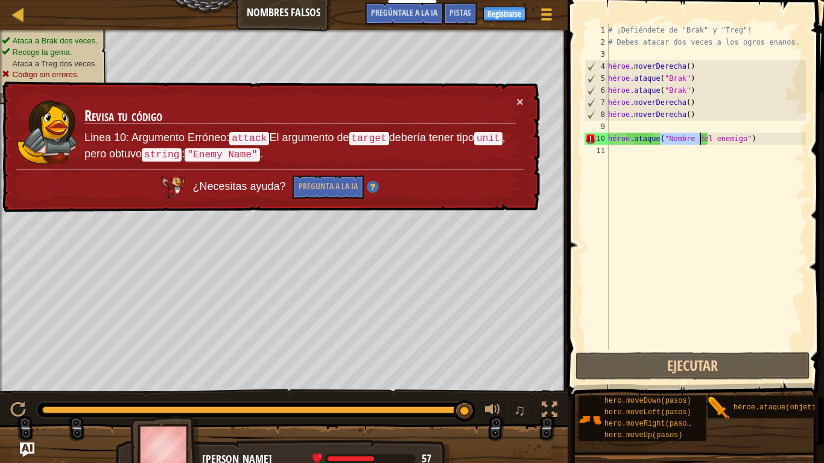
click at [728, 132] on div "# ¡Defiéndete de "Brak" y "Treg"! # Debes atacar dos veces a los ogros enanos. …" at bounding box center [706, 199] width 200 height 350
click at [748, 139] on div "# ¡Defiéndete de "Brak" y "Treg"! # Debes atacar dos veces a los ogros enanos. …" at bounding box center [706, 199] width 200 height 350
click at [748, 142] on div "# ¡Defiéndete de "Brak" y "Treg"! # Debes atacar dos veces a los ogros enanos. …" at bounding box center [706, 199] width 200 height 350
click at [750, 141] on div "# ¡Defiéndete de "Brak" y "Treg"! # Debes atacar dos veces a los ogros enanos. …" at bounding box center [706, 199] width 200 height 350
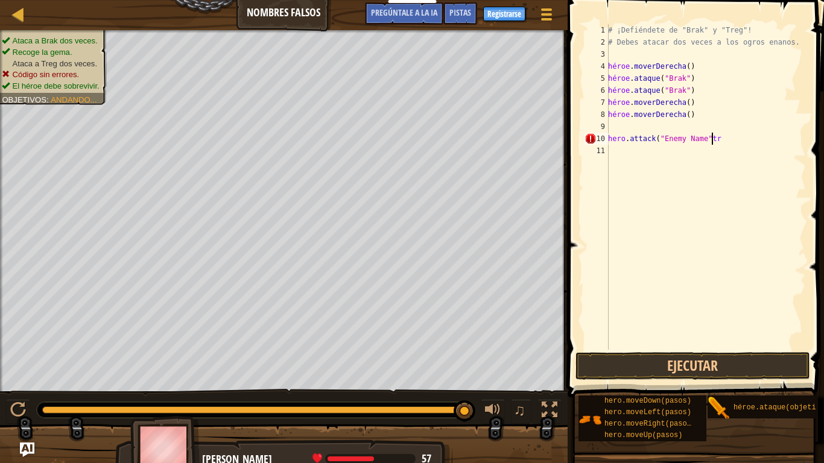
scroll to position [5, 8]
type textarea "hero.attack("Enemy Name"trg"
type textarea "hero.attack("E"
type textarea "h"
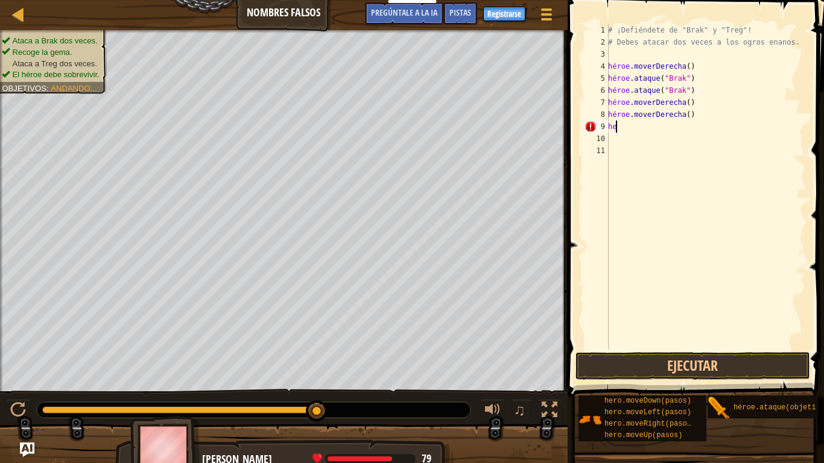
type textarea "h"
type textarea "hero.attack("")"
type textarea "hero.attack("")t"
click at [707, 123] on div "# ¡Defiéndete de "Brak" y "Treg"! # Debes atacar dos veces a los ogros enanos. …" at bounding box center [706, 199] width 200 height 350
type textarea "hero.attack("")t"
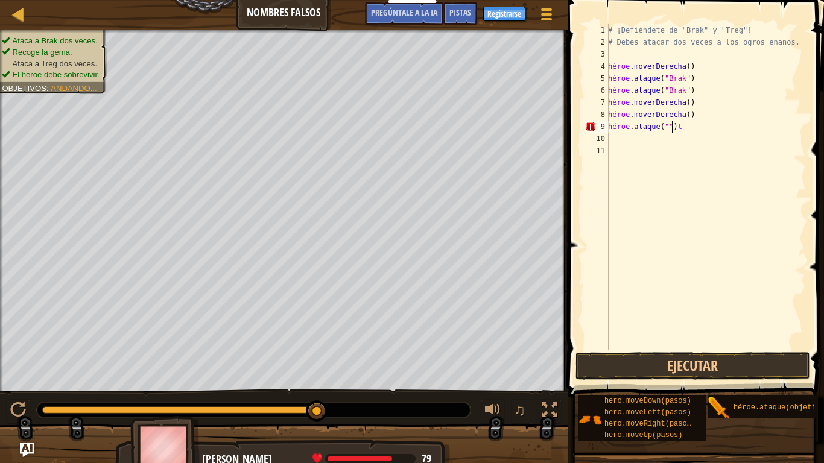
click at [707, 123] on div "# ¡Defiéndete de "Brak" y "Treg"! # Debes atacar dos veces a los ogros enanos. …" at bounding box center [706, 199] width 200 height 350
type textarea "h"
click at [723, 366] on button "Ejecutar" at bounding box center [693, 366] width 235 height 28
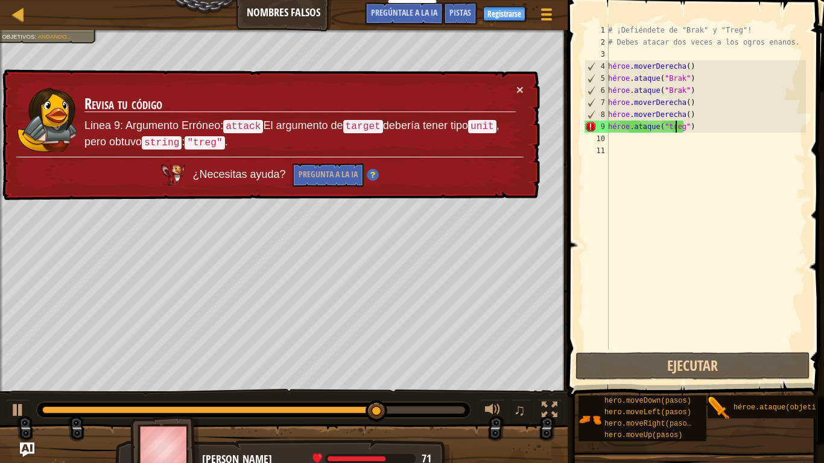
click at [701, 127] on div "# ¡Defiéndete de "Brak" y "Treg"! # Debes atacar dos veces a los ogros enanos. …" at bounding box center [706, 199] width 200 height 350
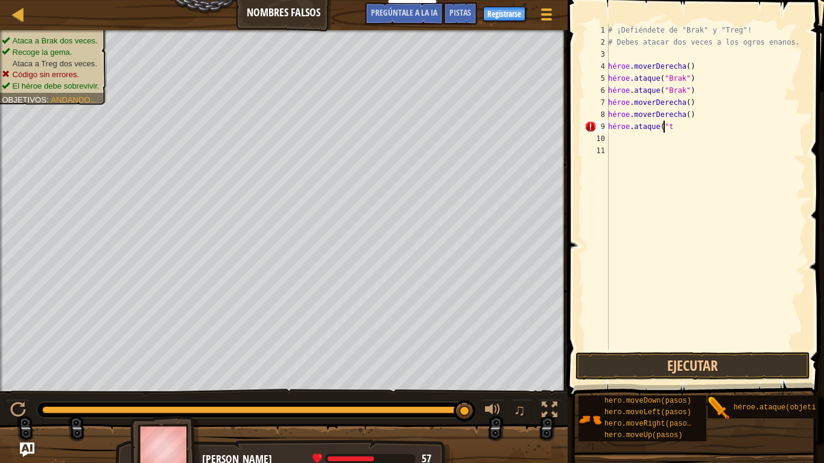
scroll to position [5, 0]
click at [695, 129] on div "# ¡Defiéndete de "Brak" y "Treg"! # Debes atacar dos veces a los ogros enanos. …" at bounding box center [706, 199] width 200 height 350
type textarea "h"
type textarea "hero.attack("Treg")"
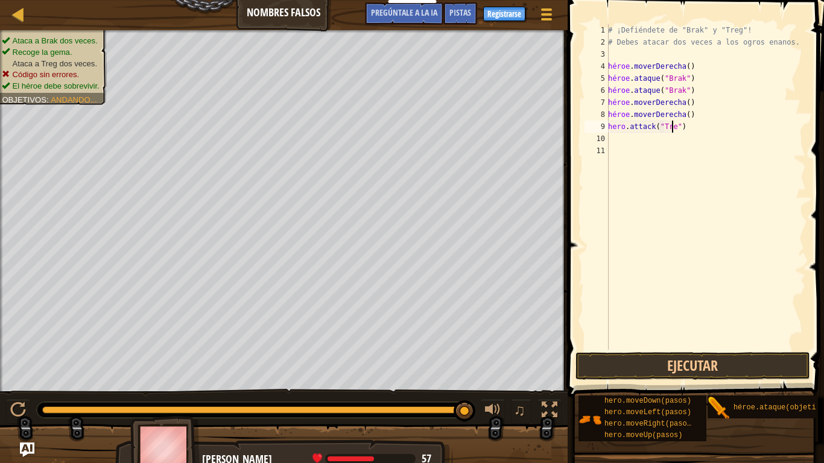
scroll to position [5, 5]
click at [745, 261] on div "# ¡Defiéndete de "Brak" y "Treg"! # Debes atacar dos veces a los ogros enanos. …" at bounding box center [706, 199] width 200 height 350
click at [771, 360] on button "Ejecutar" at bounding box center [693, 366] width 235 height 28
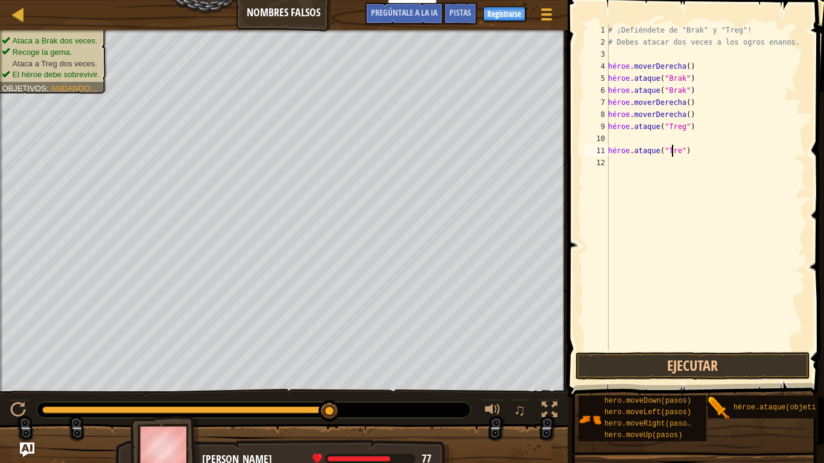
scroll to position [5, 5]
type textarea "hero.attack("Treg")"
click at [693, 365] on button "Ejecutar" at bounding box center [693, 366] width 235 height 28
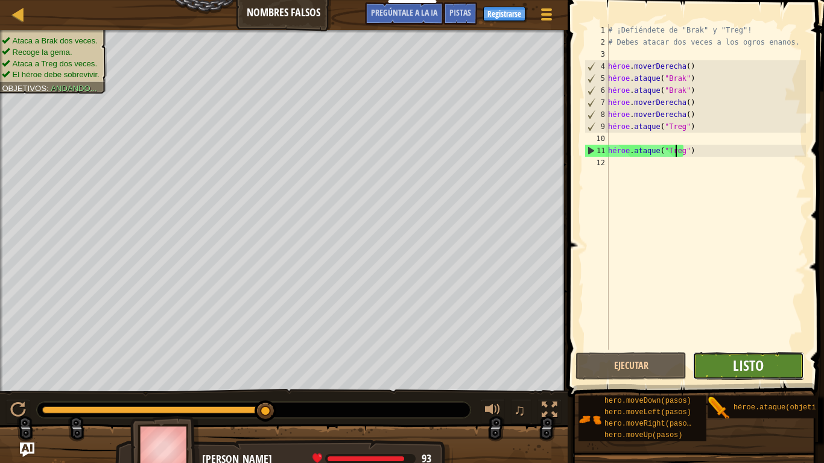
click at [749, 371] on font "Listo" at bounding box center [748, 365] width 31 height 19
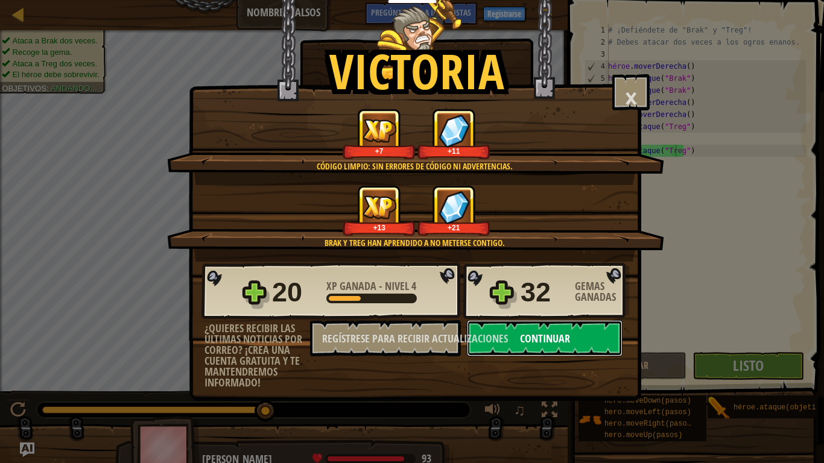
click at [521, 334] on font "Continuar" at bounding box center [545, 338] width 50 height 15
select select "es-419"
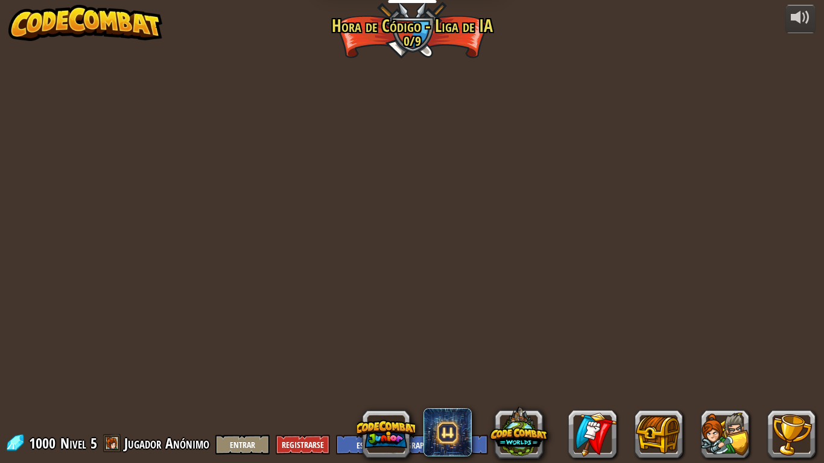
select select "es-419"
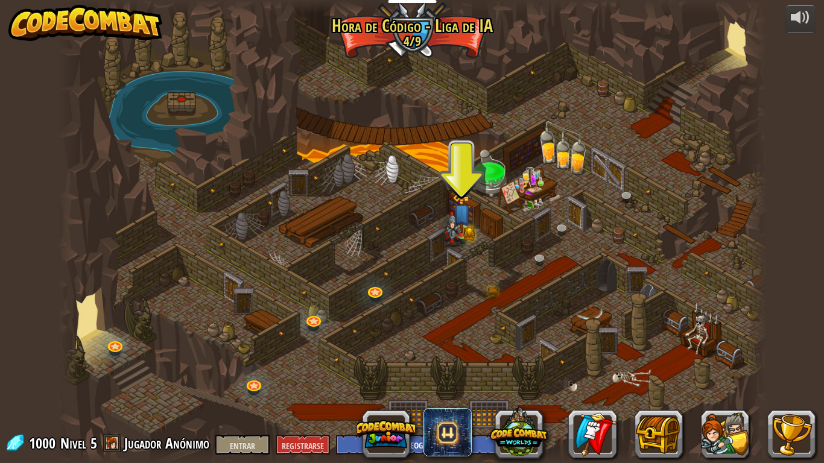
click at [460, 232] on img at bounding box center [453, 228] width 18 height 35
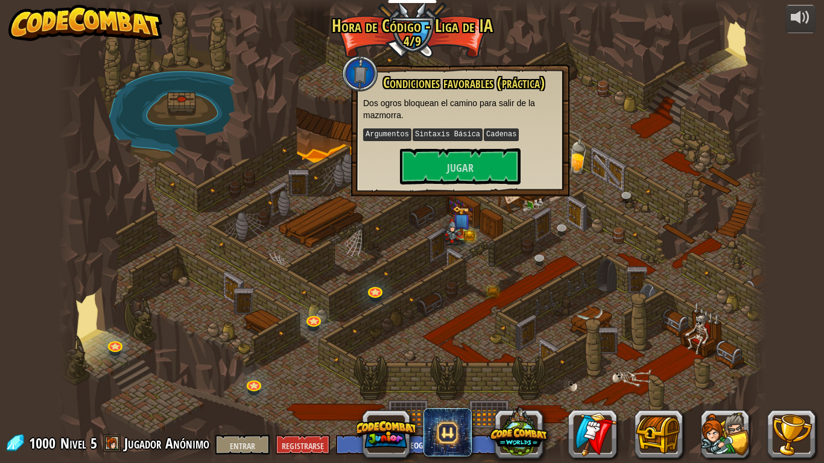
click at [677, 373] on div at bounding box center [412, 231] width 709 height 463
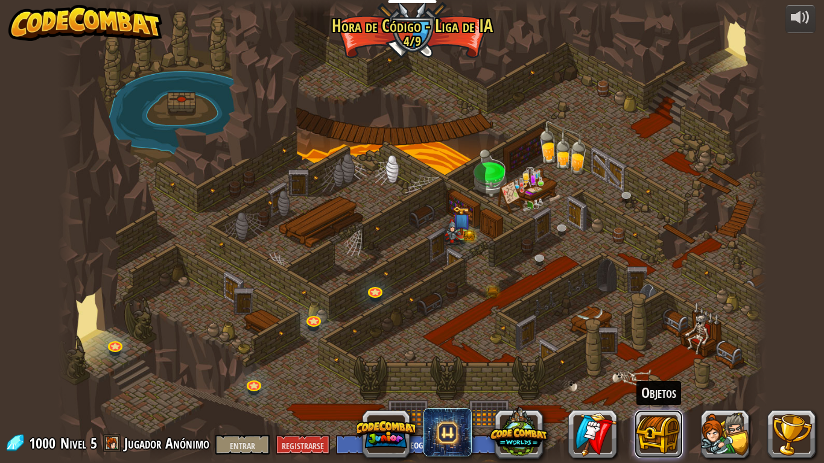
click at [651, 386] on button at bounding box center [659, 434] width 48 height 48
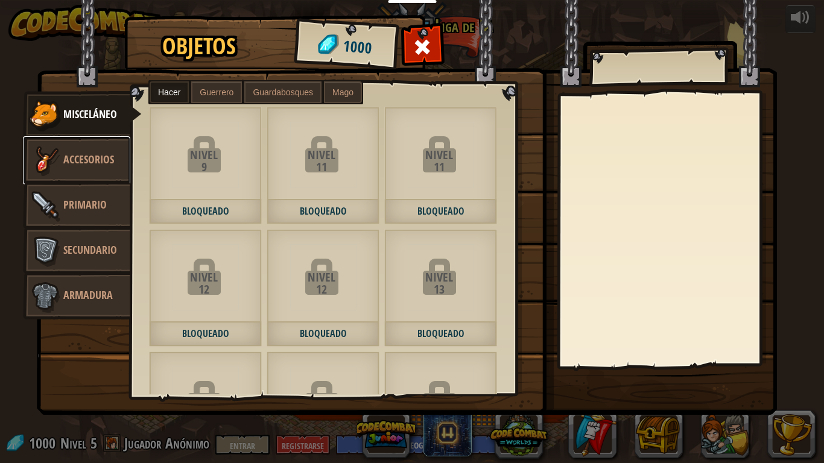
click at [79, 153] on font "Accesorios" at bounding box center [88, 159] width 51 height 15
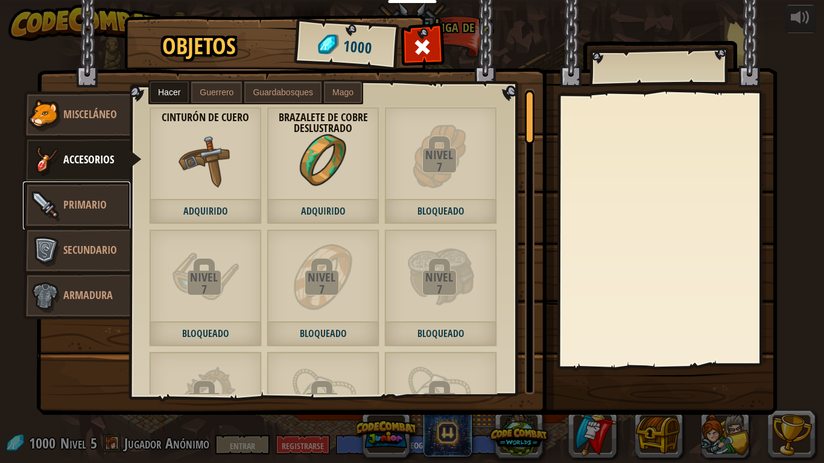
click at [94, 196] on link "Primario" at bounding box center [76, 206] width 107 height 48
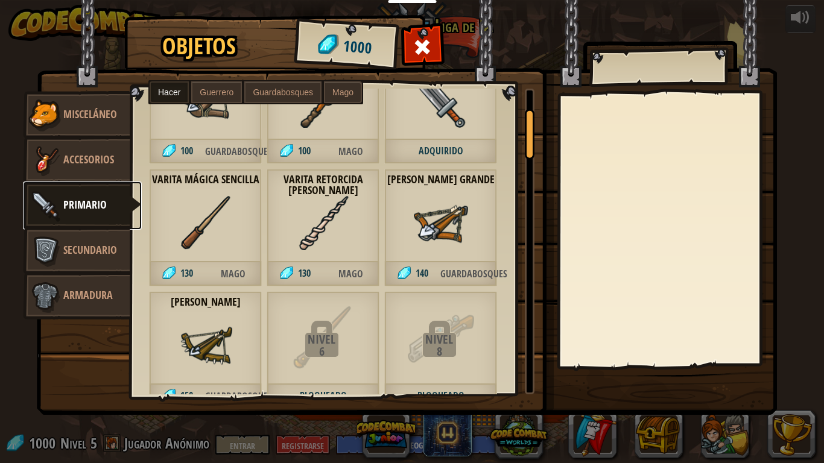
scroll to position [121, 0]
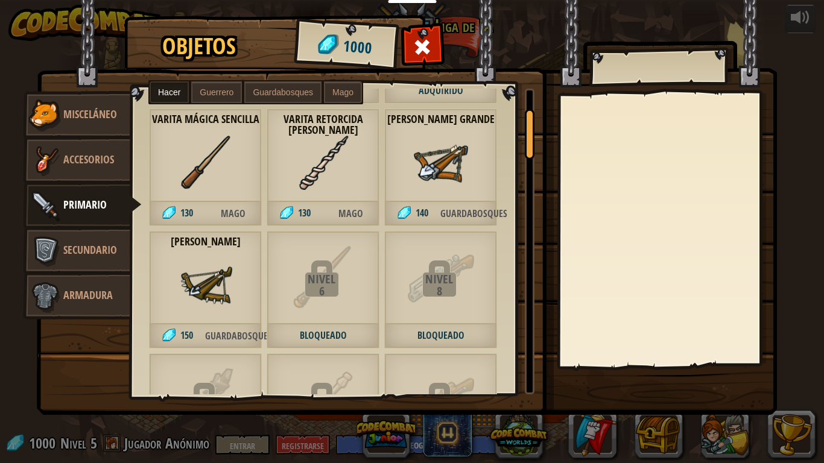
click at [174, 301] on div "[PERSON_NAME] 150 Guardabosques" at bounding box center [205, 290] width 113 height 118
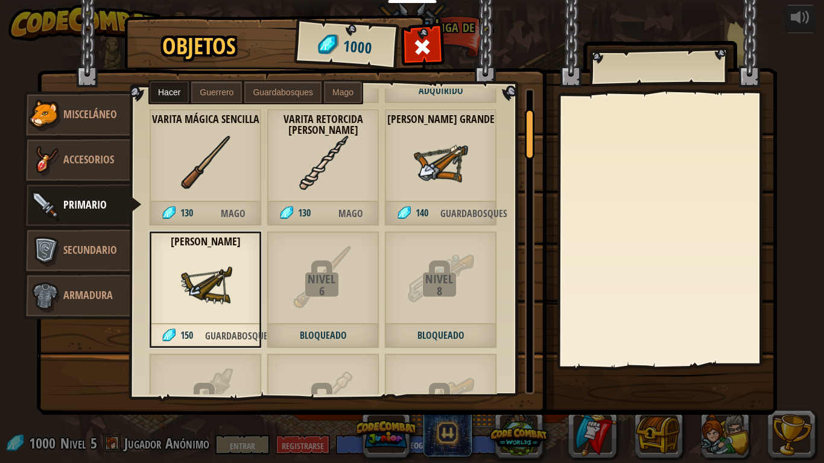
click at [232, 330] on font "Guardabosques" at bounding box center [238, 336] width 67 height 13
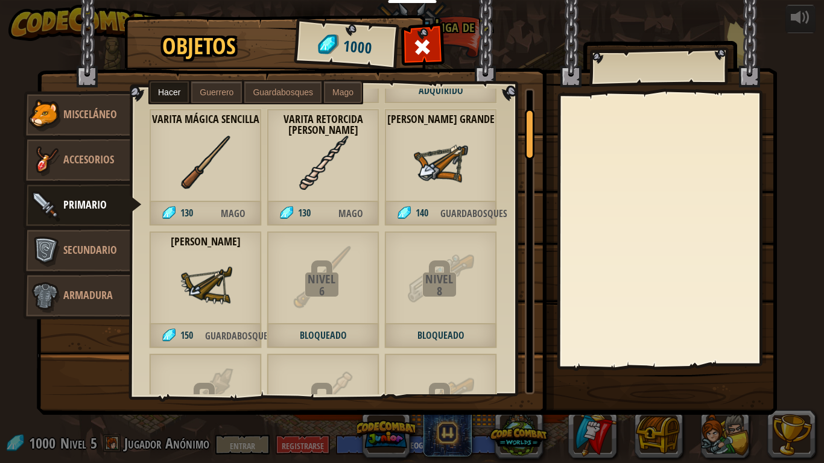
click at [190, 333] on font "150" at bounding box center [186, 335] width 13 height 13
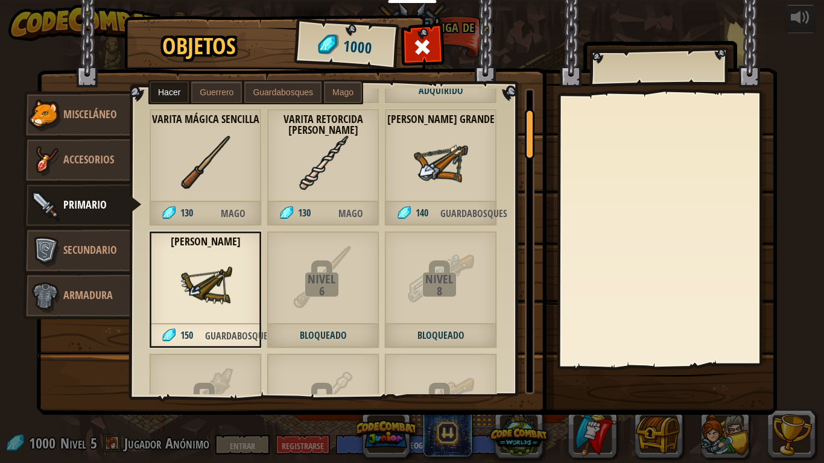
click at [190, 333] on font "150" at bounding box center [186, 335] width 13 height 13
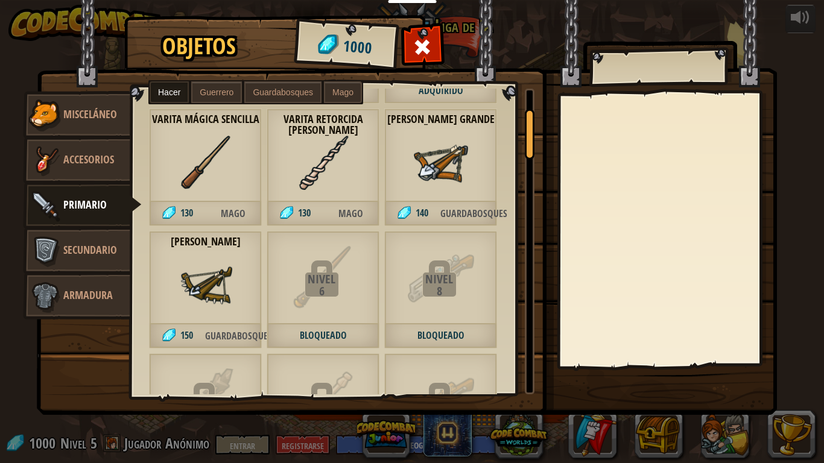
click at [201, 309] on img at bounding box center [206, 285] width 54 height 54
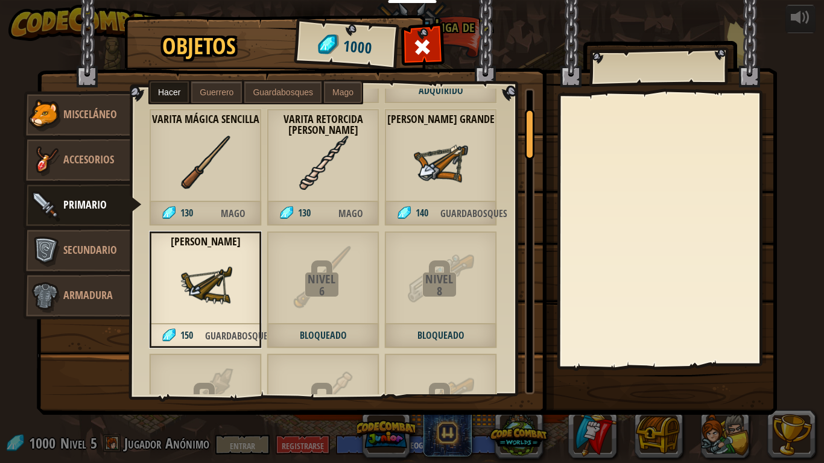
click at [203, 306] on img at bounding box center [206, 285] width 54 height 54
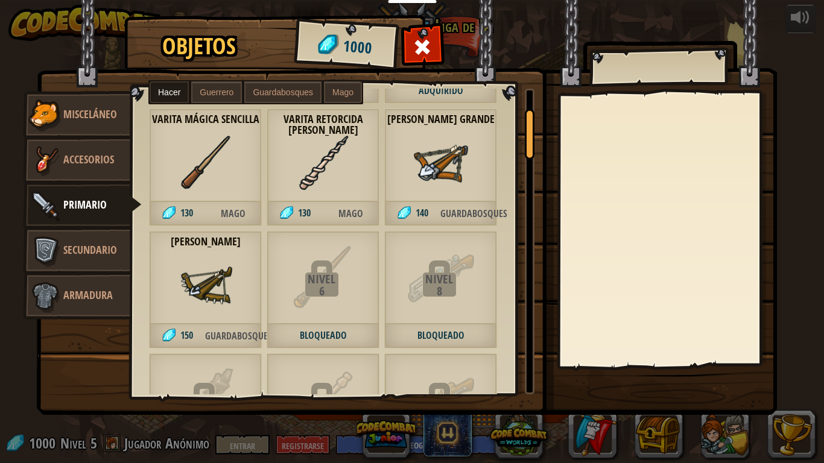
click at [203, 306] on img at bounding box center [206, 285] width 54 height 54
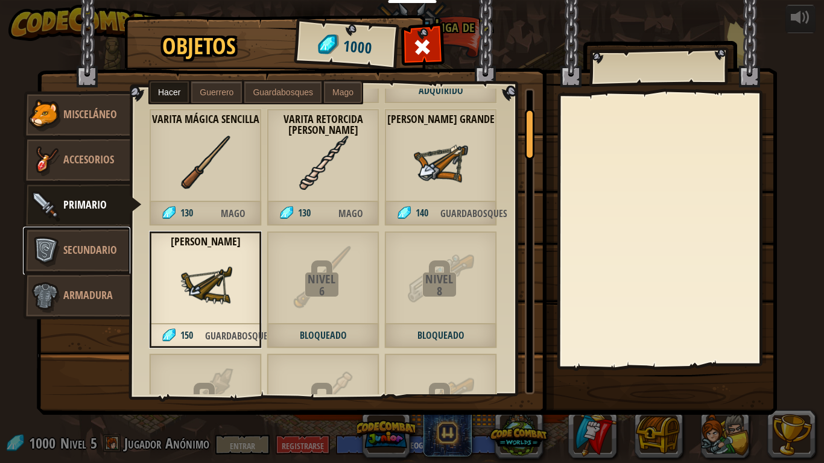
click at [77, 249] on font "Secundario" at bounding box center [90, 250] width 54 height 15
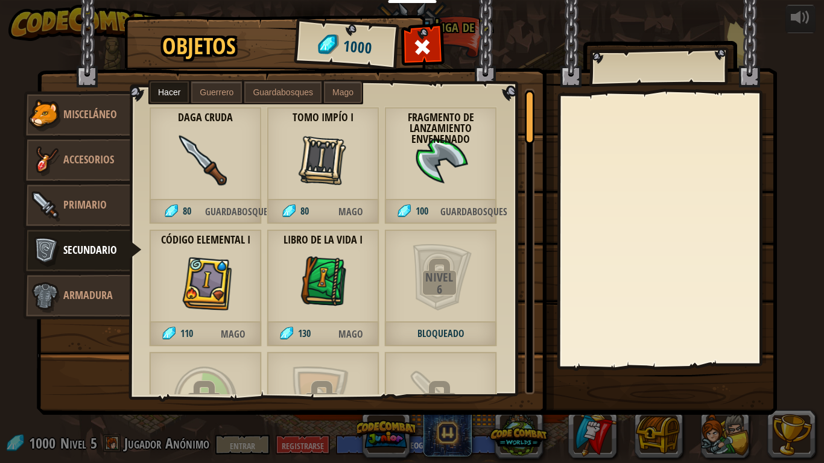
click at [320, 298] on img at bounding box center [323, 283] width 54 height 54
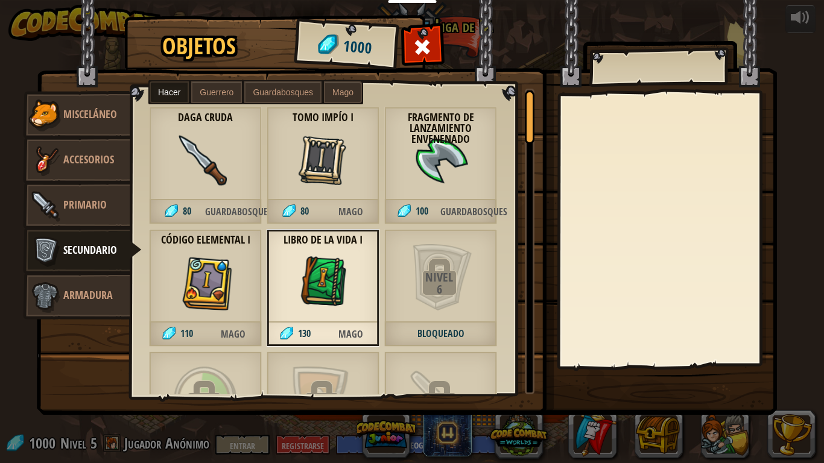
click at [307, 333] on font "130" at bounding box center [304, 333] width 13 height 13
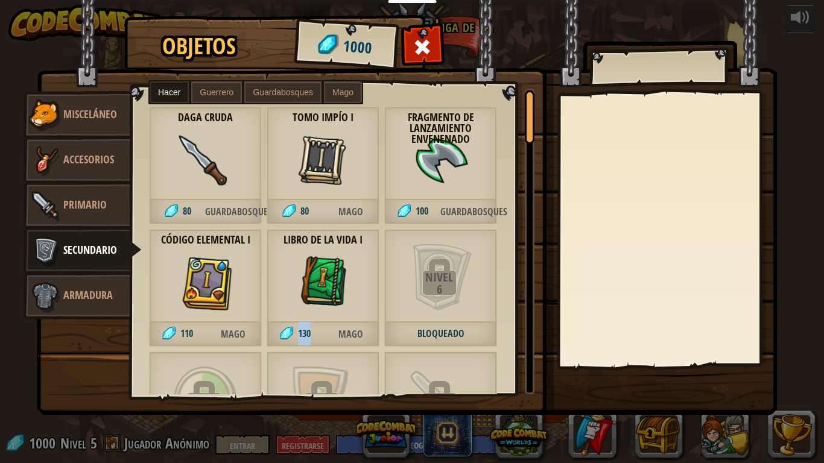
click at [307, 333] on font "130" at bounding box center [304, 333] width 13 height 13
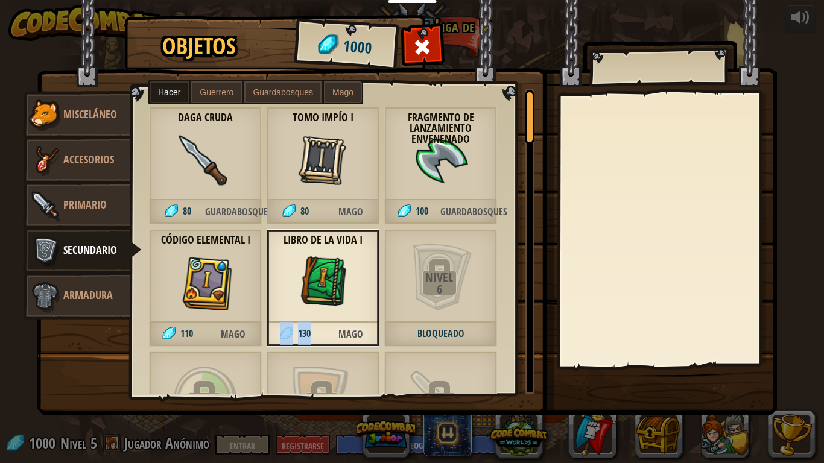
click at [307, 333] on font "130" at bounding box center [304, 333] width 13 height 13
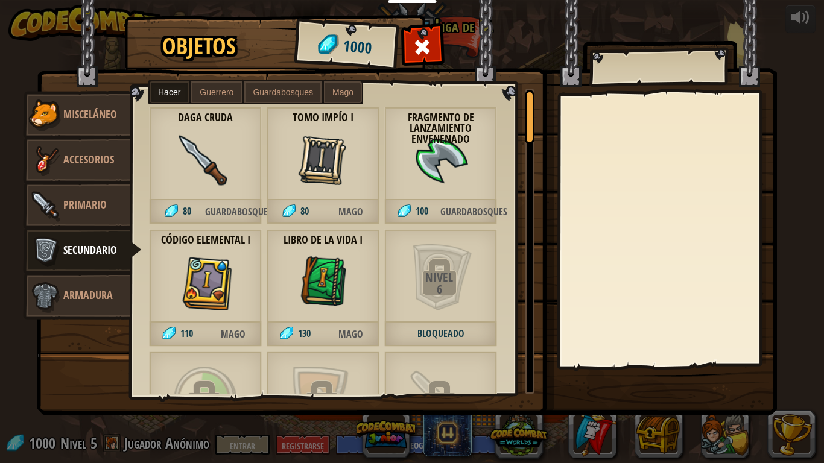
click at [355, 288] on div "Libro de la vida I 130 Mago" at bounding box center [323, 288] width 113 height 118
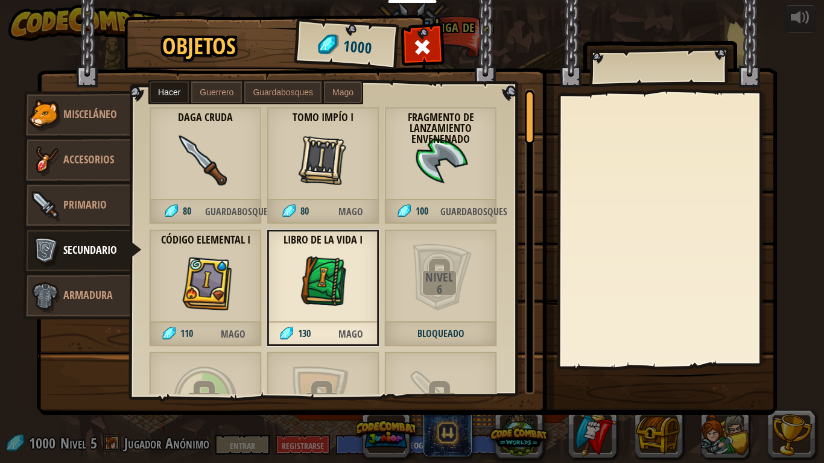
click at [328, 269] on img at bounding box center [323, 283] width 54 height 54
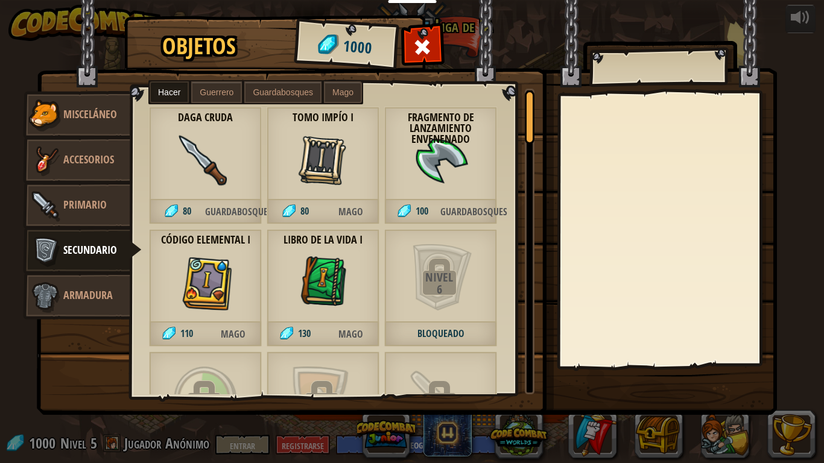
click at [328, 269] on img at bounding box center [323, 283] width 54 height 54
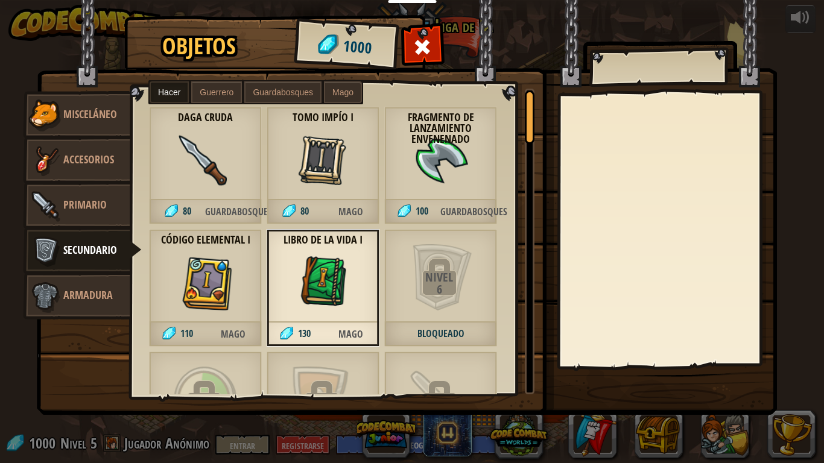
click at [295, 329] on span "130" at bounding box center [295, 334] width 57 height 25
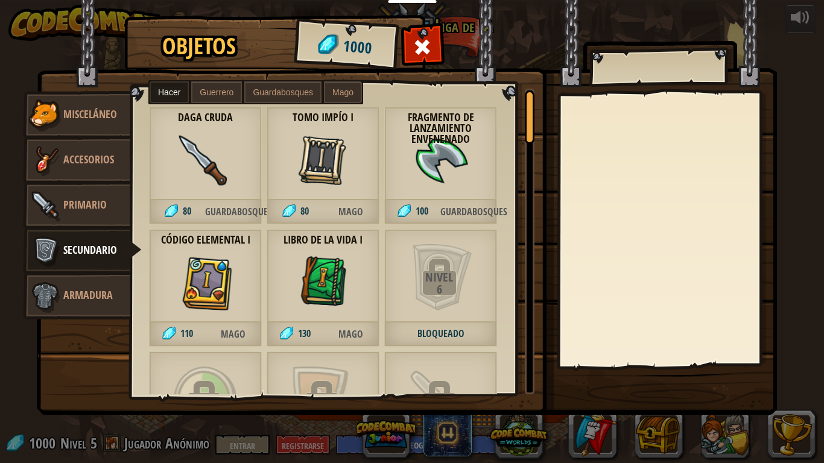
click at [352, 314] on div "Libro de la vida I 130 Mago" at bounding box center [323, 288] width 113 height 118
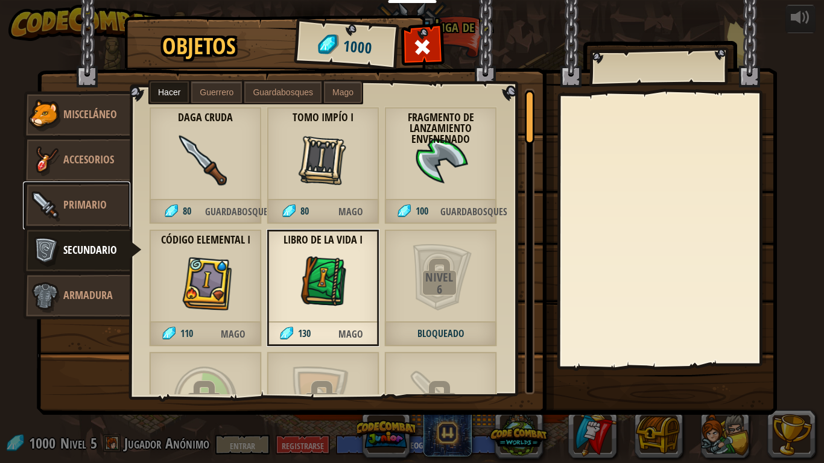
click at [100, 199] on font "Primario" at bounding box center [84, 204] width 43 height 15
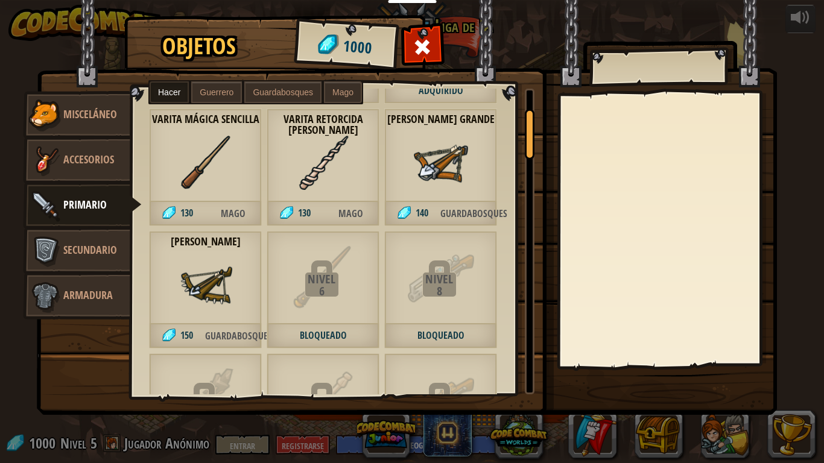
click at [233, 316] on div "[PERSON_NAME] 150 Guardabosques" at bounding box center [205, 290] width 113 height 118
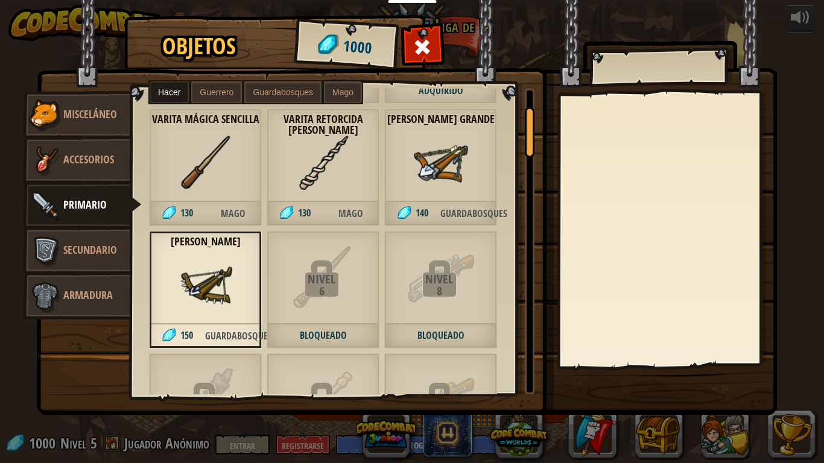
scroll to position [0, 0]
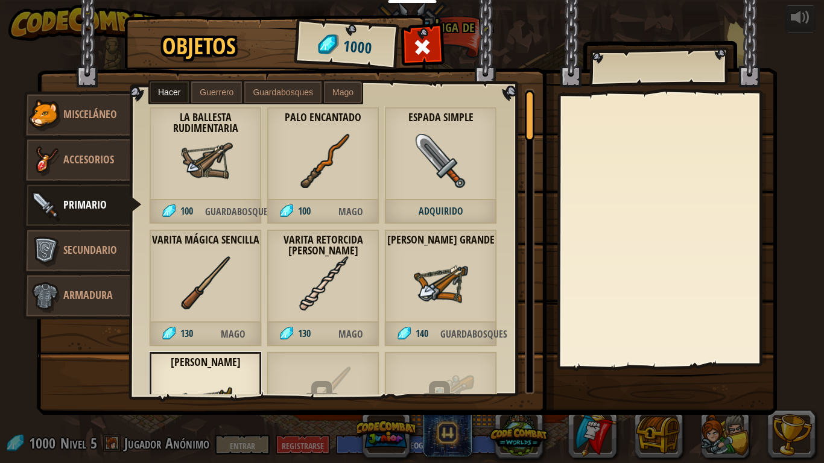
click at [439, 197] on div "Espada simple Adquirido" at bounding box center [440, 166] width 113 height 118
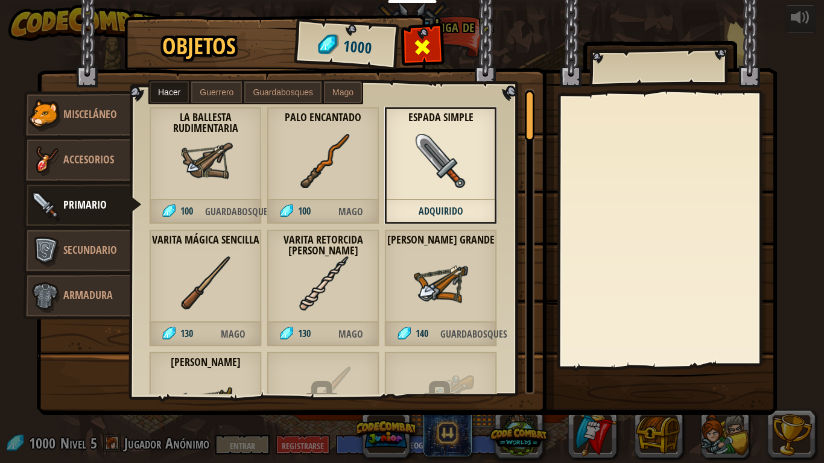
click at [417, 43] on span at bounding box center [422, 46] width 19 height 19
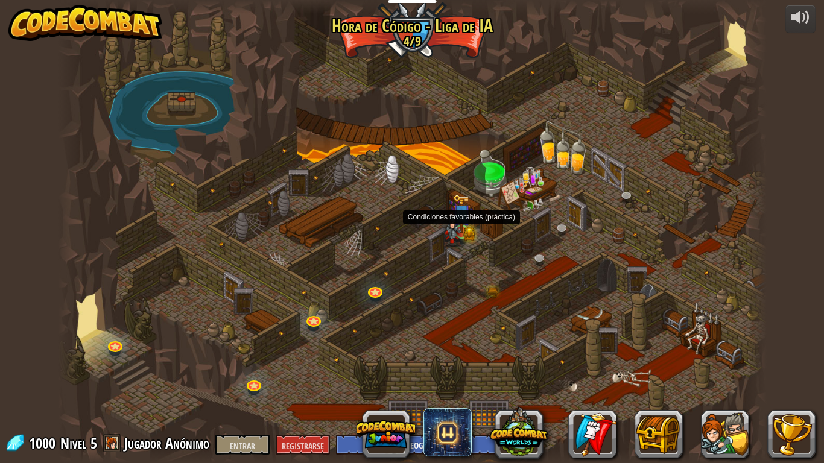
click at [461, 226] on img at bounding box center [453, 228] width 18 height 35
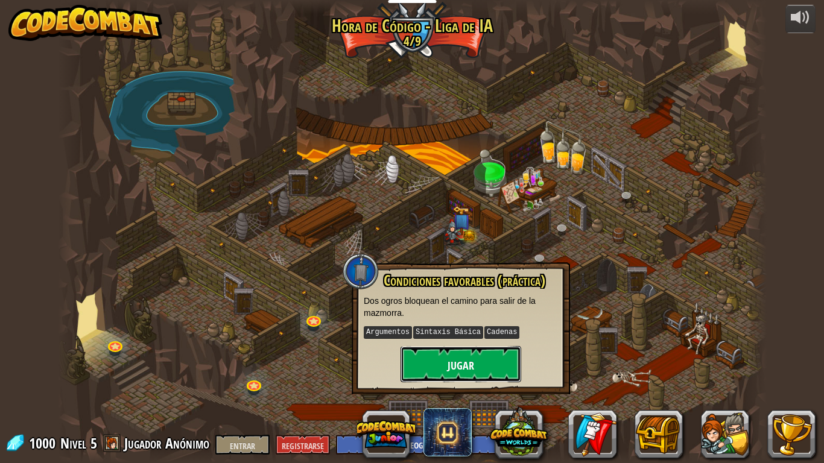
click at [465, 358] on font "Jugar" at bounding box center [461, 365] width 27 height 15
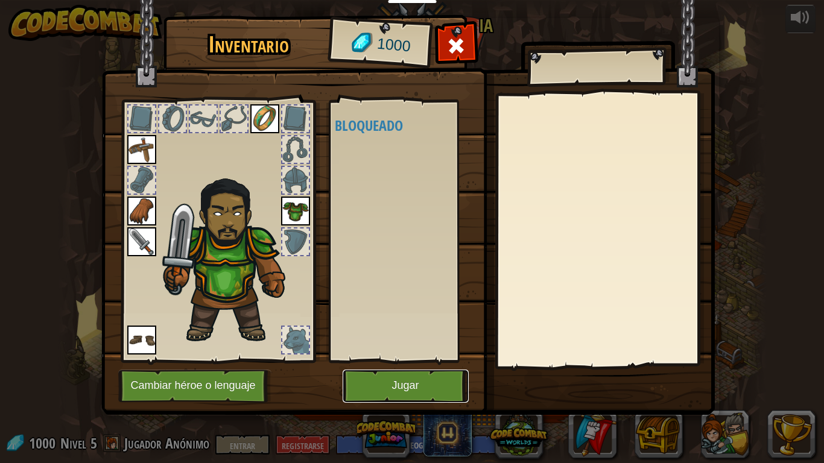
click at [442, 377] on button "Jugar" at bounding box center [406, 386] width 126 height 33
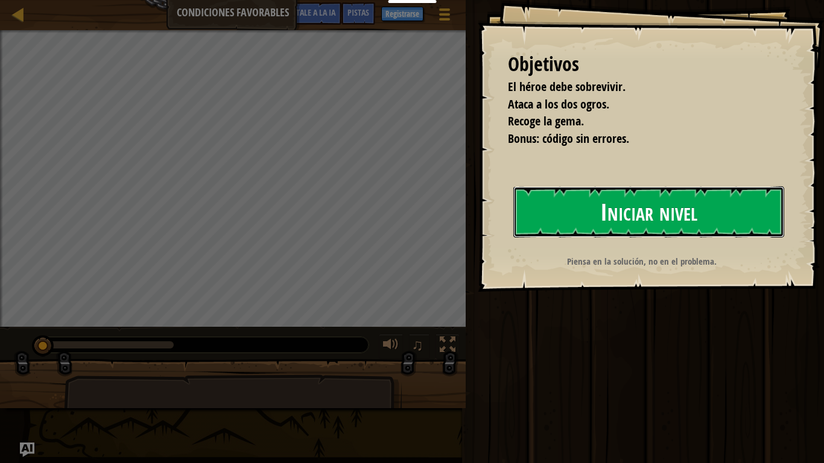
click at [611, 200] on font "Iniciar nivel" at bounding box center [648, 212] width 97 height 33
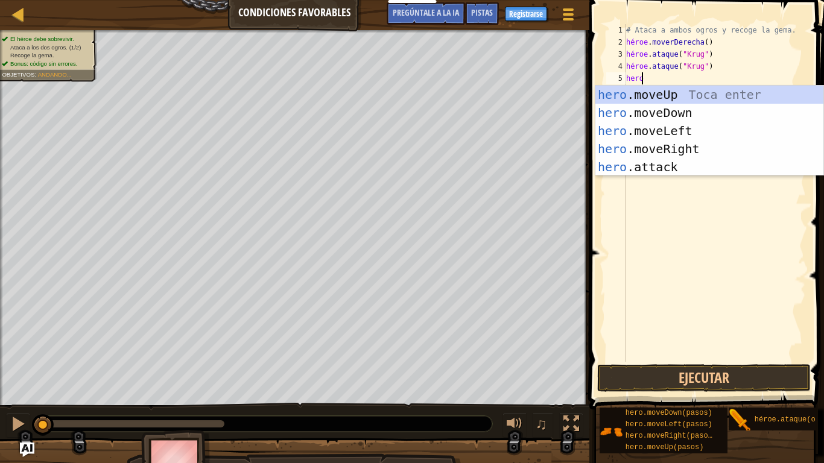
scroll to position [5, 1]
click at [630, 162] on div "héroe .moveUp Toca enter héroe .moveDown Toca Enter héroe .moveLeft [PERSON_NAM…" at bounding box center [710, 149] width 228 height 127
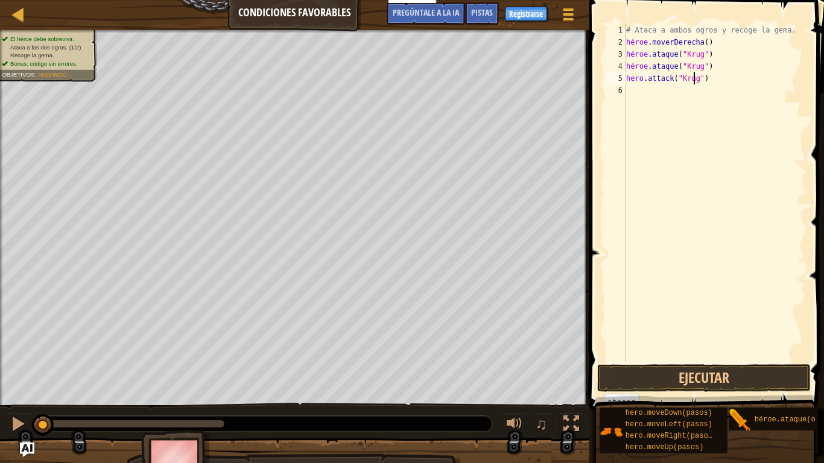
scroll to position [5, 5]
click at [748, 81] on div "# Ataca a ambos ogros y recoge la gema. héroe . moverDerecha ( ) héroe . ataque…" at bounding box center [715, 205] width 182 height 362
type textarea "h"
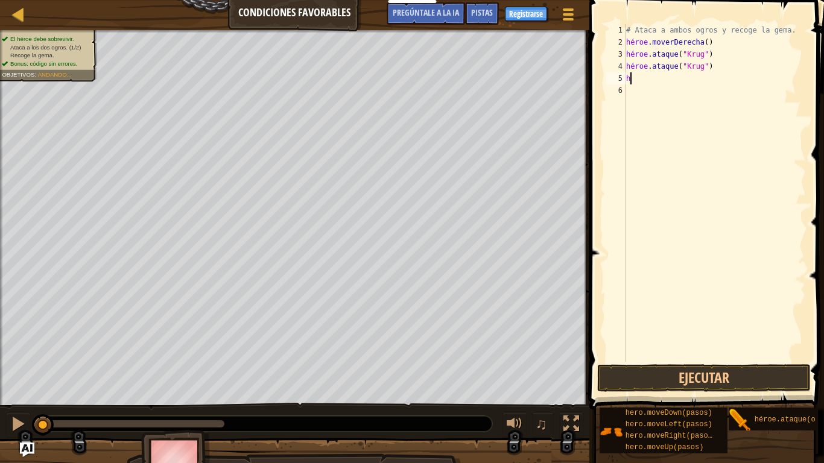
scroll to position [5, 0]
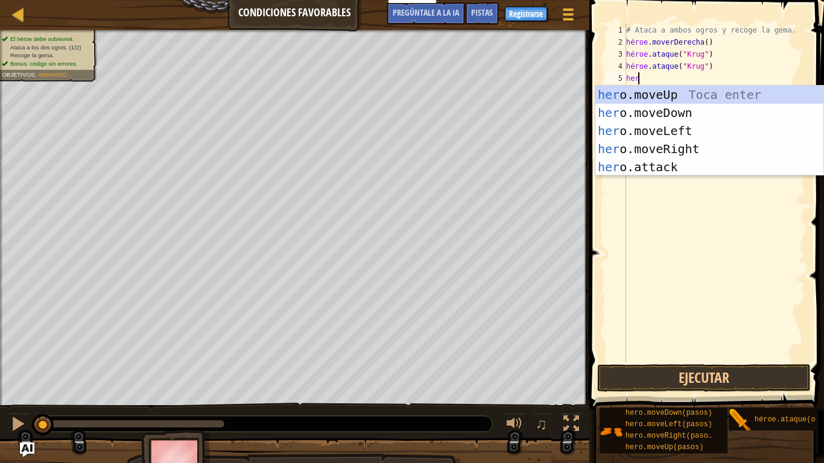
type textarea "hero"
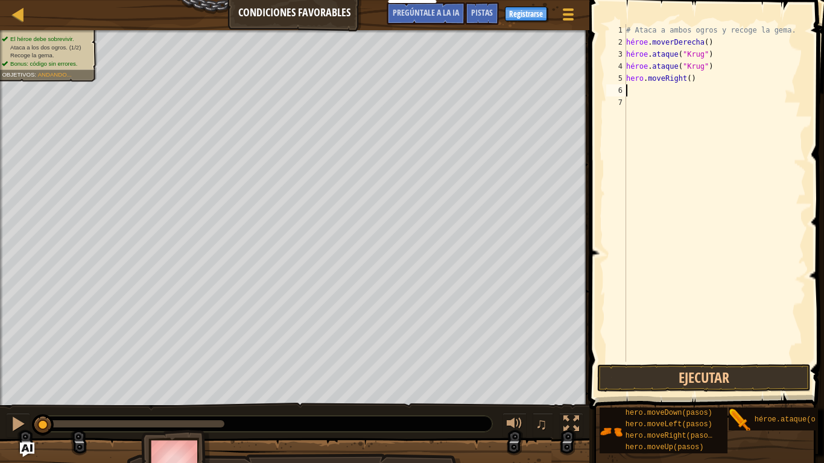
type textarea "h"
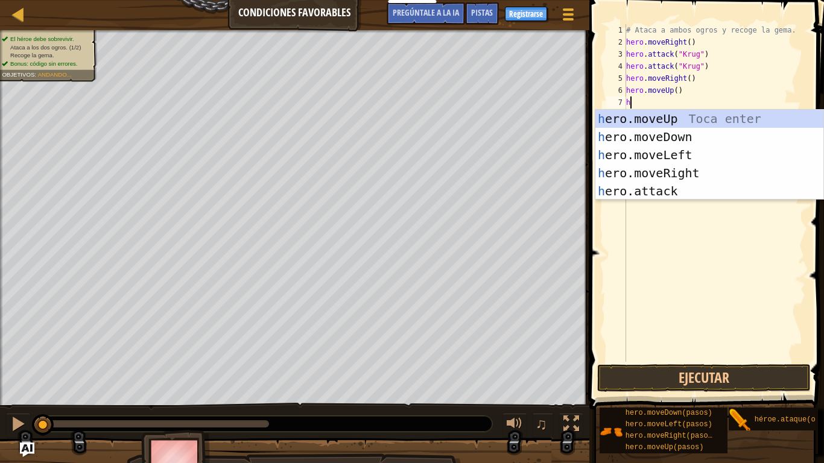
type textarea "he"
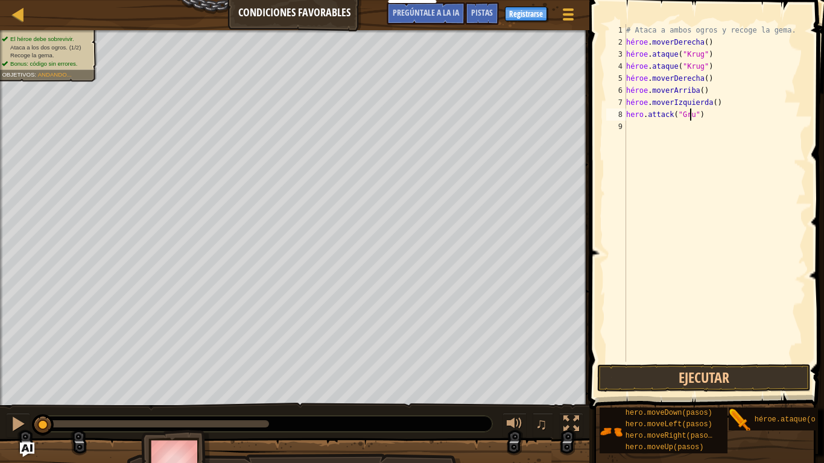
scroll to position [5, 5]
type textarea "hero.attack("Grump")"
click at [730, 373] on button "Ejecutar" at bounding box center [704, 379] width 214 height 28
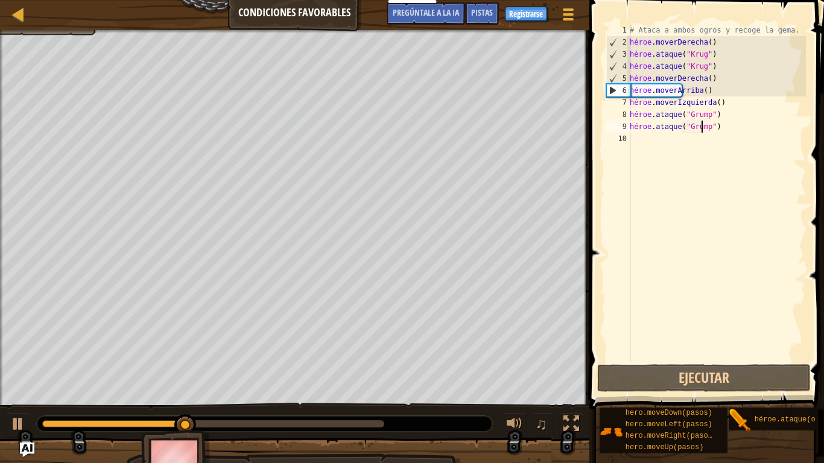
click at [674, 142] on div "# Ataca a ambos ogros y recoge la gema. héroe . moverDerecha ( ) héroe . ataque…" at bounding box center [717, 205] width 179 height 362
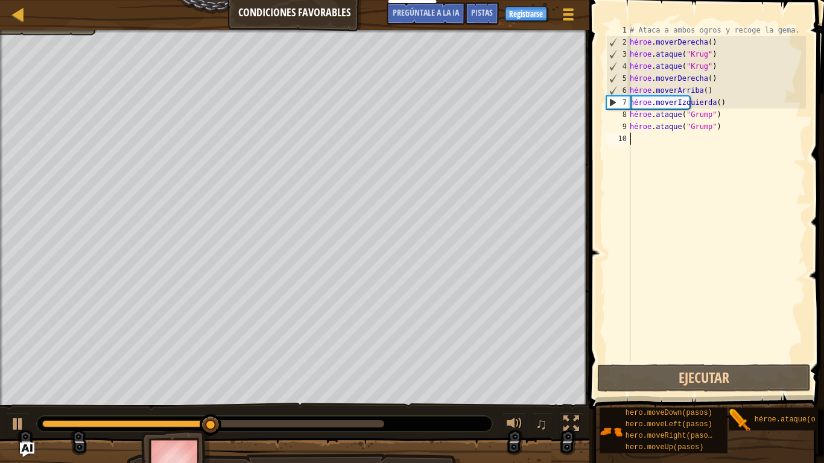
scroll to position [5, 0]
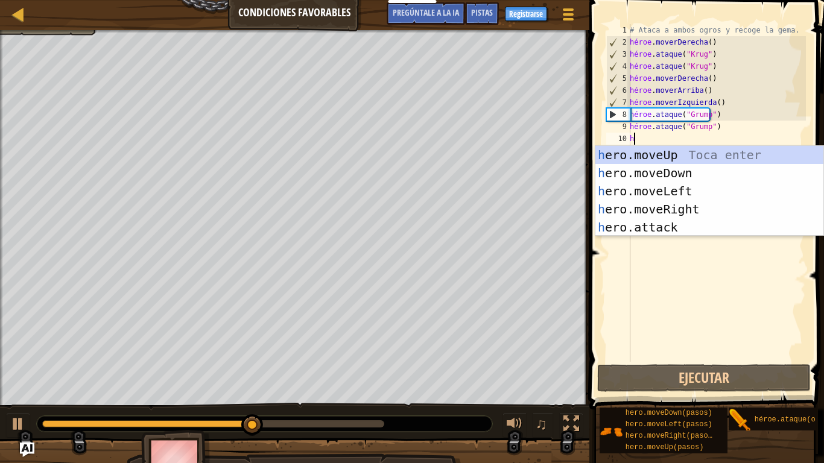
type textarea "he"
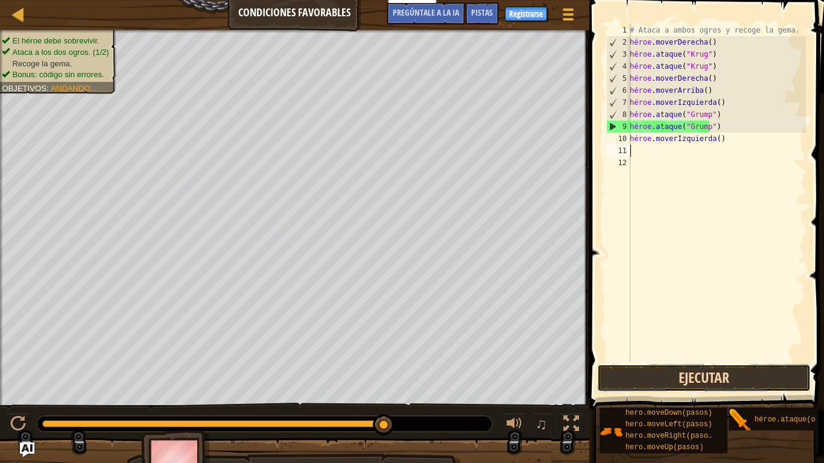
click at [653, 384] on button "Ejecutar" at bounding box center [704, 379] width 214 height 28
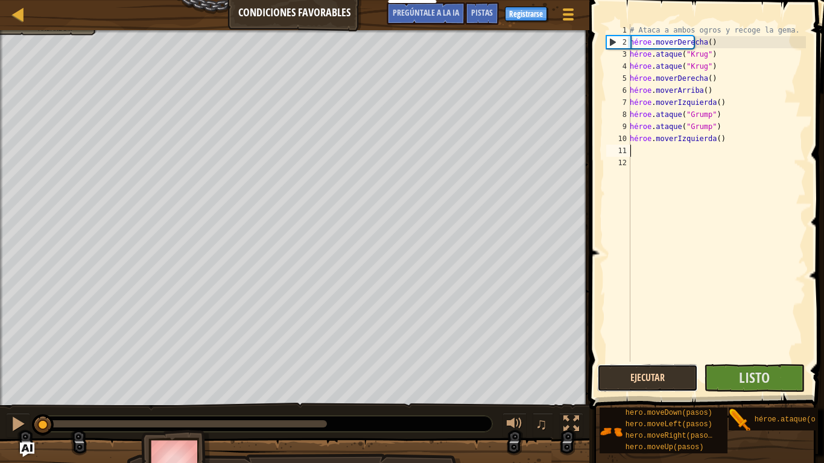
click at [626, 371] on button "Ejecutar" at bounding box center [647, 379] width 101 height 28
click at [626, 371] on button "Ejecutando" at bounding box center [647, 379] width 101 height 28
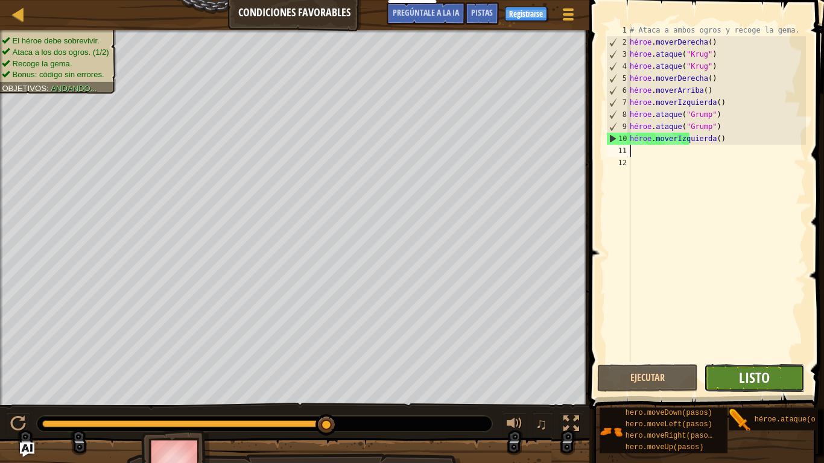
click at [745, 372] on font "Listo" at bounding box center [754, 377] width 31 height 19
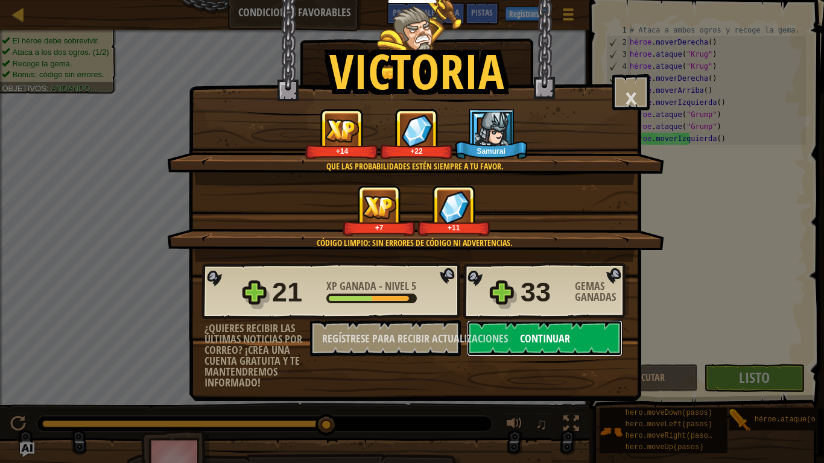
click at [569, 335] on font "Continuar" at bounding box center [545, 338] width 50 height 15
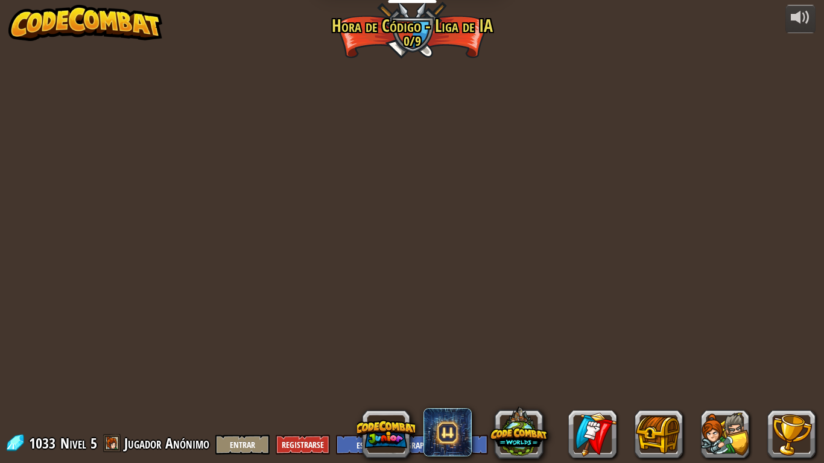
select select "es-419"
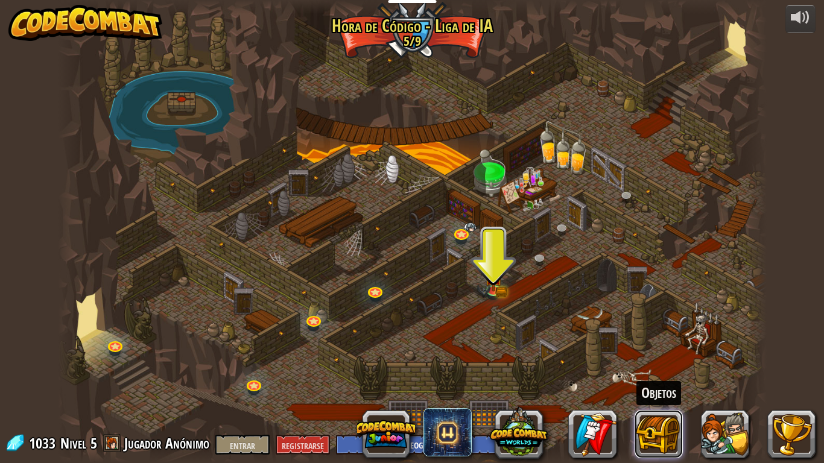
click at [663, 386] on button at bounding box center [659, 434] width 48 height 48
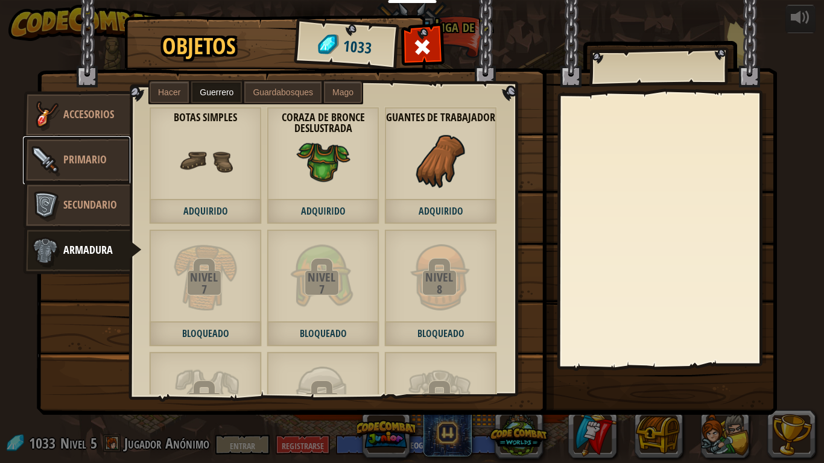
click at [92, 158] on font "Primario" at bounding box center [84, 159] width 43 height 15
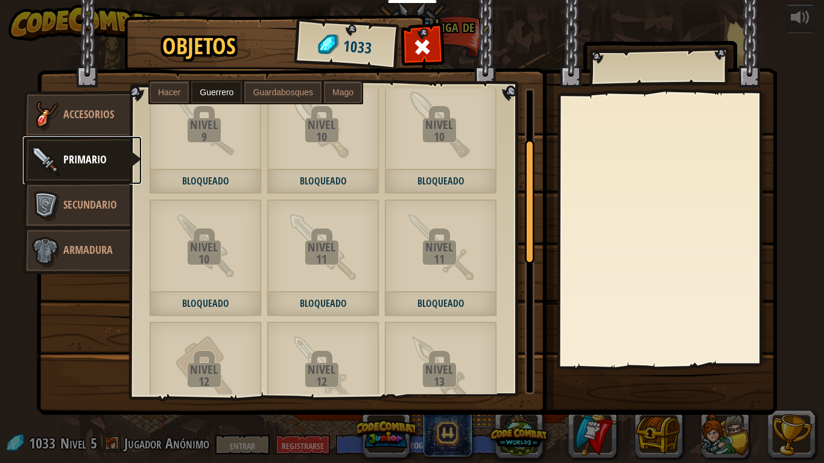
scroll to position [121, 0]
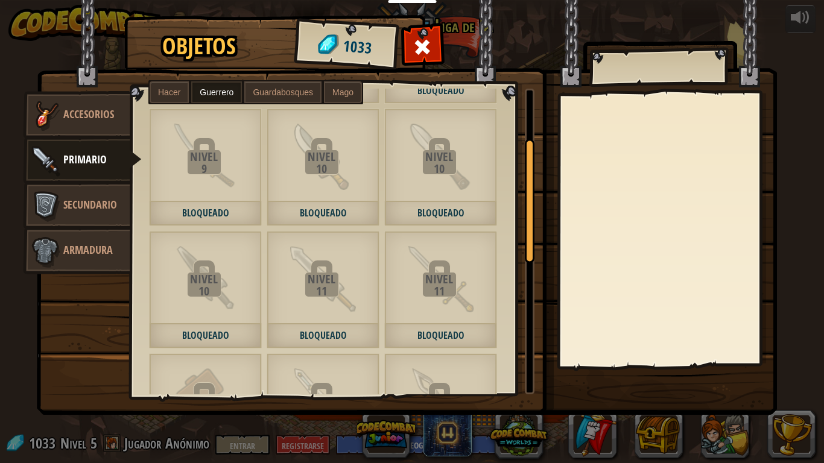
click at [176, 106] on div at bounding box center [330, 351] width 366 height 735
click at [176, 97] on label "Hacer" at bounding box center [169, 92] width 39 height 22
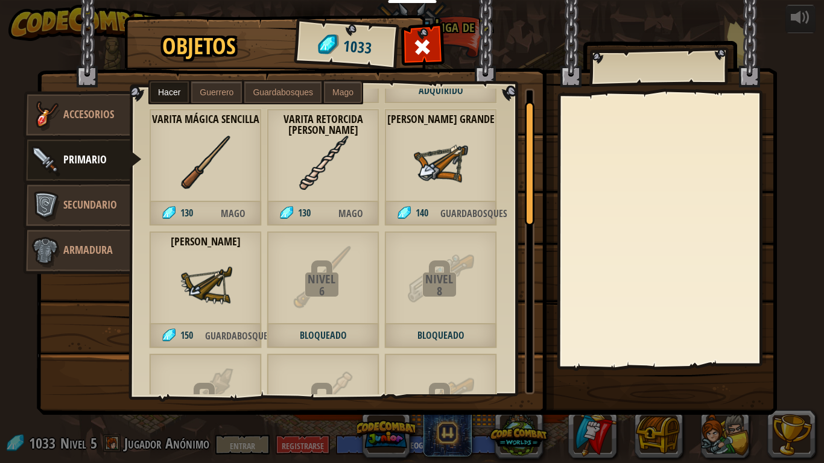
scroll to position [0, 0]
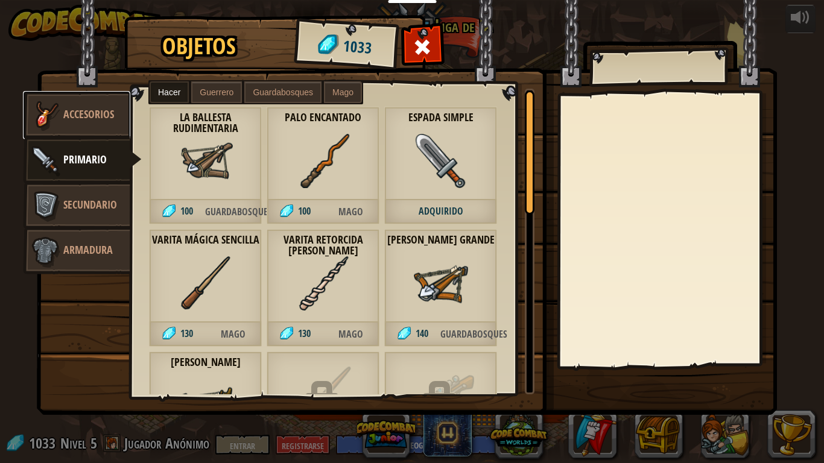
click at [121, 114] on link "Accesorios" at bounding box center [76, 115] width 107 height 48
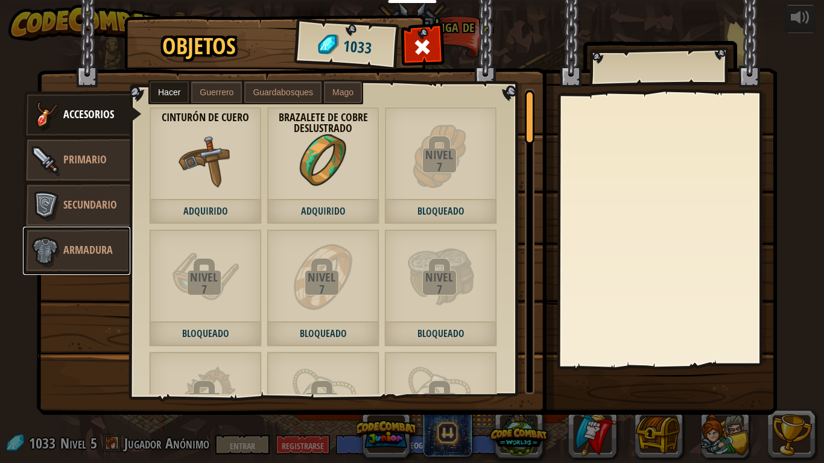
click at [86, 238] on link "Armadura" at bounding box center [76, 251] width 107 height 48
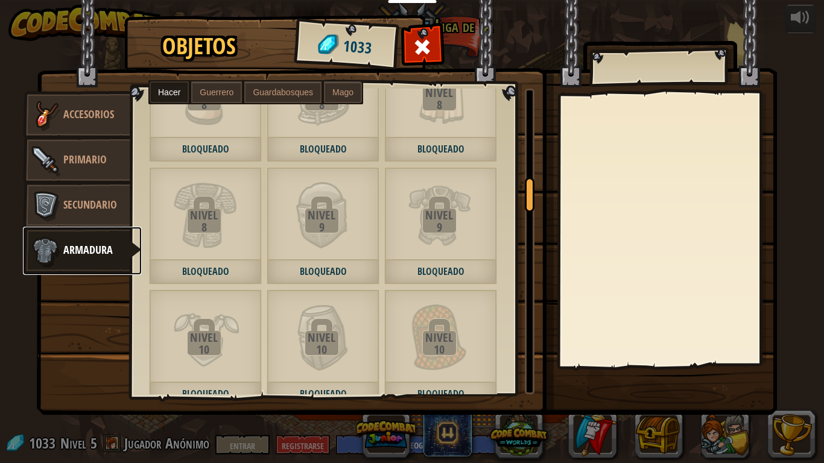
scroll to position [845, 0]
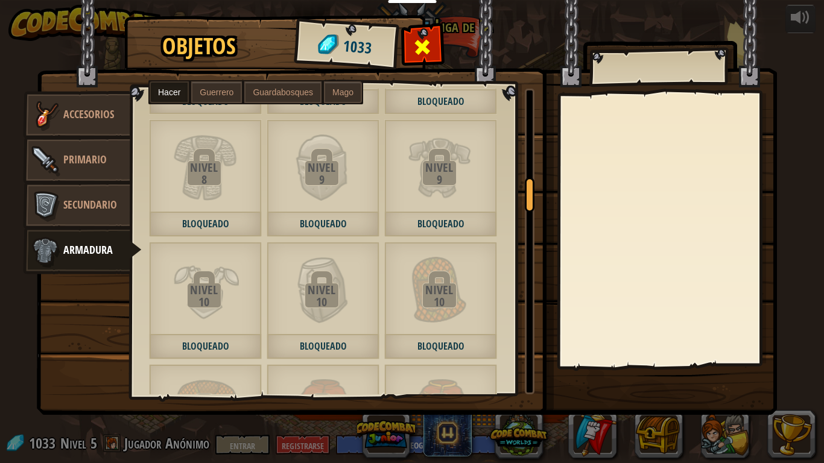
click at [415, 47] on span at bounding box center [422, 46] width 19 height 19
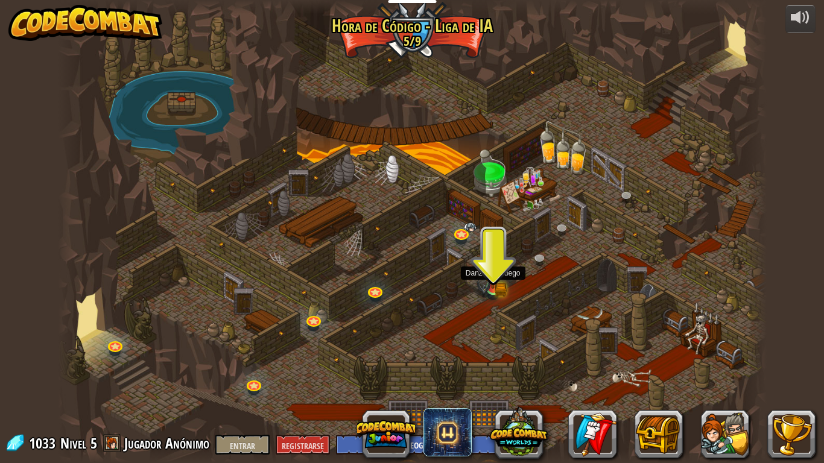
click at [502, 282] on img at bounding box center [493, 269] width 18 height 39
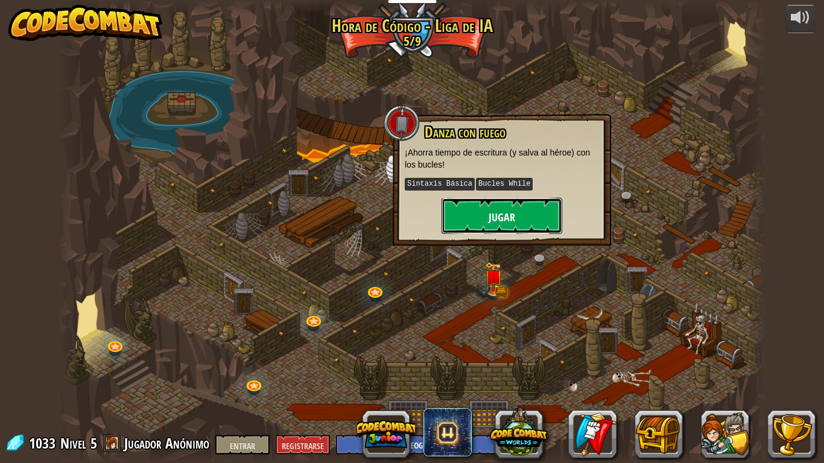
click at [496, 214] on font "Jugar" at bounding box center [502, 217] width 27 height 15
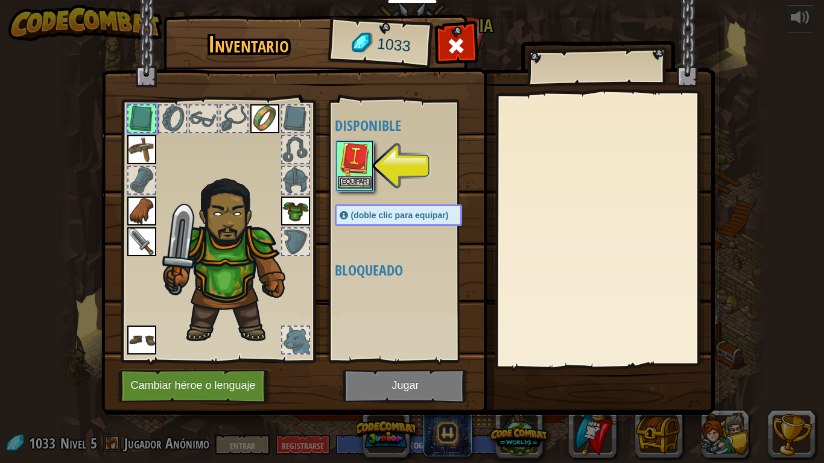
click at [355, 175] on img at bounding box center [355, 159] width 34 height 34
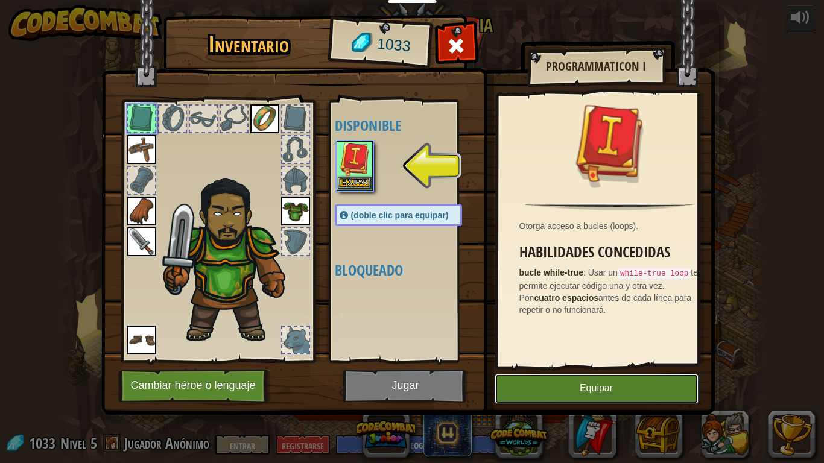
click at [569, 386] on button "Equipar" at bounding box center [597, 389] width 204 height 30
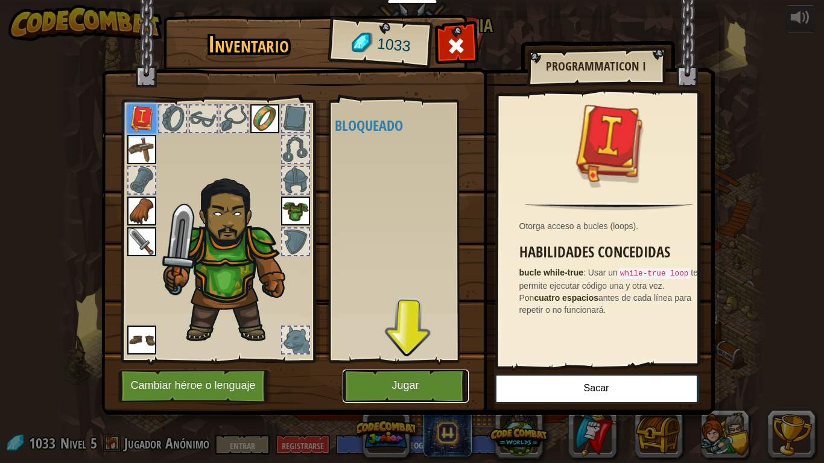
click at [442, 377] on button "Jugar" at bounding box center [406, 386] width 126 height 33
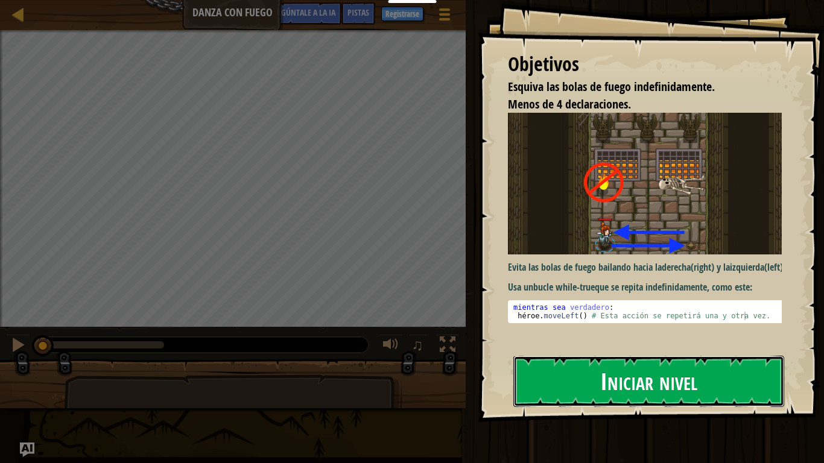
click at [684, 386] on font "Iniciar nivel" at bounding box center [648, 381] width 97 height 33
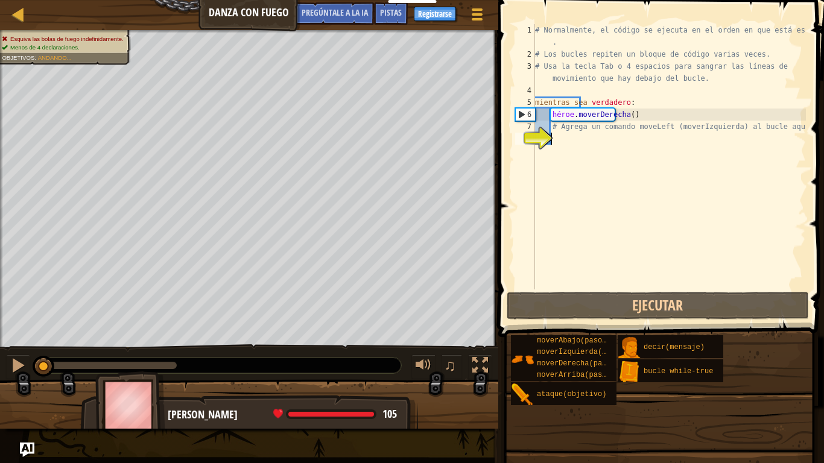
click at [573, 129] on div "# Normalmente, el código se ejecuta en el orden en que está escrito . # Los buc…" at bounding box center [669, 175] width 273 height 302
click at [541, 115] on div "# Normalmente, el código se ejecuta en el orden en que está escrito . # Los buc…" at bounding box center [669, 175] width 273 height 302
click at [535, 133] on div "8" at bounding box center [525, 139] width 20 height 12
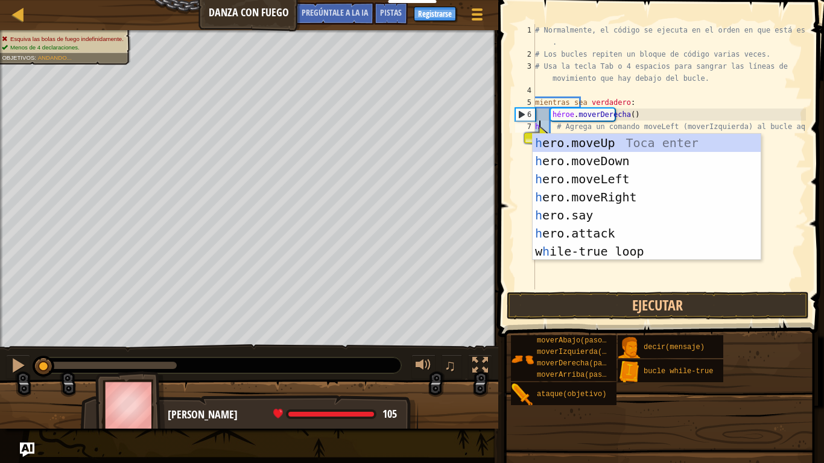
scroll to position [5, 0]
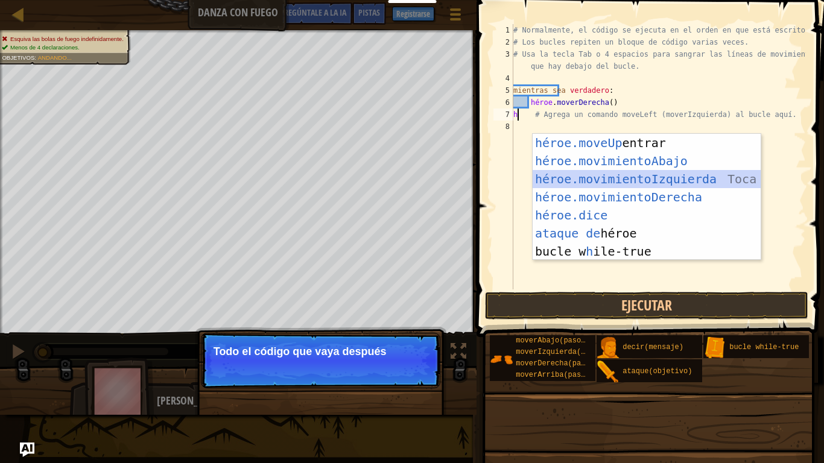
type textarea "hero.moveLeft() # Agrega un comando moveLeft (moverIzquierda) al bucle aquí."
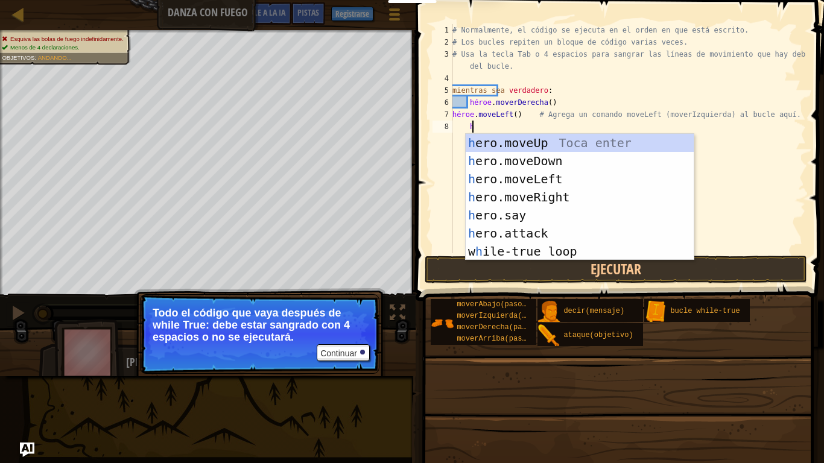
type textarea "he"
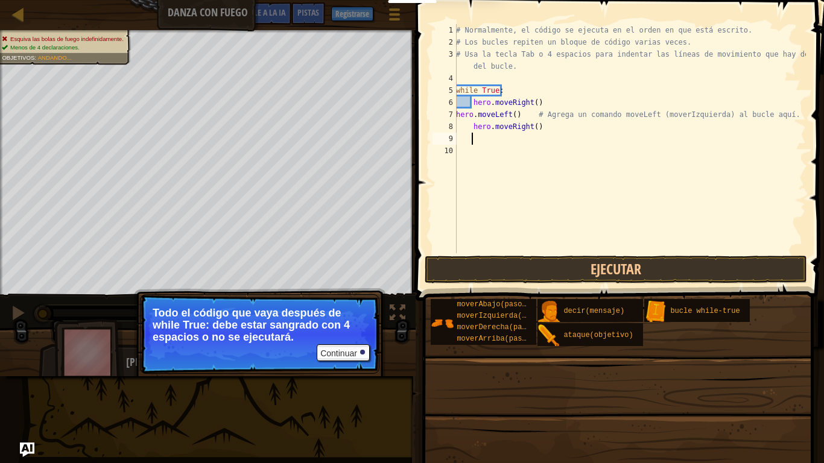
scroll to position [5, 1]
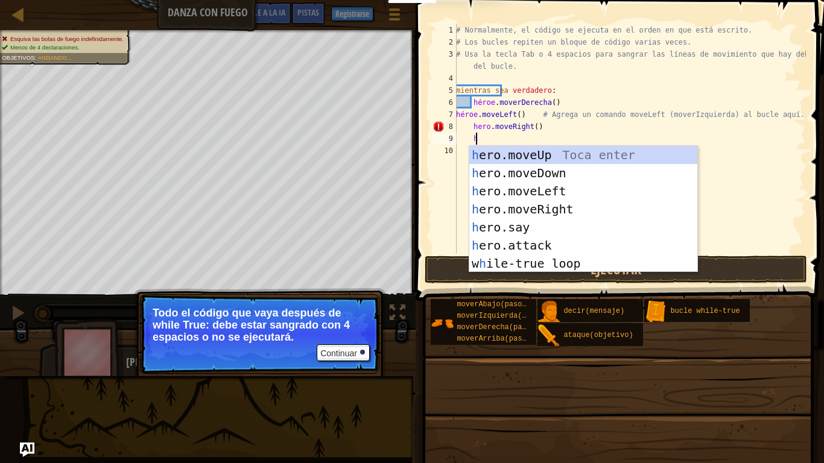
type textarea "he"
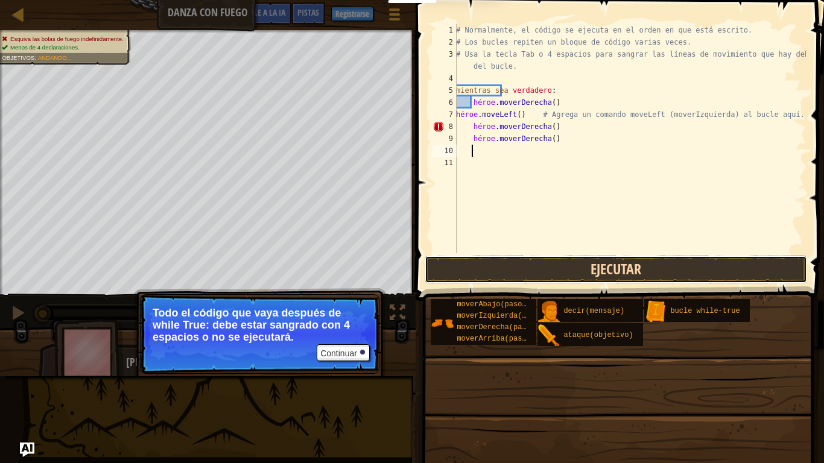
click at [614, 270] on button "Ejecutar" at bounding box center [616, 270] width 383 height 28
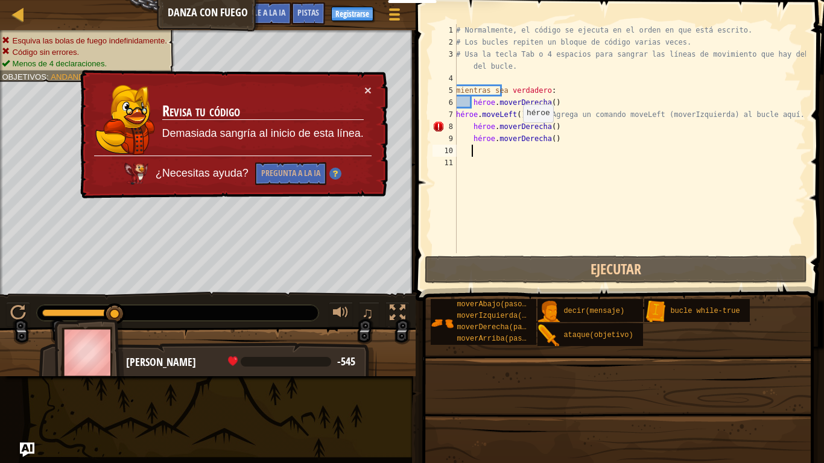
click at [517, 135] on div "# Normalmente, el código se ejecuta en el orden en que está escrito. # Los bucl…" at bounding box center [630, 150] width 352 height 253
click at [524, 127] on div "# Normalmente, el código se ejecuta en el orden en que está escrito. # Los bucl…" at bounding box center [630, 150] width 352 height 253
click at [559, 132] on div "# Normalmente, el código se ejecuta en el orden en que está escrito. # Los bucl…" at bounding box center [630, 150] width 352 height 253
click at [535, 109] on div "# Normalmente, el código se ejecuta en el orden en que está escrito. # Los bucl…" at bounding box center [630, 150] width 352 height 253
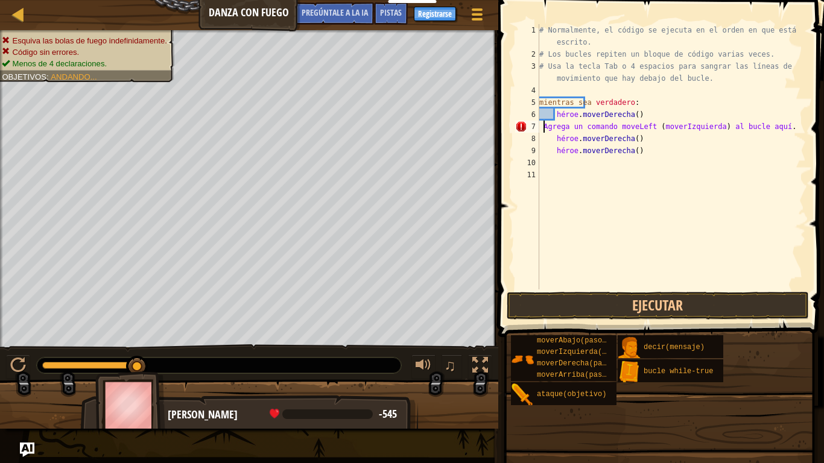
click at [760, 123] on div "# Normalmente, el código se ejecuta en el orden en que está escrito. # Los bucl…" at bounding box center [671, 175] width 269 height 302
click at [785, 126] on div "# Normalmente, el código se ejecuta en el orden en que está escrito. # Los bucl…" at bounding box center [671, 175] width 269 height 302
click at [801, 130] on div "# Normalmente, el código se ejecuta en el orden en que está escrito. # Los bucl…" at bounding box center [671, 175] width 269 height 302
type textarea "A"
type textarea "hero.moveRight()"
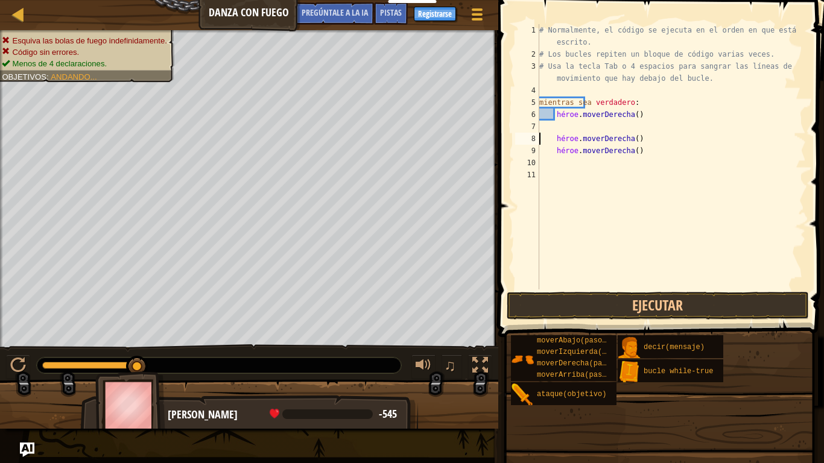
type textarea "hero.moveRight()"
type textarea "h"
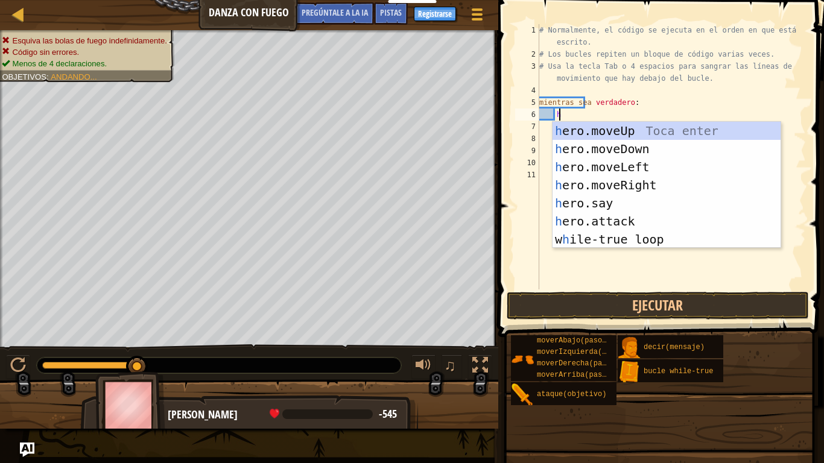
scroll to position [5, 1]
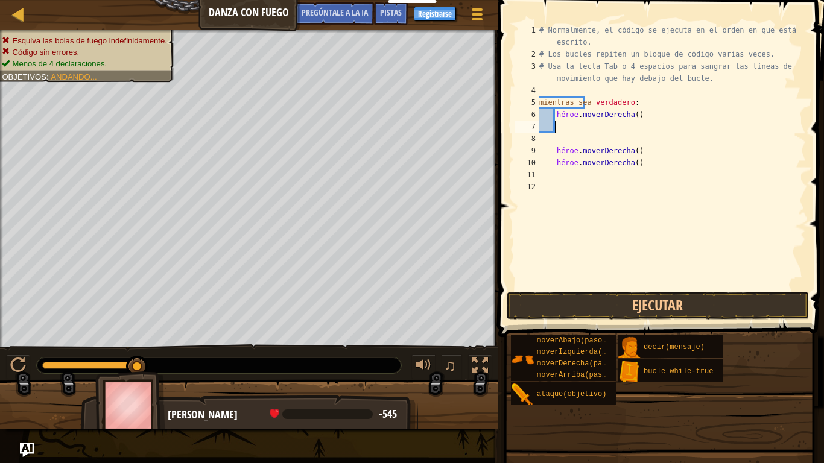
type textarea "h"
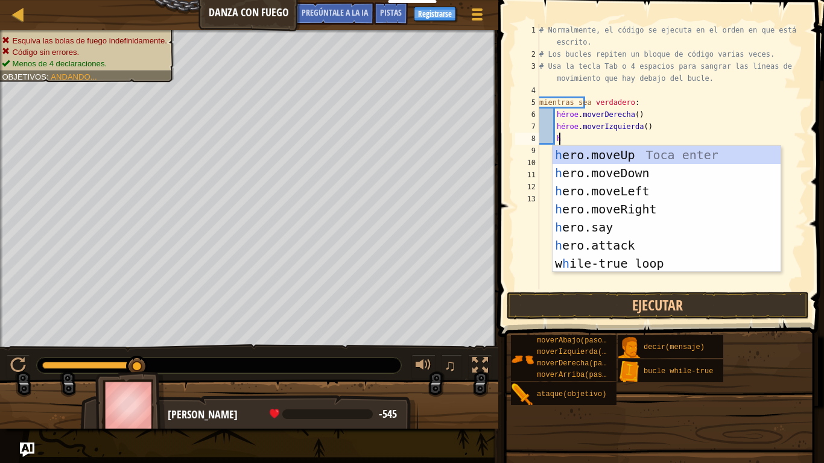
scroll to position [5, 1]
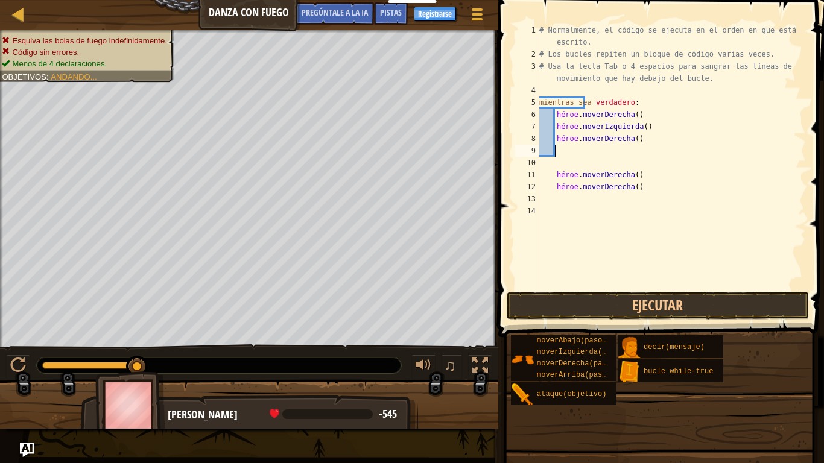
type textarea "h"
click at [620, 205] on div "# Normalmente, el código se ejecuta en el orden en que está escrito. # Los bucl…" at bounding box center [671, 175] width 269 height 302
type textarea "hero.moveRight()"
click at [680, 197] on div "# Normalmente, el código se ejecuta en el orden en que está escrito. # Los bucl…" at bounding box center [671, 175] width 269 height 302
click at [652, 207] on div "# Normalmente, el código se ejecuta en el orden en que está escrito. # Los bucl…" at bounding box center [671, 175] width 269 height 302
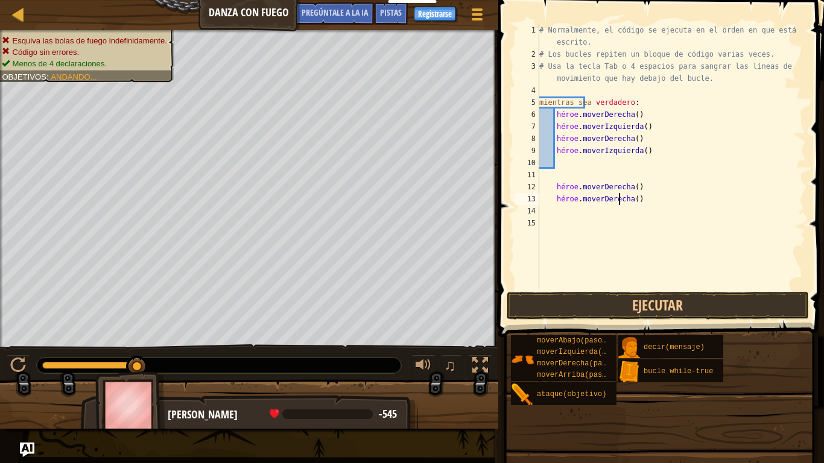
click at [651, 196] on div "# Normalmente, el código se ejecuta en el orden en que está escrito. # Los bucl…" at bounding box center [671, 175] width 269 height 302
click at [650, 197] on div "# Normalmente, el código se ejecuta en el orden en que está escrito. # Los bucl…" at bounding box center [671, 175] width 269 height 302
type textarea "h"
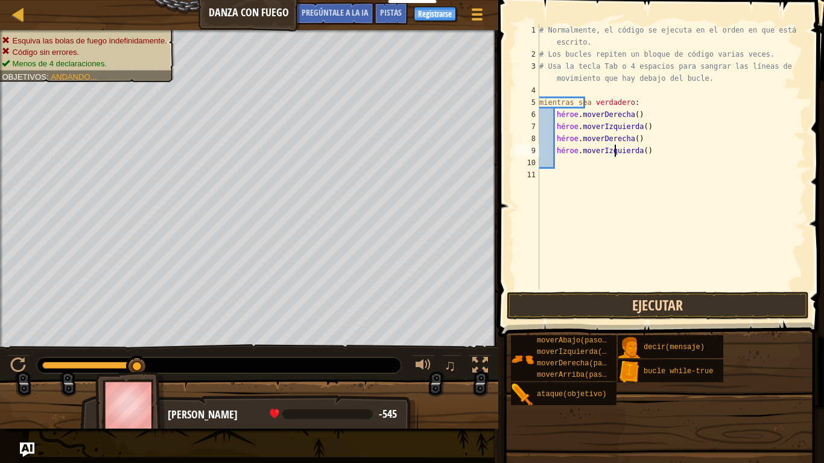
type textarea "hero.moveLeft()"
click at [657, 305] on button "Ejecutar" at bounding box center [658, 306] width 302 height 28
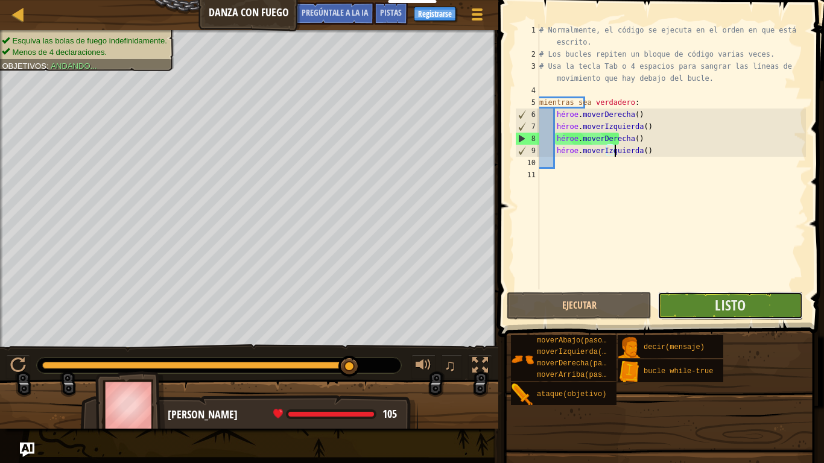
click at [721, 293] on button "Listo" at bounding box center [730, 306] width 145 height 28
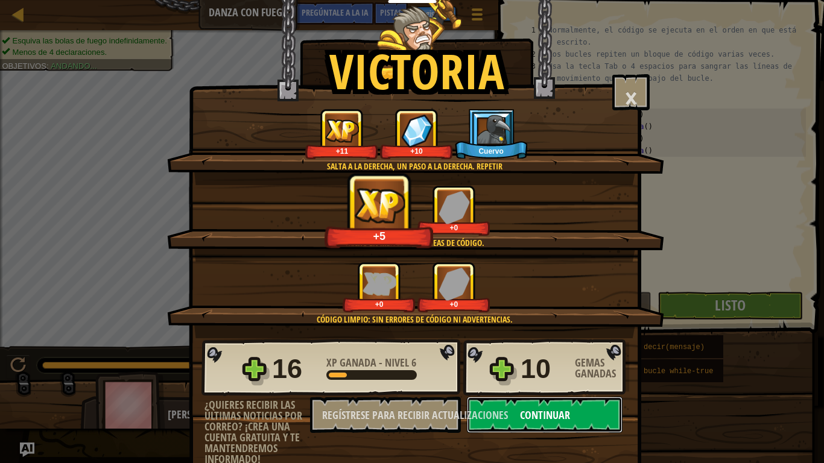
click at [520, 386] on font "Continuar" at bounding box center [545, 415] width 50 height 15
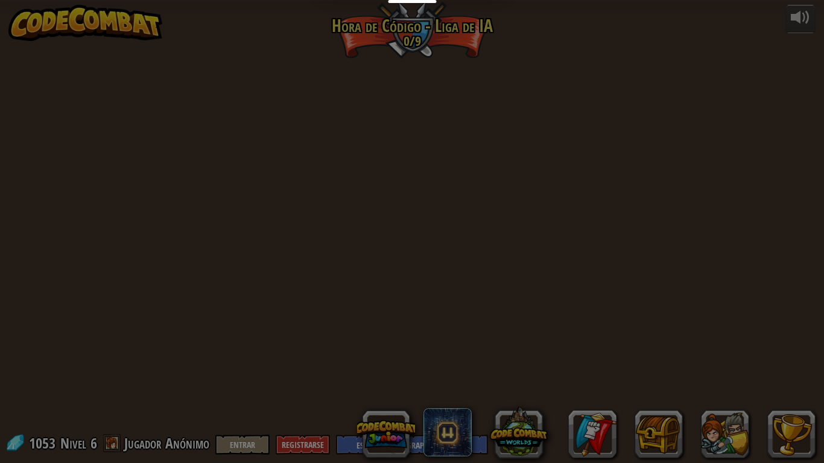
select select "es-419"
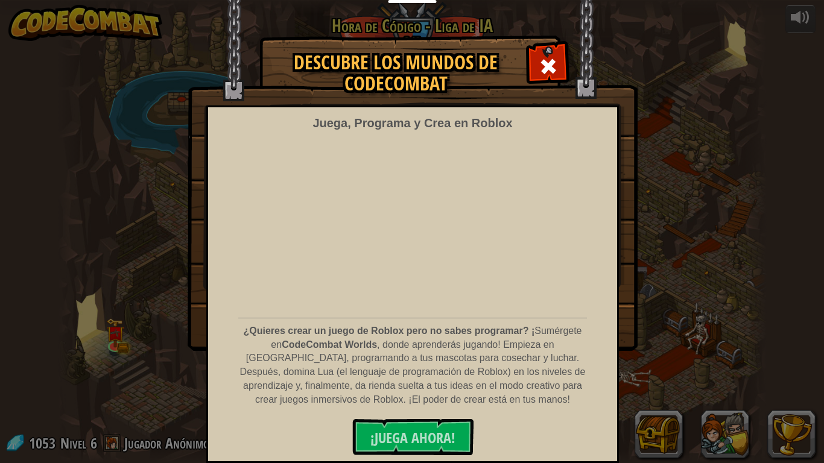
select select "es-419"
click at [547, 57] on span at bounding box center [548, 66] width 19 height 19
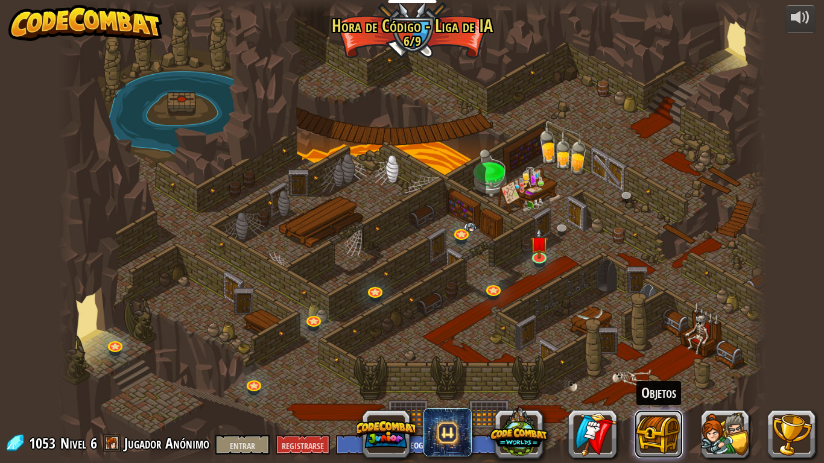
click at [654, 386] on button at bounding box center [659, 434] width 48 height 48
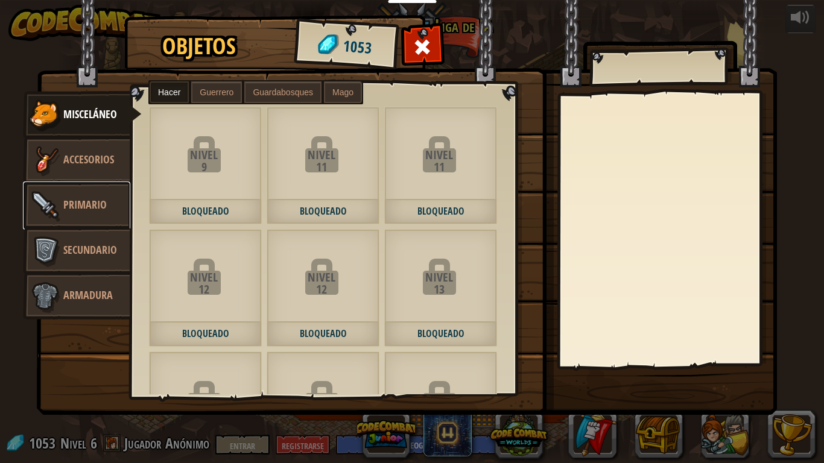
click at [34, 202] on img at bounding box center [45, 206] width 36 height 36
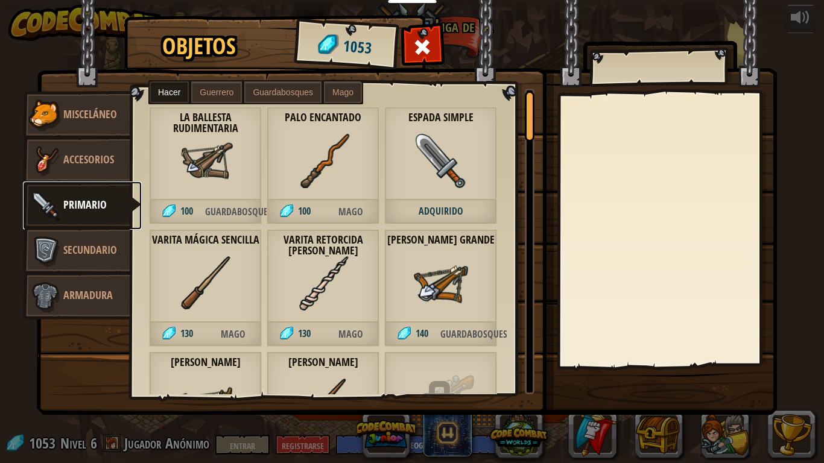
scroll to position [60, 0]
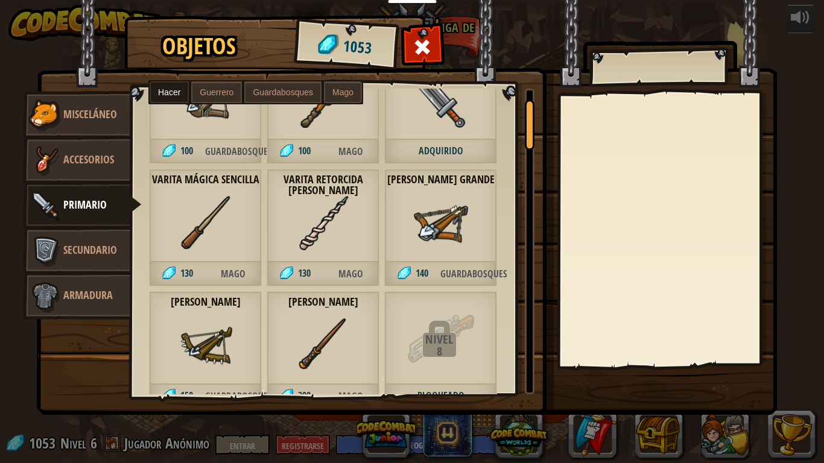
click at [434, 274] on span "140" at bounding box center [412, 274] width 57 height 25
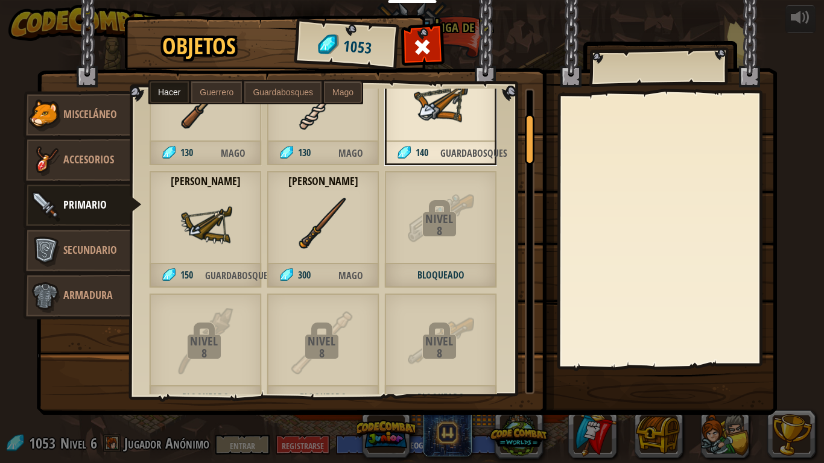
scroll to position [121, 0]
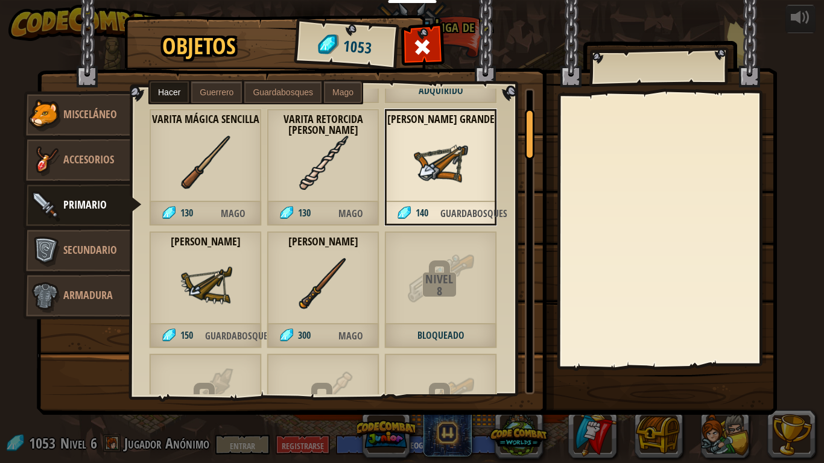
click at [345, 266] on img at bounding box center [323, 285] width 54 height 54
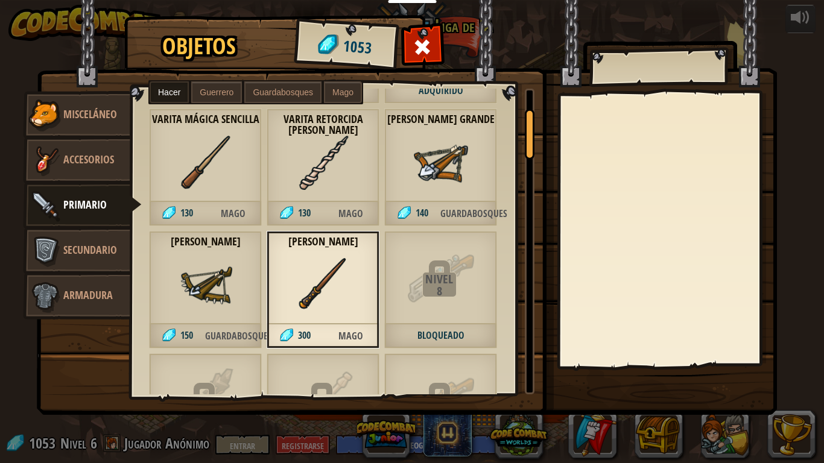
drag, startPoint x: 161, startPoint y: 272, endPoint x: 170, endPoint y: 263, distance: 11.9
click at [162, 273] on div "[PERSON_NAME] 150 Guardabosques" at bounding box center [205, 290] width 113 height 118
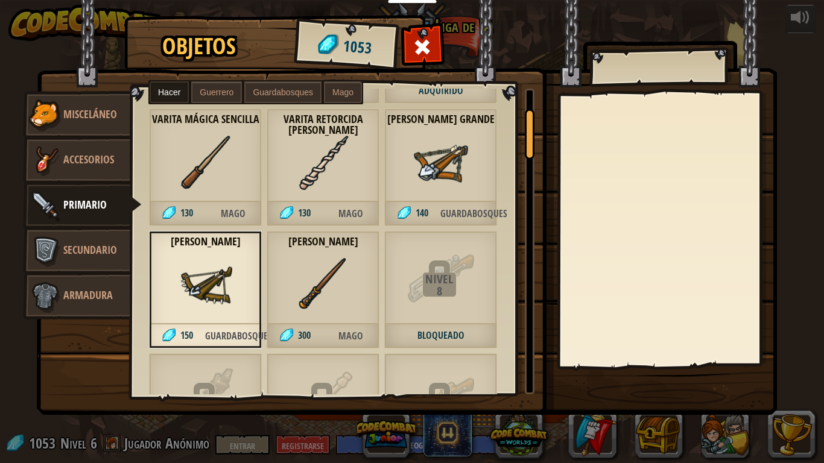
click at [165, 175] on div "Varita Mágica Sencilla 130 Mago" at bounding box center [205, 168] width 113 height 118
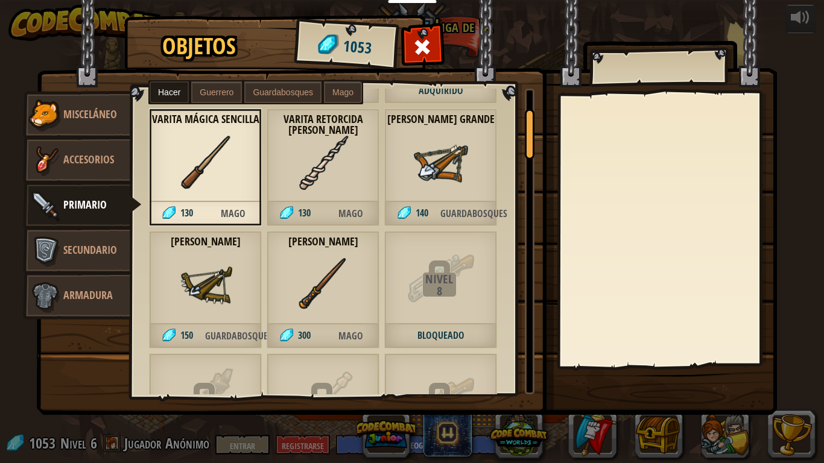
click at [314, 207] on span "130" at bounding box center [295, 214] width 57 height 25
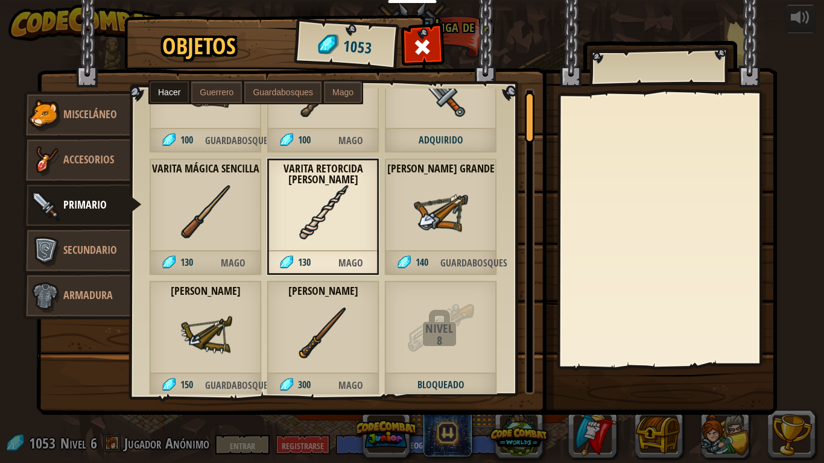
scroll to position [0, 0]
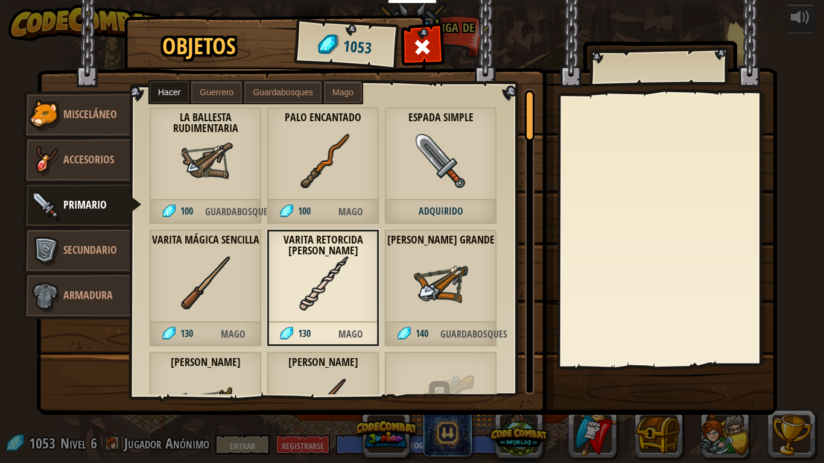
click at [314, 207] on span "100" at bounding box center [295, 212] width 57 height 25
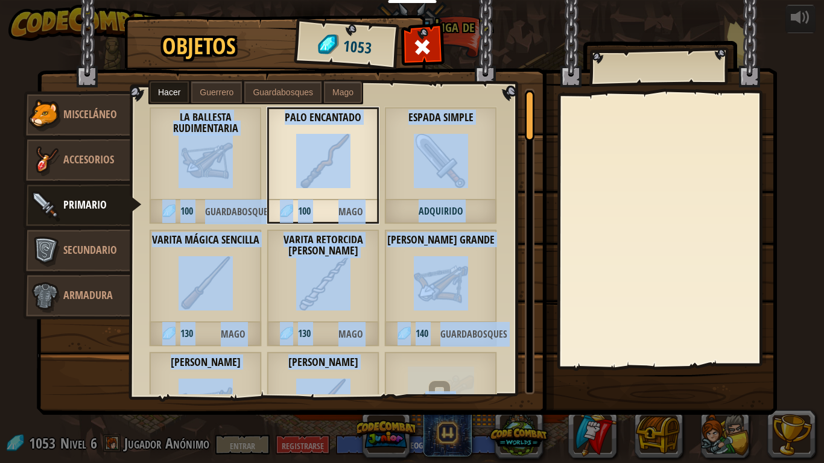
click at [145, 178] on div "La ballesta rudimentaria 100 Guardabosques Palo encantado 100 Mago Espada simpl…" at bounding box center [337, 242] width 413 height 306
click at [214, 201] on span "Guardabosques" at bounding box center [233, 212] width 56 height 25
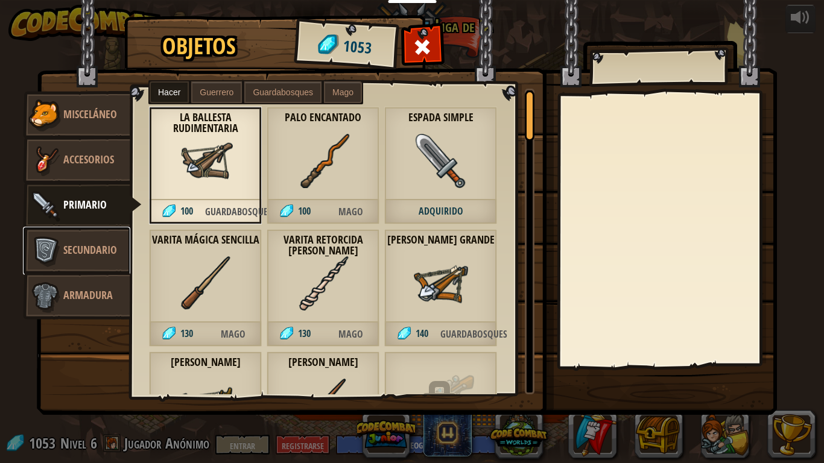
click at [113, 251] on font "Secundario" at bounding box center [90, 250] width 54 height 15
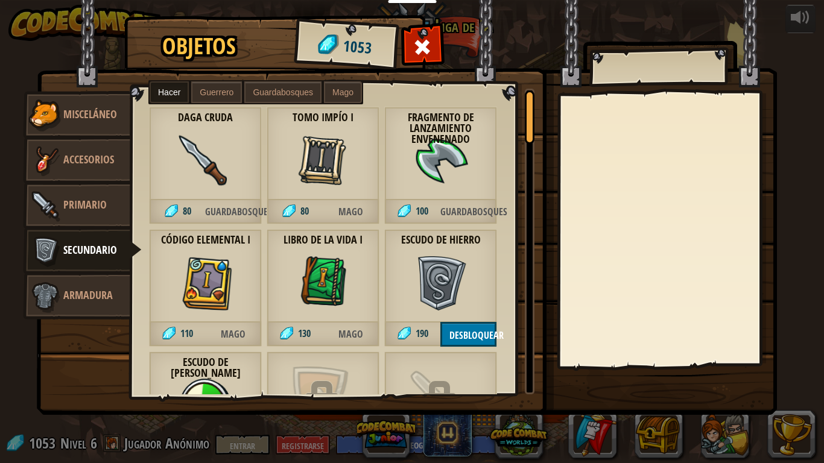
click at [233, 186] on div "Daga cruda 80 Guardabosques" at bounding box center [205, 166] width 113 height 118
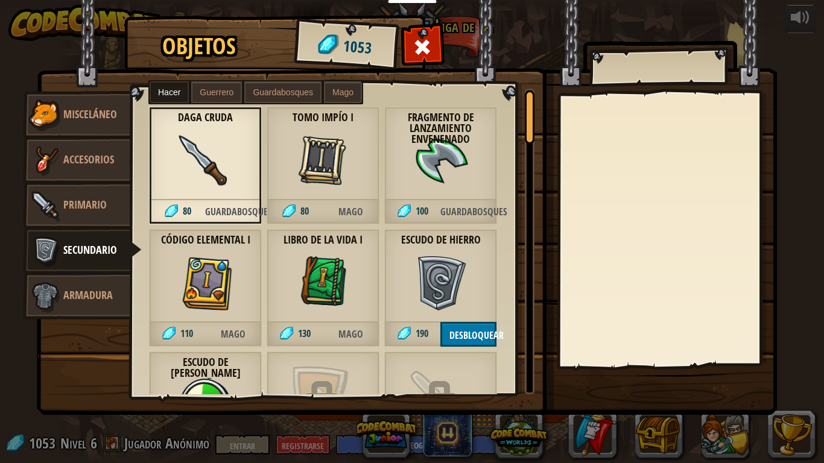
click at [318, 186] on img at bounding box center [323, 161] width 54 height 54
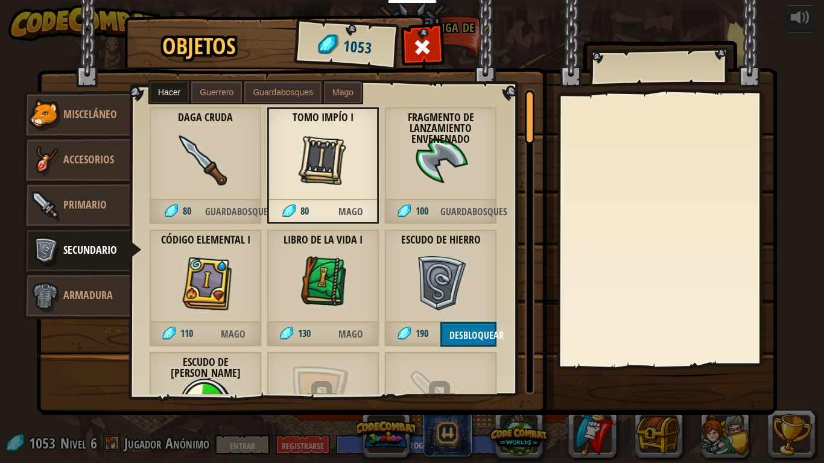
click at [452, 164] on img at bounding box center [441, 161] width 54 height 54
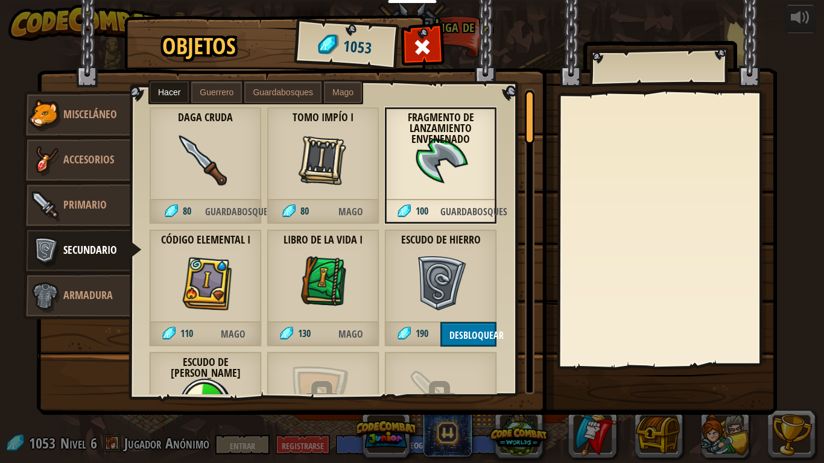
click at [447, 316] on div "Escudo [PERSON_NAME] 190 Desbloquear" at bounding box center [440, 288] width 113 height 118
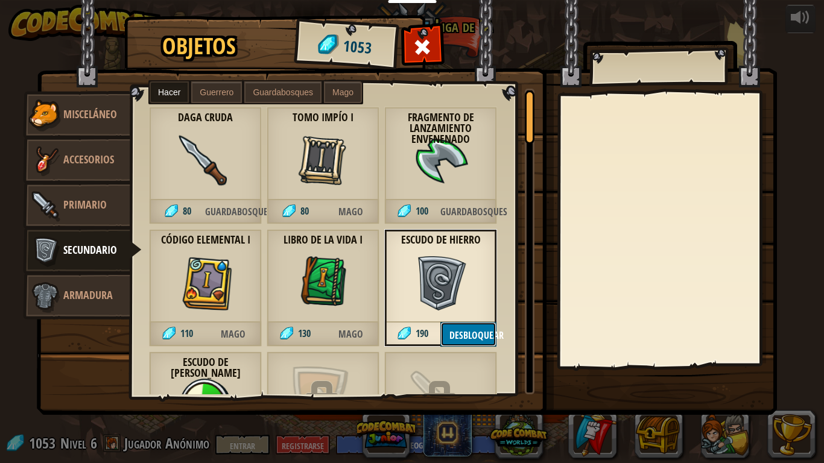
click at [474, 331] on font "Desbloquear" at bounding box center [477, 335] width 54 height 13
click at [465, 338] on font "Confirmar" at bounding box center [473, 335] width 46 height 13
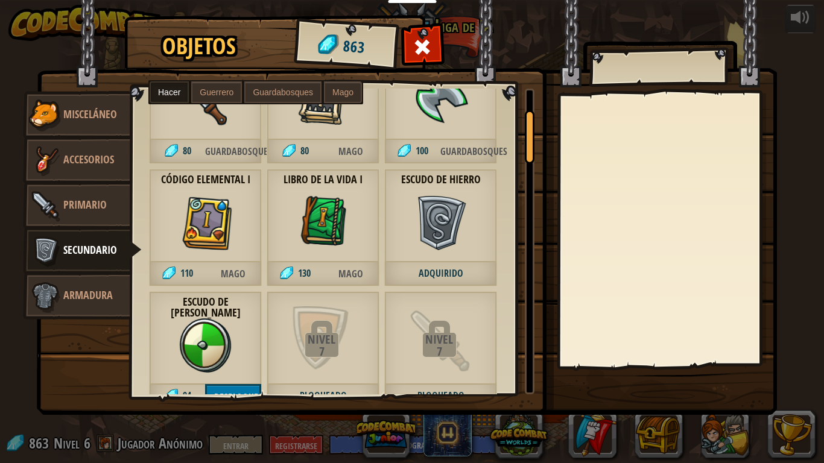
scroll to position [121, 0]
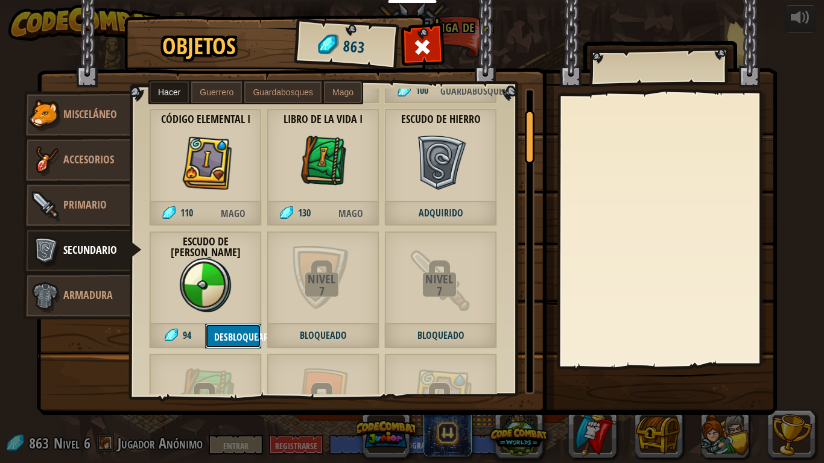
click at [237, 340] on font "Desbloquear" at bounding box center [241, 337] width 54 height 13
click at [237, 340] on button "Desbloquear" at bounding box center [233, 336] width 56 height 25
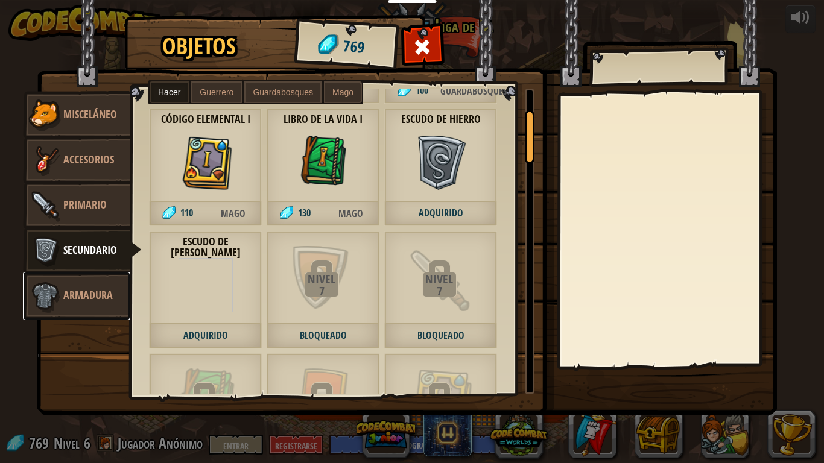
click at [91, 292] on font "Armadura" at bounding box center [87, 295] width 49 height 15
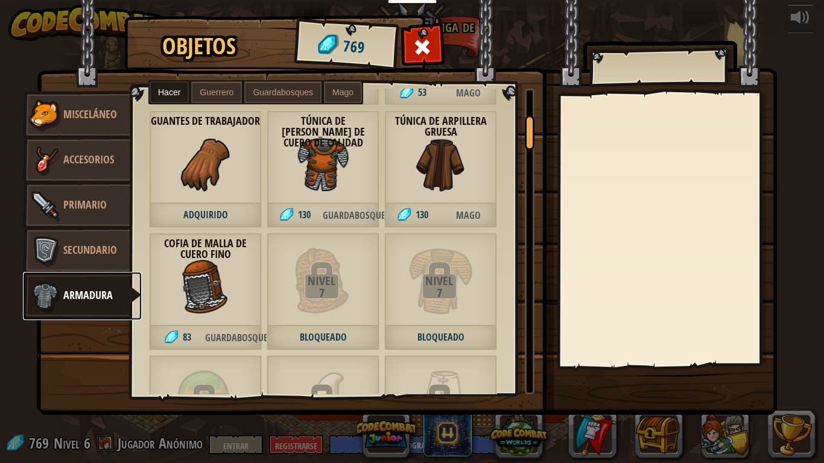
scroll to position [302, 0]
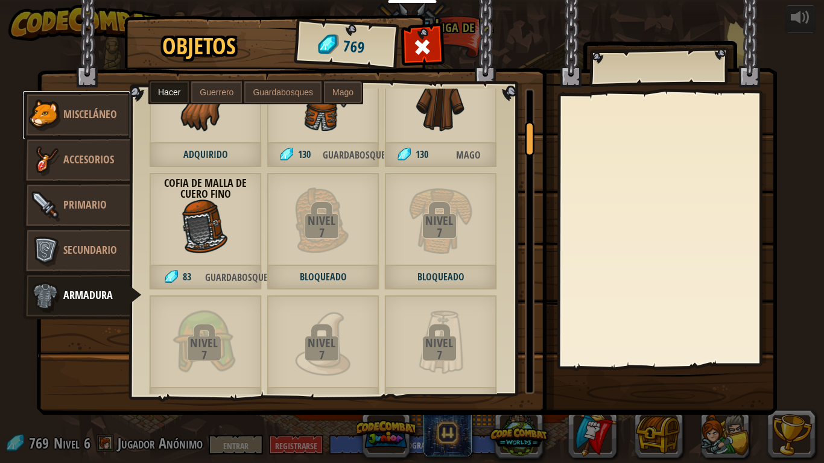
click at [74, 113] on font "Misceláneo" at bounding box center [90, 114] width 54 height 15
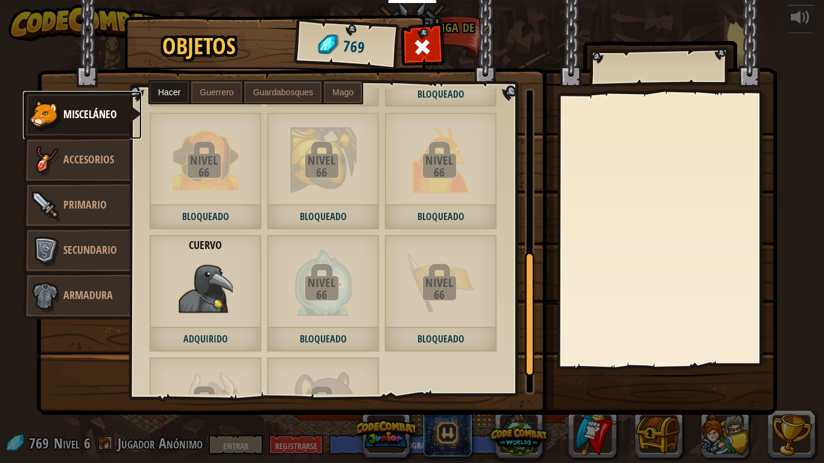
scroll to position [460, 0]
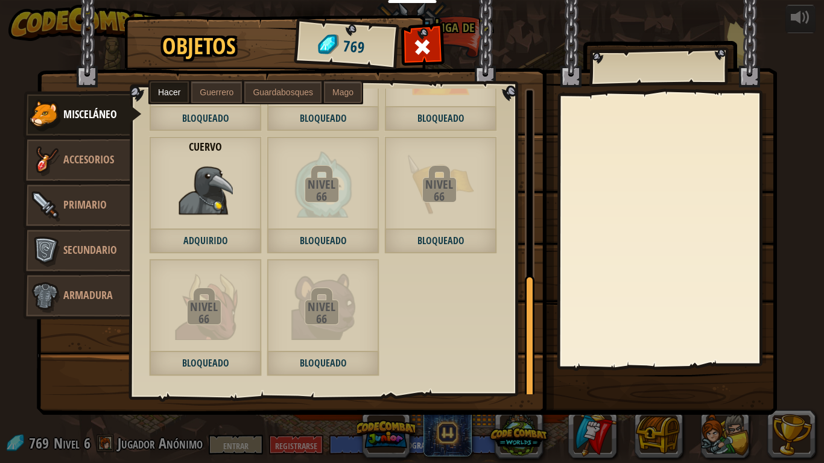
click at [212, 232] on span "Adquirido" at bounding box center [205, 241] width 113 height 25
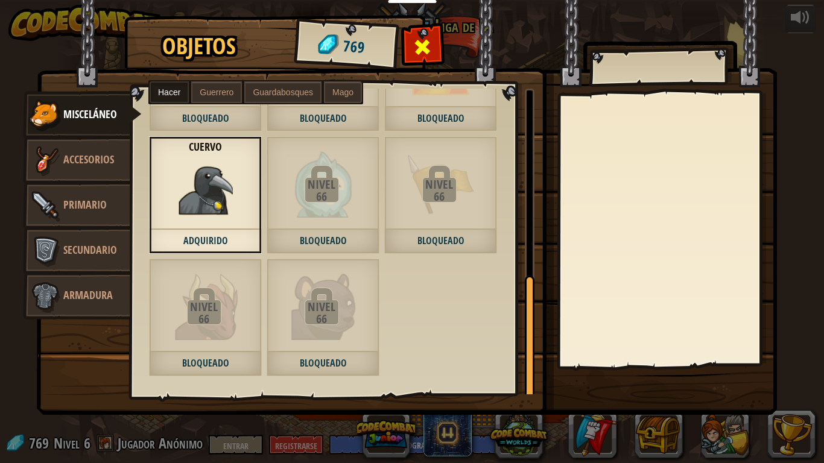
click at [431, 55] on span at bounding box center [422, 46] width 19 height 19
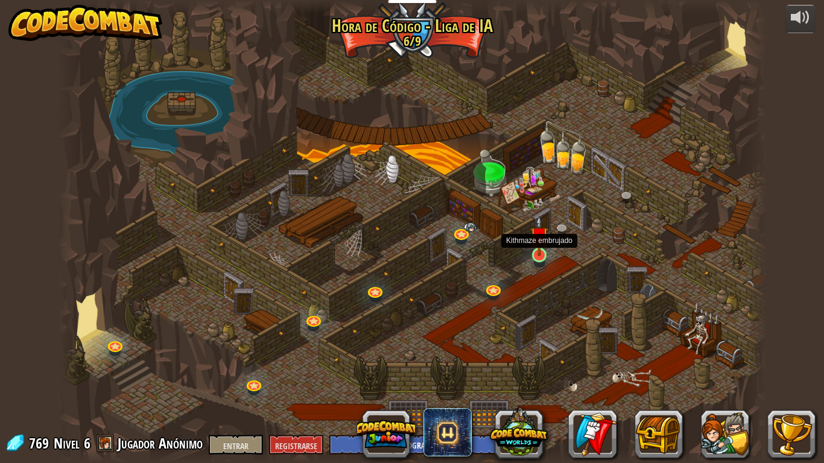
click at [540, 255] on img at bounding box center [539, 235] width 18 height 41
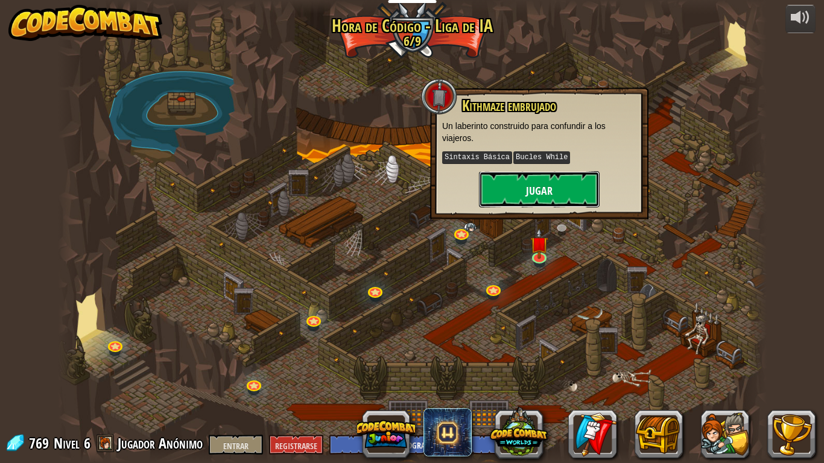
click at [555, 187] on button "Jugar" at bounding box center [539, 189] width 121 height 36
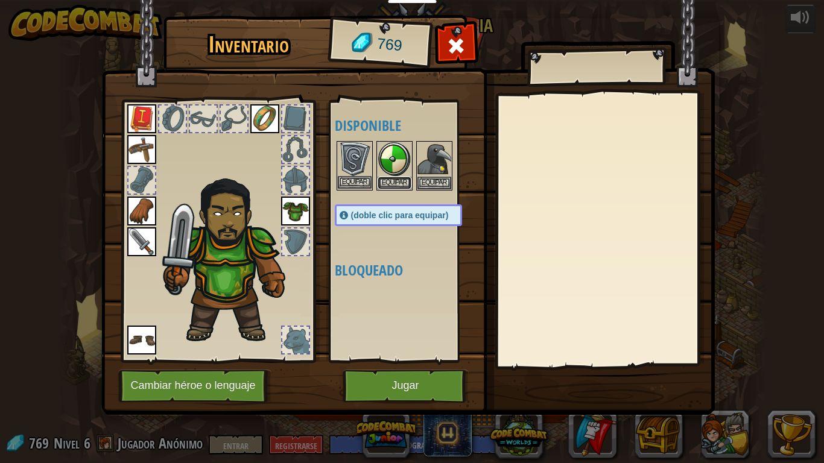
drag, startPoint x: 386, startPoint y: 184, endPoint x: 355, endPoint y: 187, distance: 30.9
click at [355, 187] on div "Disponible [GEOGRAPHIC_DATA] [GEOGRAPHIC_DATA] [GEOGRAPHIC_DATA] [GEOGRAPHIC_DA…" at bounding box center [410, 232] width 151 height 252
click at [349, 186] on button "Equipar" at bounding box center [355, 182] width 34 height 13
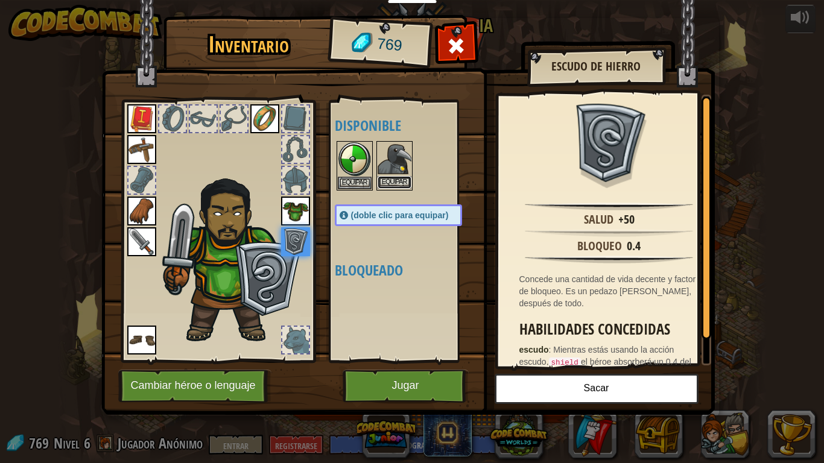
click at [390, 185] on font "Equipar" at bounding box center [394, 182] width 25 height 7
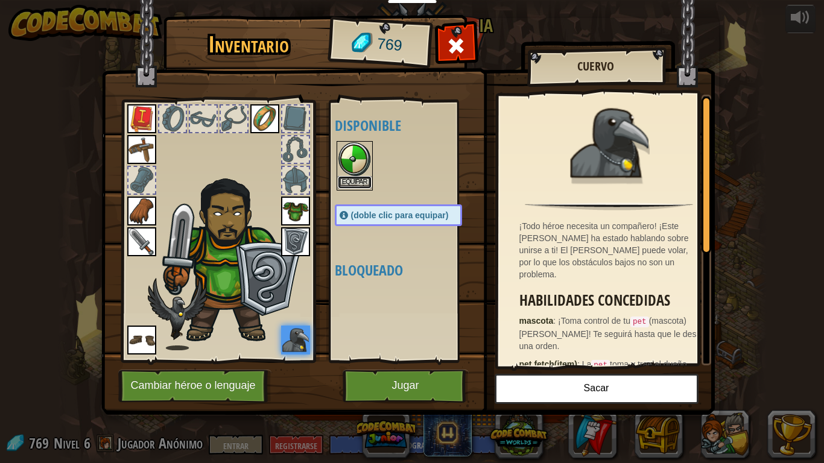
click at [360, 182] on font "Equipar" at bounding box center [354, 182] width 25 height 7
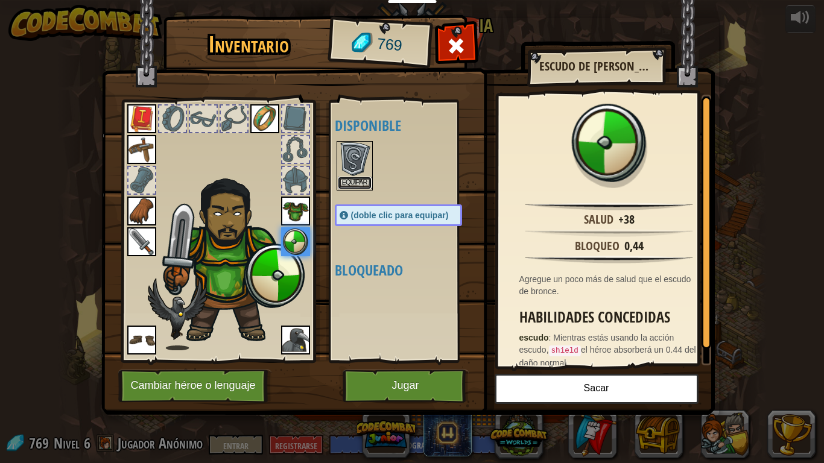
click at [360, 182] on font "Equipar" at bounding box center [354, 182] width 25 height 7
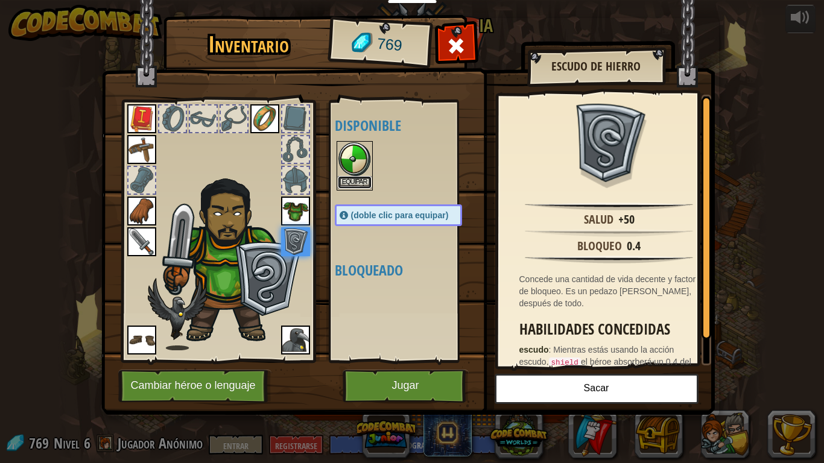
click at [360, 182] on font "Equipar" at bounding box center [354, 182] width 25 height 7
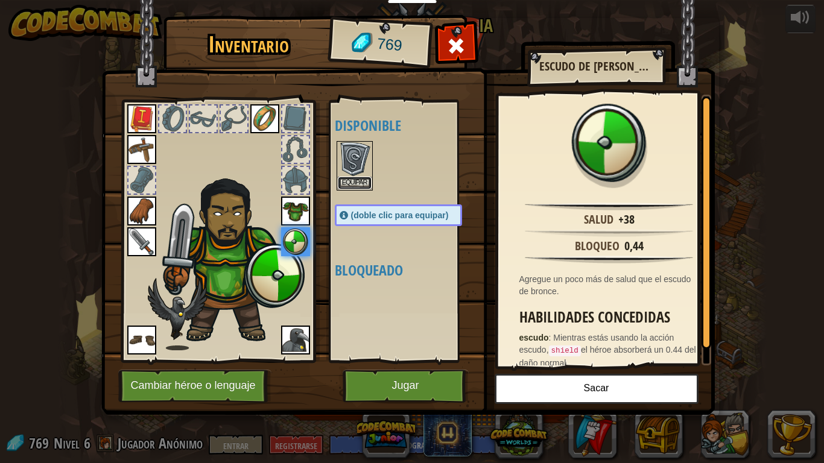
click at [360, 182] on font "Equipar" at bounding box center [354, 182] width 25 height 7
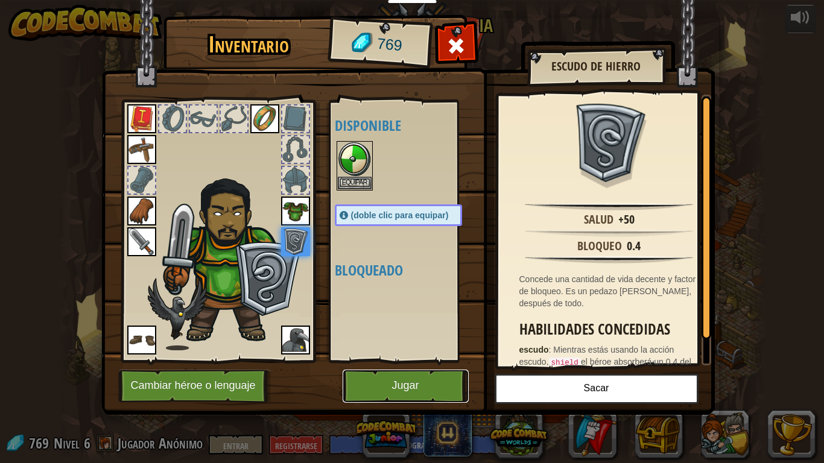
click at [432, 386] on button "Jugar" at bounding box center [406, 386] width 126 height 33
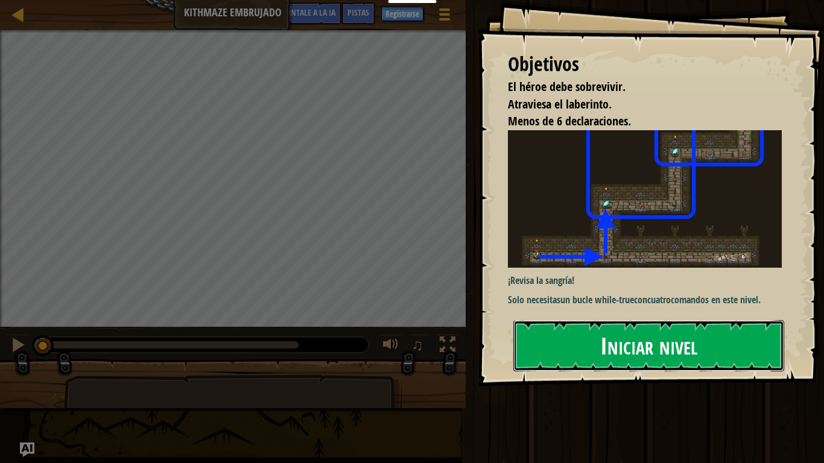
click at [647, 349] on font "Iniciar nivel" at bounding box center [648, 346] width 97 height 33
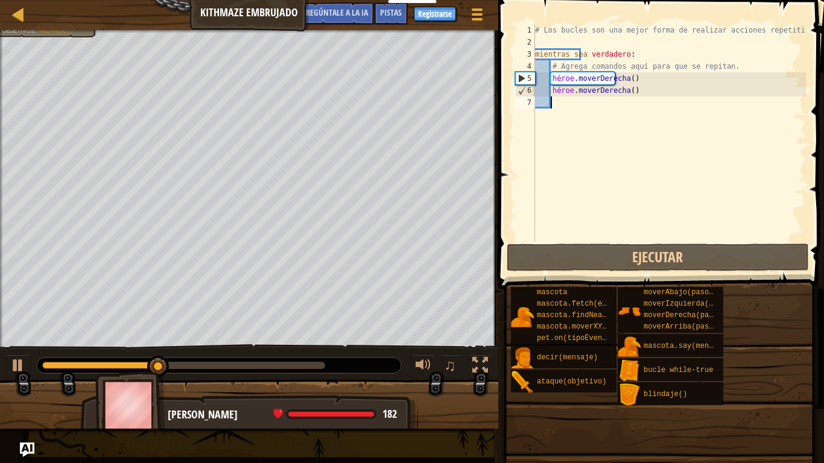
click at [657, 94] on div "# Los bucles son una mejor forma de realizar acciones repetitivas. mientras sea…" at bounding box center [669, 144] width 273 height 241
type textarea "hero.moveRight()"
click at [657, 94] on div "# Los bucles son una mejor forma de realizar acciones repetitivas. mientras sea…" at bounding box center [669, 144] width 273 height 241
click at [635, 97] on div "# Los bucles son una mejor forma de realizar acciones repetitivas. mientras sea…" at bounding box center [669, 144] width 273 height 241
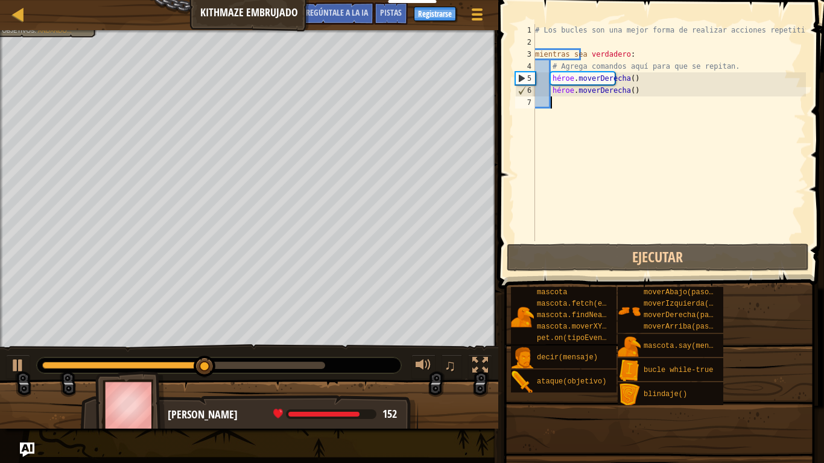
click at [627, 94] on div "# Los bucles son una mejor forma de realizar acciones repetitivas. mientras sea…" at bounding box center [669, 144] width 273 height 241
type textarea "h"
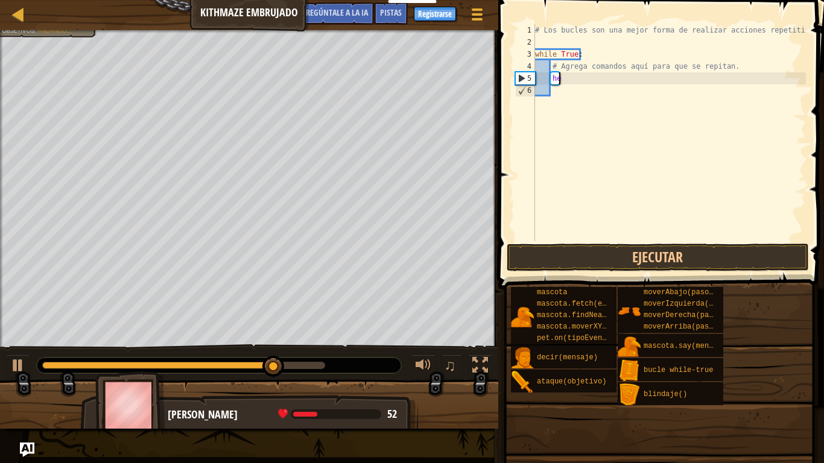
type textarea "h"
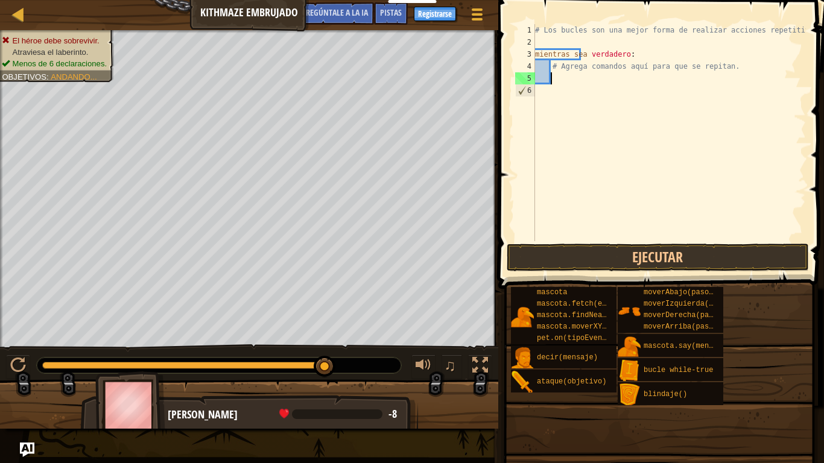
click at [550, 74] on div "# Los bucles son una mejor forma de realizar acciones repetitivas. mientras sea…" at bounding box center [669, 144] width 273 height 241
type textarea "# Agrega comandos aquí para que se repitan."
drag, startPoint x: 541, startPoint y: 71, endPoint x: 647, endPoint y: 62, distance: 106.0
click at [647, 62] on div "# Los bucles son una mejor forma de realizar acciones repetitivas. mientras sea…" at bounding box center [669, 144] width 273 height 241
click at [562, 75] on div "# Los bucles son una mejor forma de realizar acciones repetitivas. mientras sea…" at bounding box center [669, 144] width 273 height 241
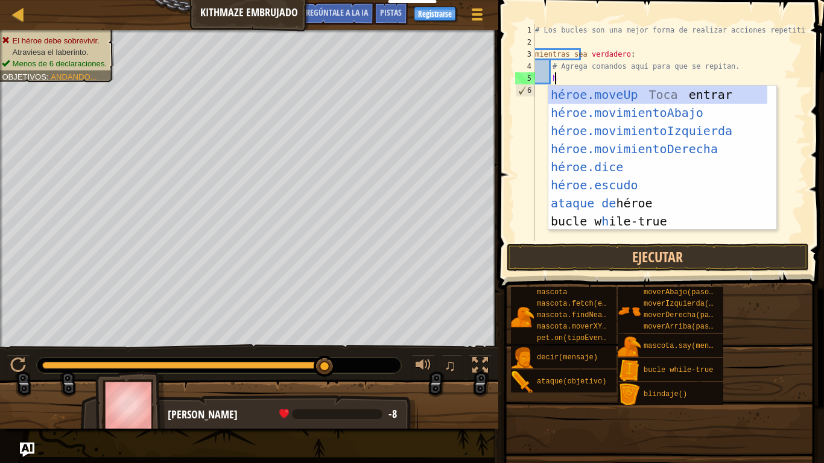
type textarea "he"
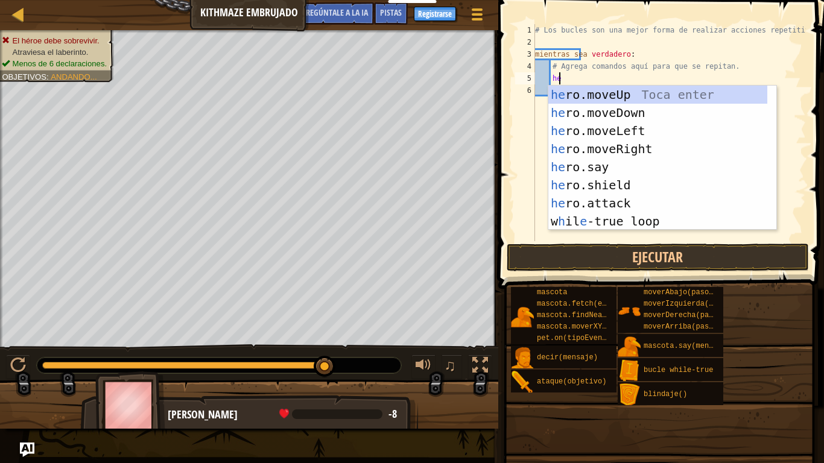
scroll to position [5, 1]
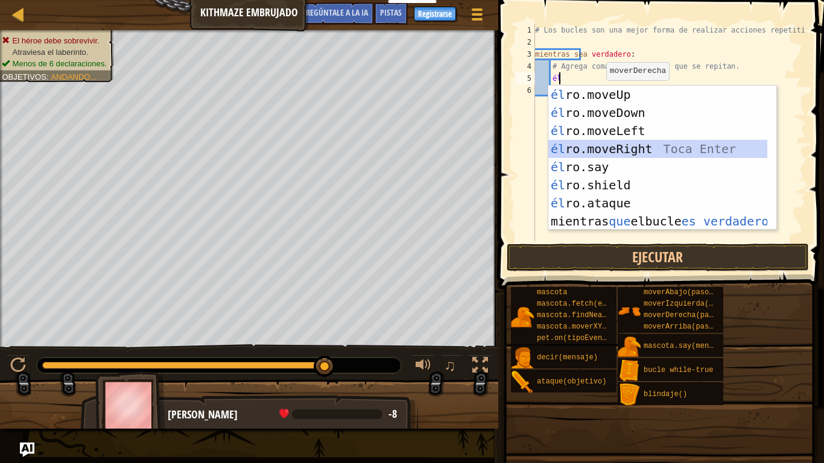
click at [631, 150] on div "él ro.moveUp Toca entrar él ro.moveDown Toca Enter él ro.moveLeft [PERSON_NAME]…" at bounding box center [658, 176] width 219 height 181
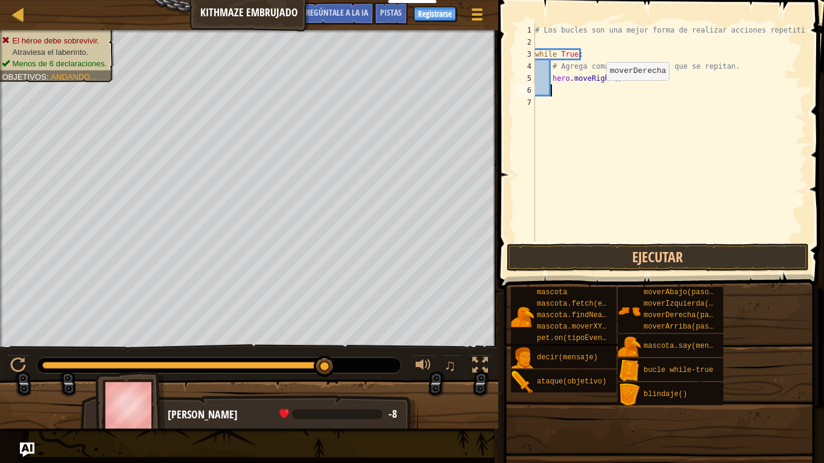
scroll to position [5, 1]
type textarea "h"
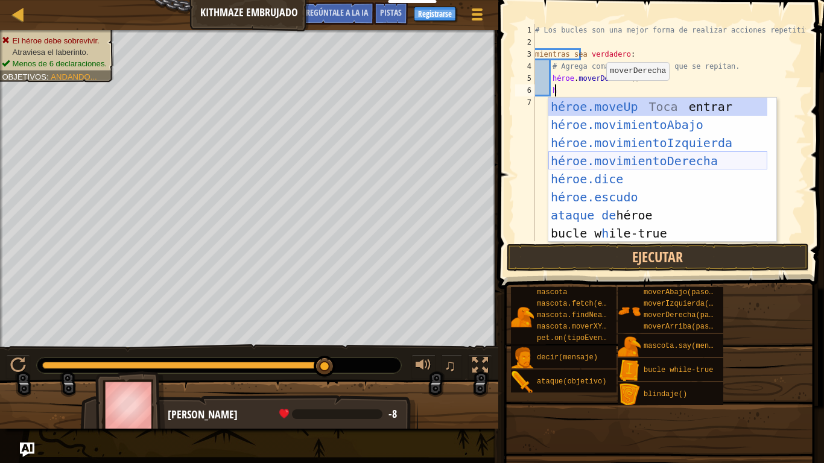
click at [624, 158] on div "héroe.moveUp Toca entrar héroe.movimientoAbajo ​ Toca Enter héroe.movimientoIzq…" at bounding box center [658, 188] width 219 height 181
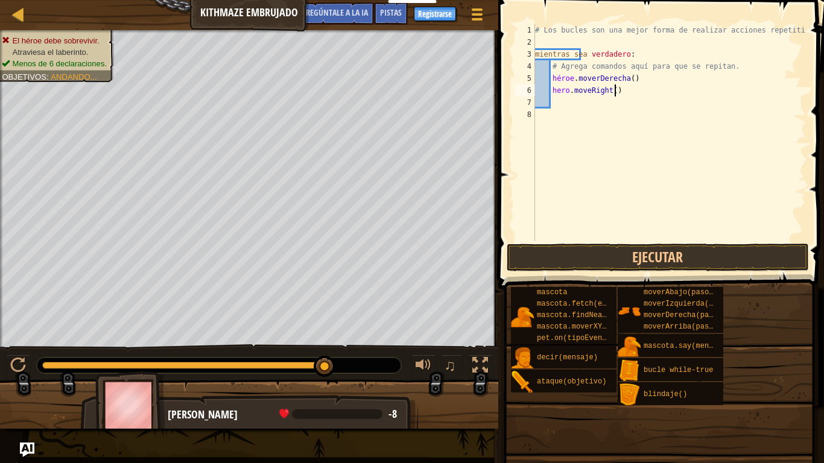
click at [663, 91] on div "# Los bucles son una mejor forma de realizar acciones repetitivas. mientras sea…" at bounding box center [669, 144] width 273 height 241
type textarea "h"
type textarea "u"
type textarea "h"
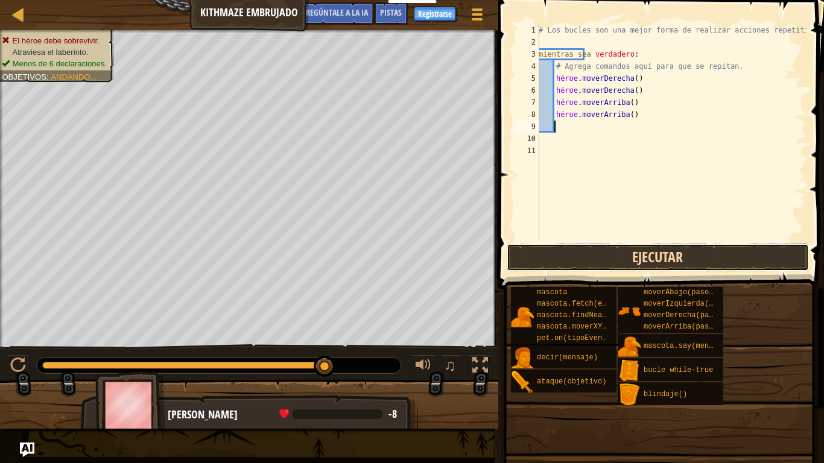
click at [681, 261] on button "Ejecutar" at bounding box center [658, 258] width 302 height 28
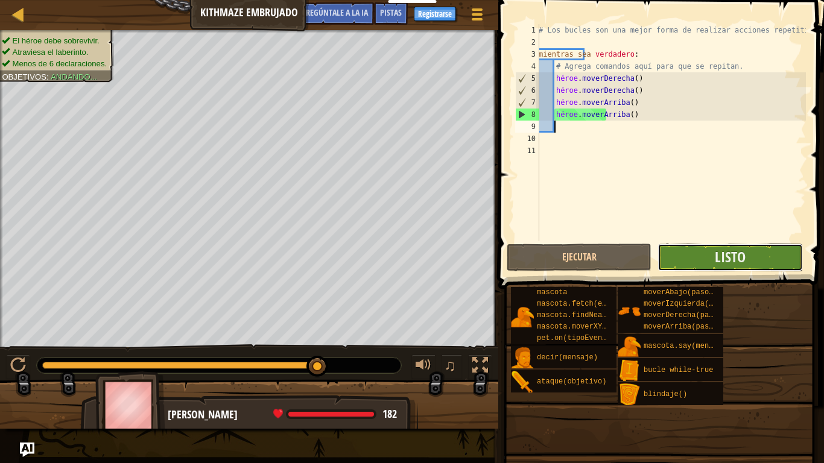
click at [749, 260] on button "Listo" at bounding box center [730, 258] width 145 height 28
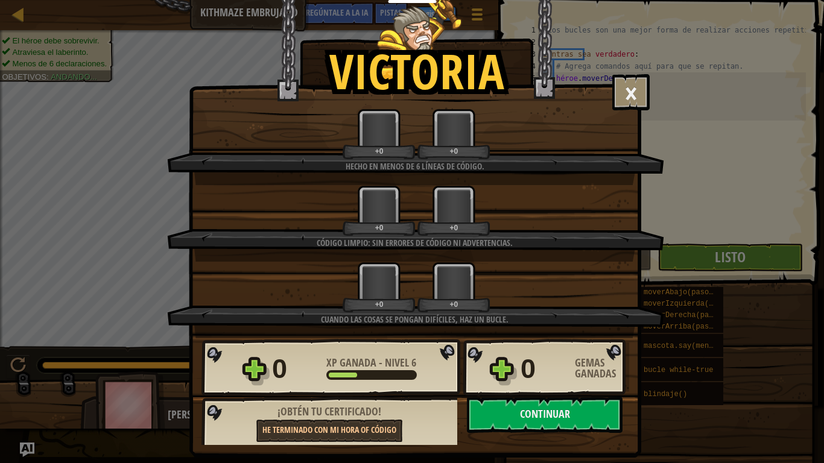
scroll to position [0, 0]
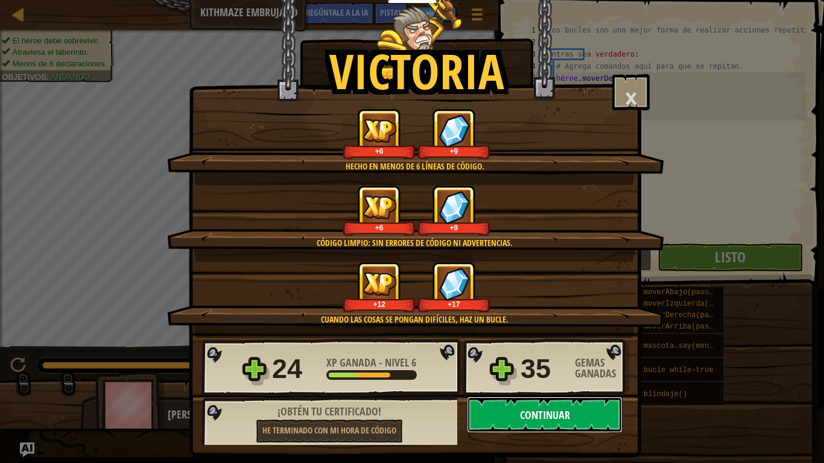
click at [543, 386] on font "Continuar" at bounding box center [545, 415] width 50 height 15
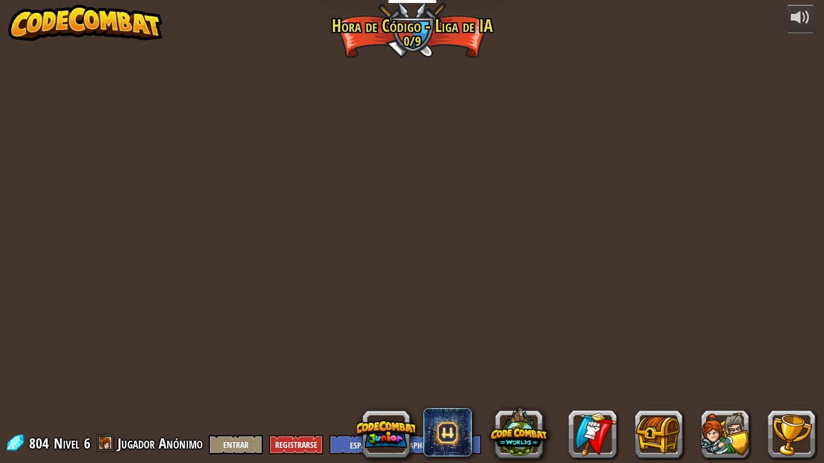
select select "es-419"
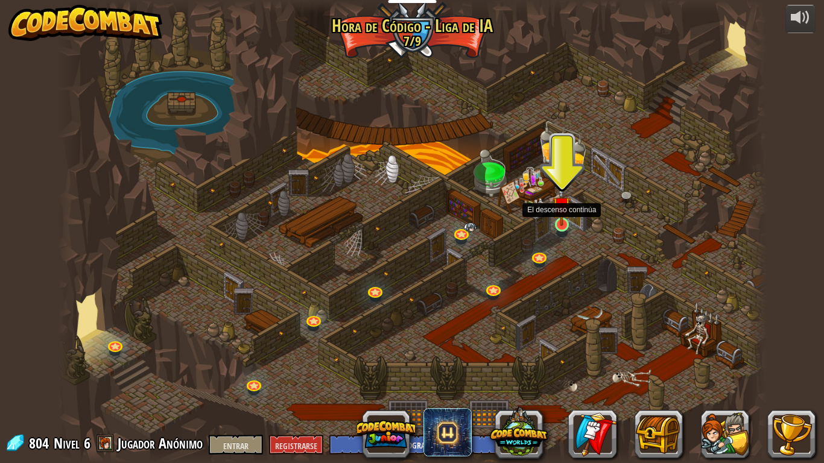
click at [559, 219] on img at bounding box center [562, 205] width 18 height 41
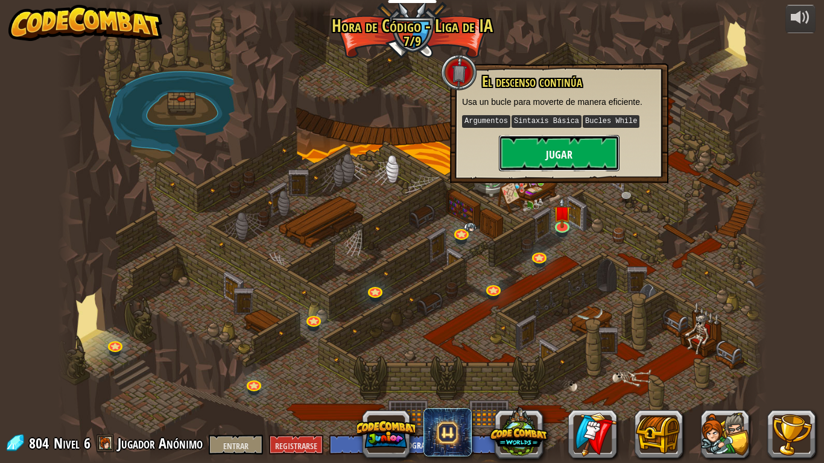
click at [568, 162] on button "Jugar" at bounding box center [559, 153] width 121 height 36
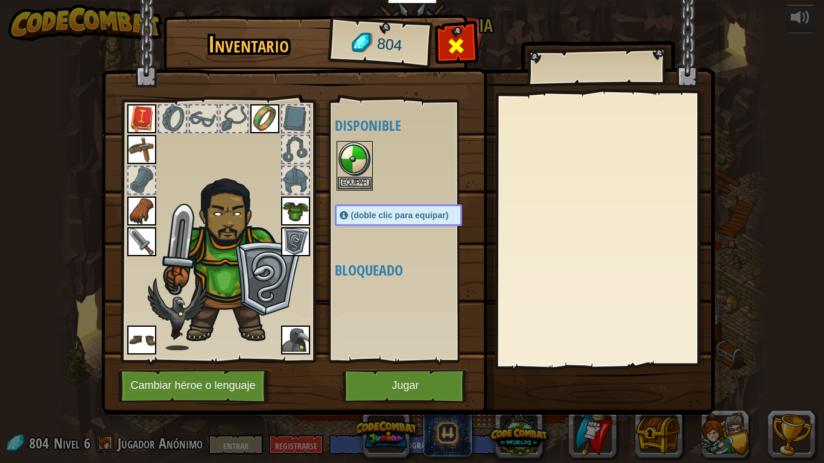
click at [462, 54] on span at bounding box center [456, 45] width 19 height 19
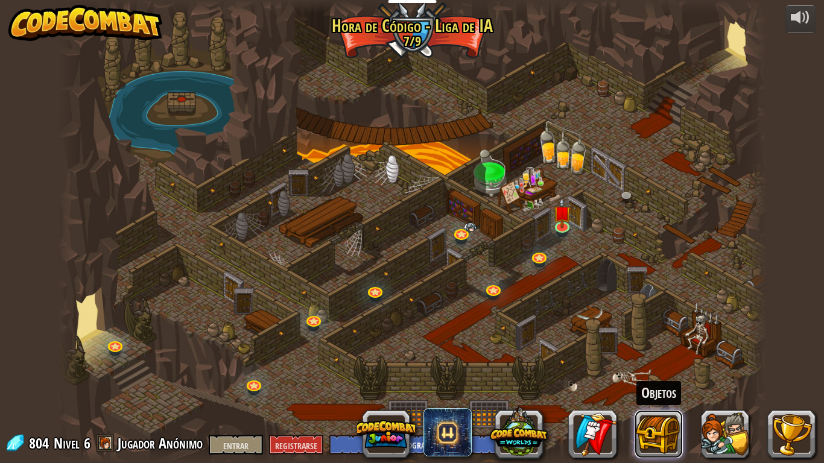
click at [661, 386] on button at bounding box center [659, 434] width 48 height 48
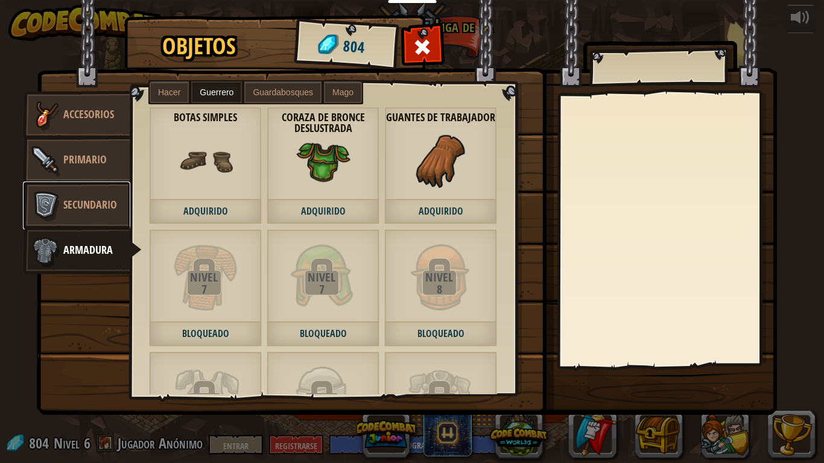
click at [103, 202] on font "Secundario" at bounding box center [90, 204] width 54 height 15
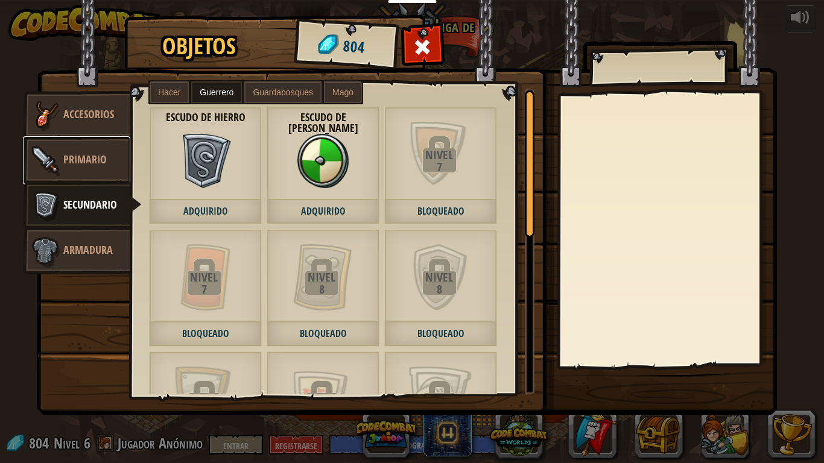
click at [95, 180] on link "Primario" at bounding box center [76, 160] width 107 height 48
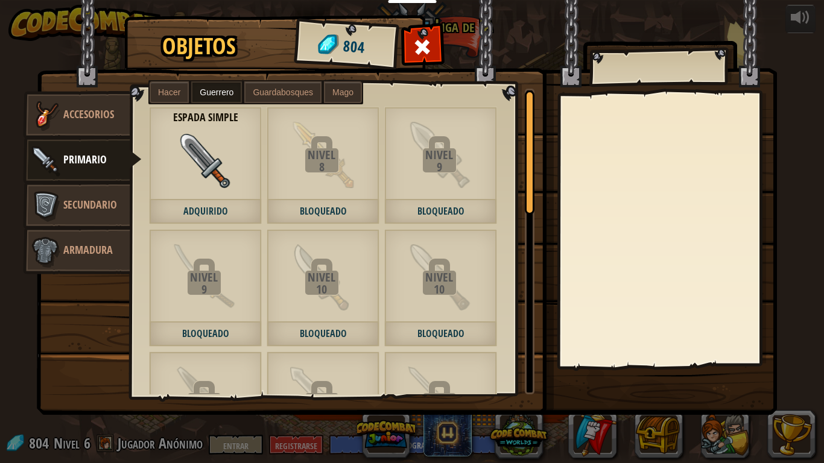
click at [171, 90] on font "Hacer" at bounding box center [169, 93] width 22 height 10
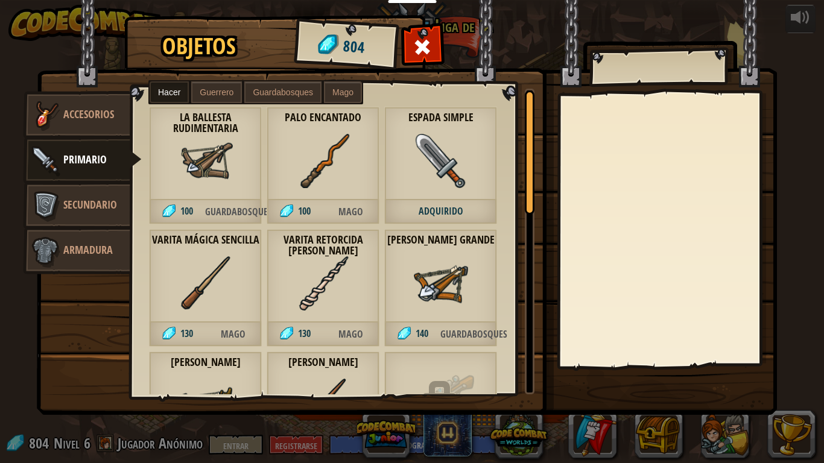
click at [205, 81] on label "Guerrero" at bounding box center [216, 92] width 51 height 22
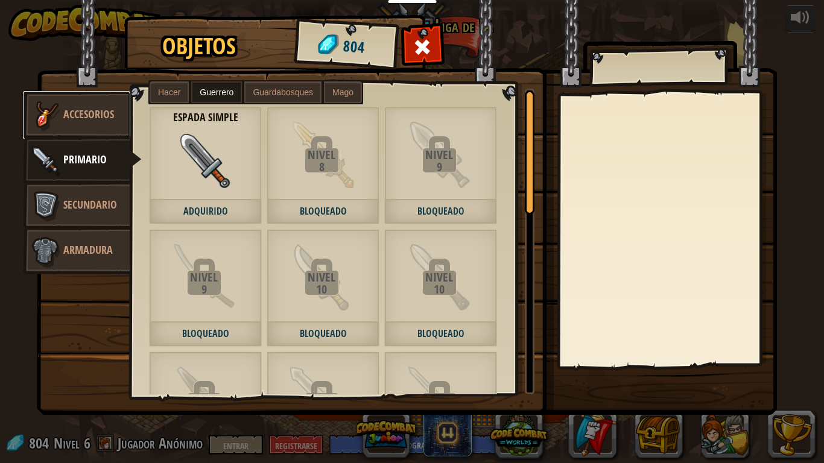
click at [101, 100] on link "Accesorios" at bounding box center [76, 115] width 107 height 48
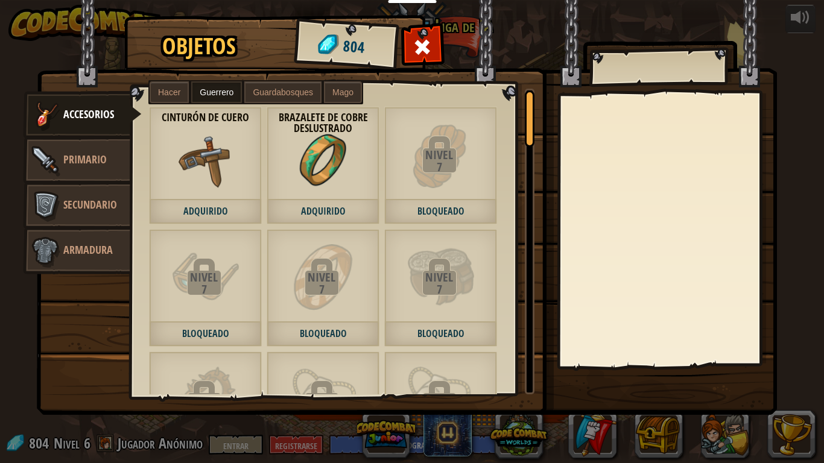
click at [271, 81] on div "Hacer Guerrero Guardabosques Mago" at bounding box center [255, 92] width 215 height 24
click at [97, 255] on font "Armadura" at bounding box center [87, 250] width 49 height 15
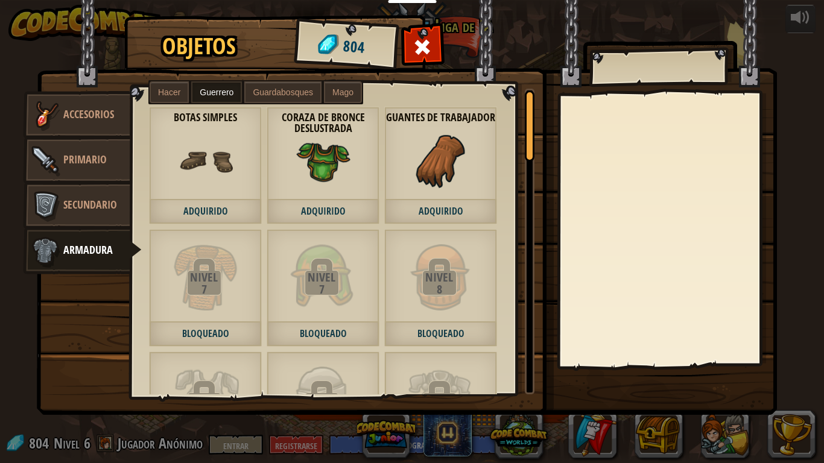
click at [330, 84] on label "Mago" at bounding box center [343, 92] width 38 height 22
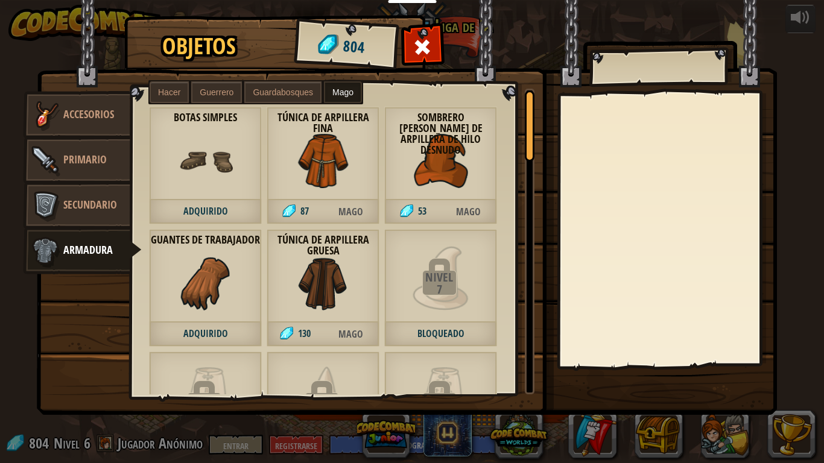
click at [304, 86] on label "Guardabosques" at bounding box center [282, 92] width 77 height 22
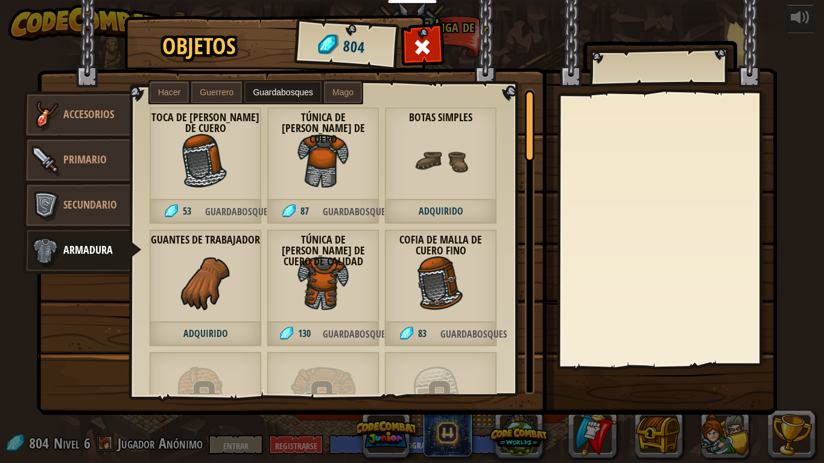
click at [439, 326] on span "83" at bounding box center [412, 334] width 57 height 25
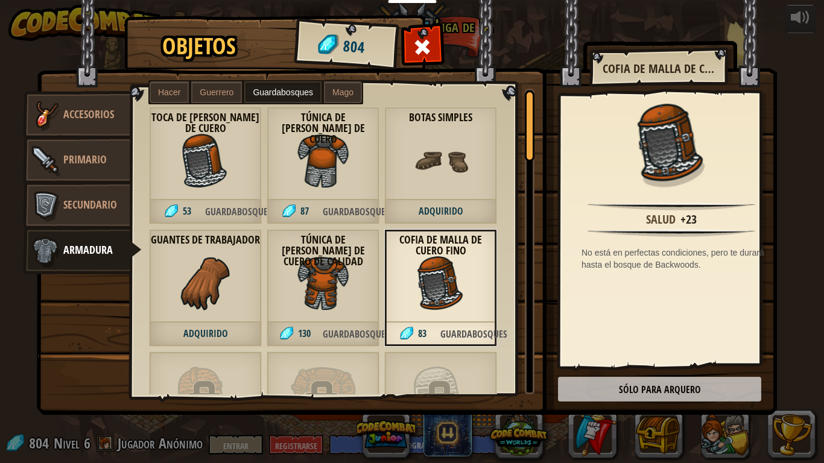
click at [621, 383] on img at bounding box center [407, 196] width 741 height 438
click at [619, 386] on img at bounding box center [407, 196] width 741 height 438
click at [261, 287] on div "Guantes de Trabajador Adquirido" at bounding box center [205, 288] width 113 height 118
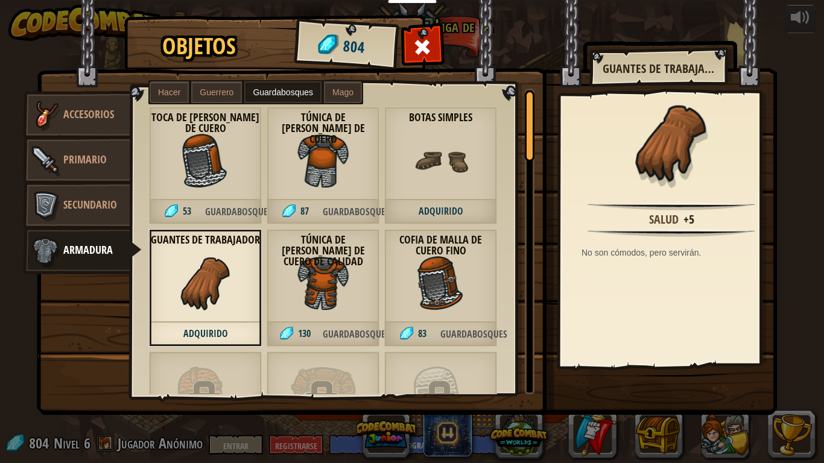
click at [296, 295] on img at bounding box center [323, 283] width 54 height 54
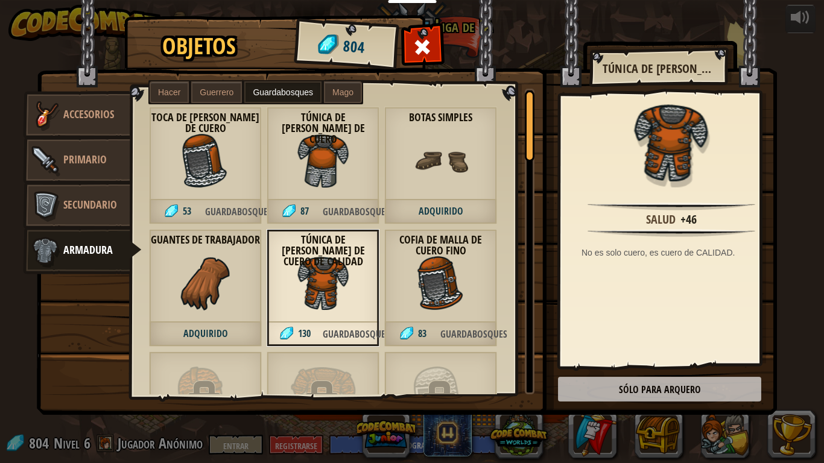
click at [262, 215] on font "Guardabosques" at bounding box center [238, 211] width 67 height 13
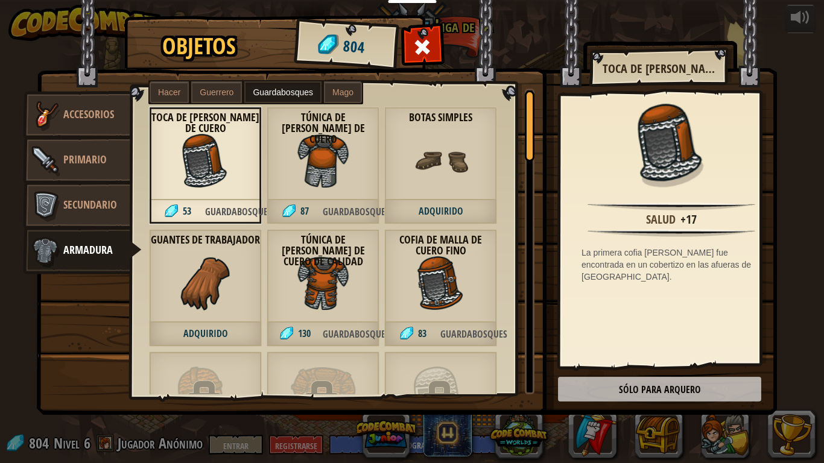
click at [305, 194] on div "Túnica de [PERSON_NAME] de cuero 87 Guardabosques" at bounding box center [323, 166] width 113 height 118
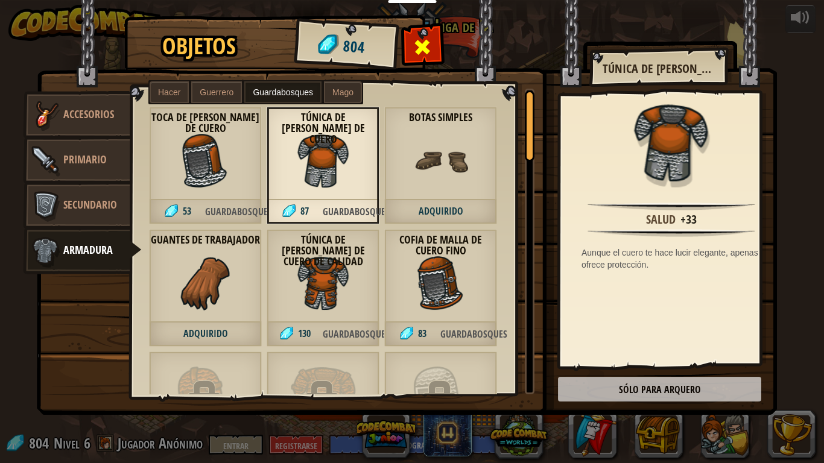
click at [433, 46] on div at bounding box center [423, 50] width 38 height 38
